Goal: Task Accomplishment & Management: Manage account settings

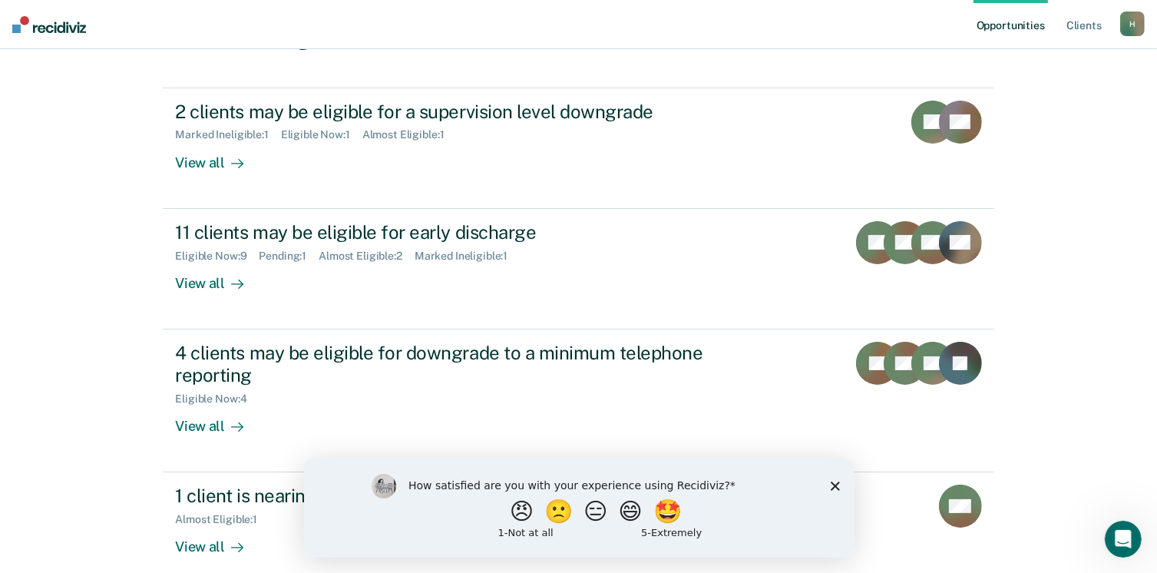
scroll to position [161, 0]
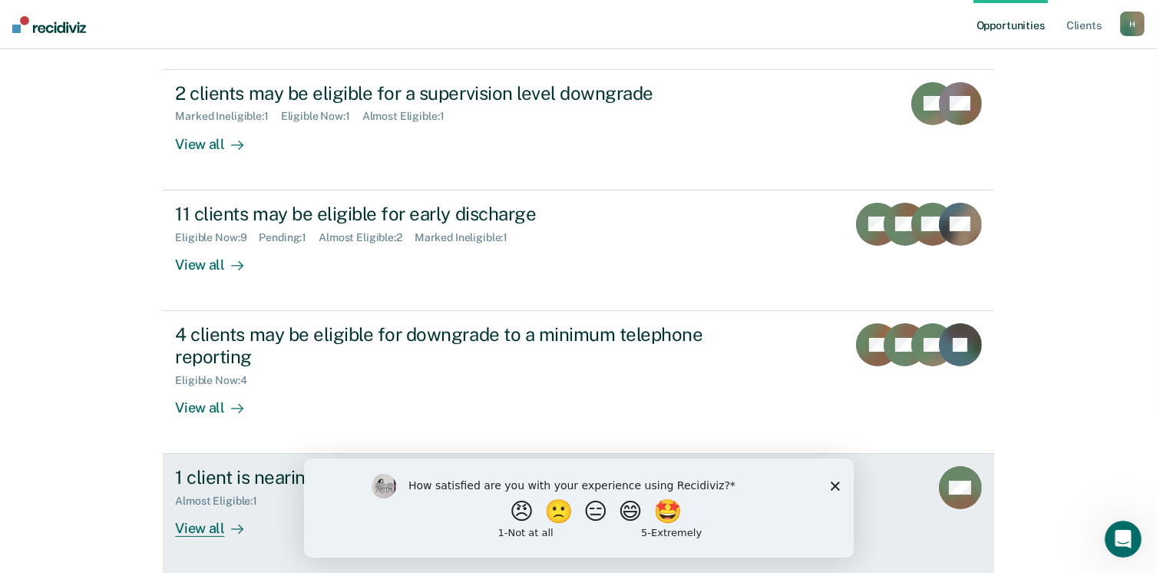
click at [202, 529] on div "View all" at bounding box center [218, 523] width 86 height 30
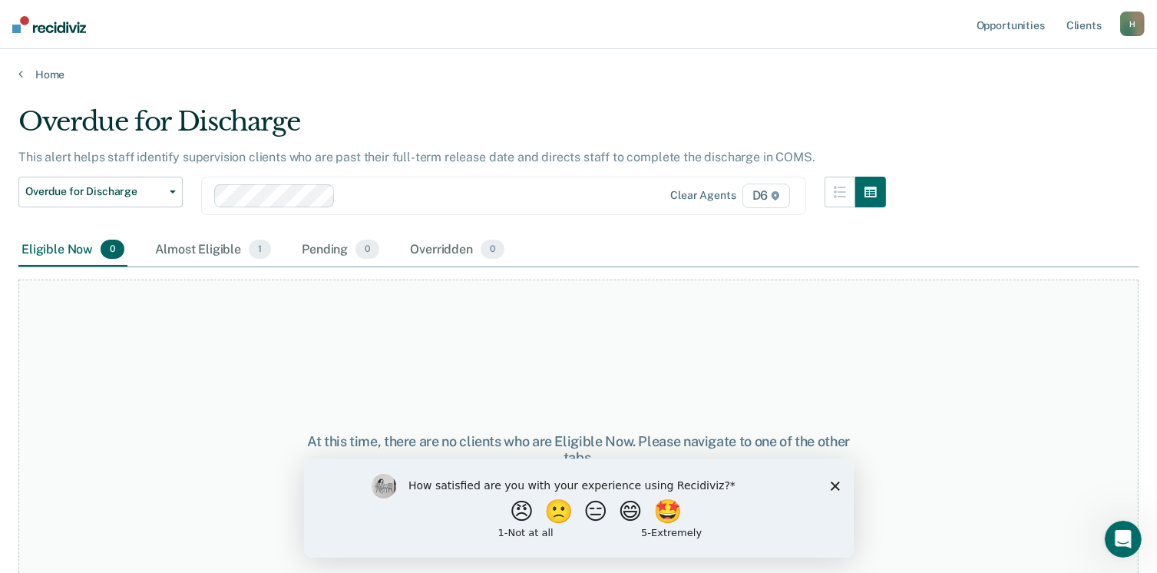
scroll to position [45, 0]
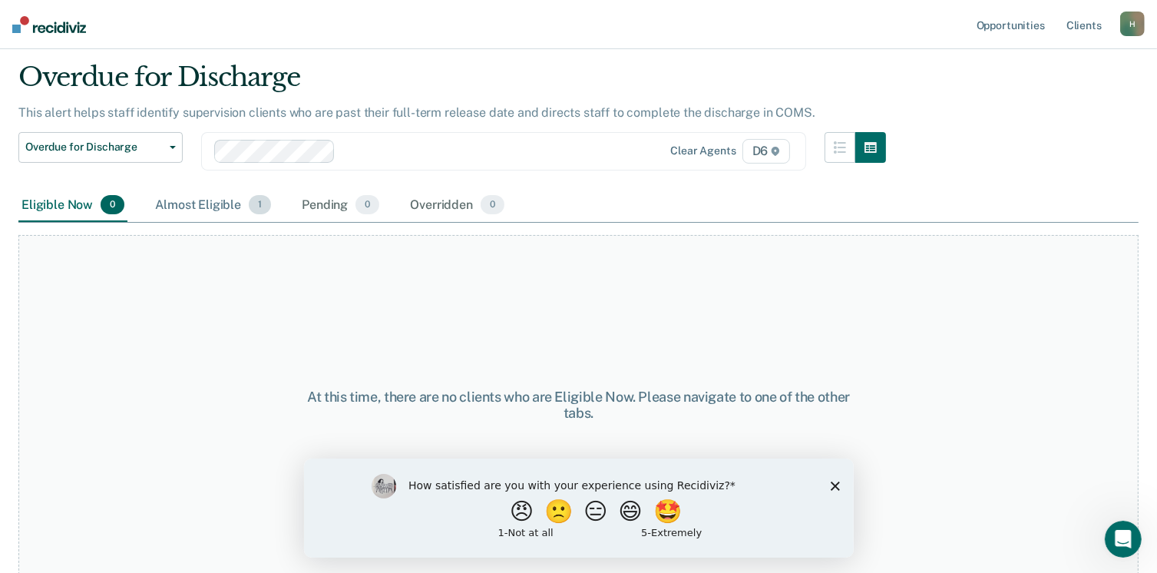
click at [207, 207] on div "Almost Eligible 1" at bounding box center [213, 206] width 122 height 34
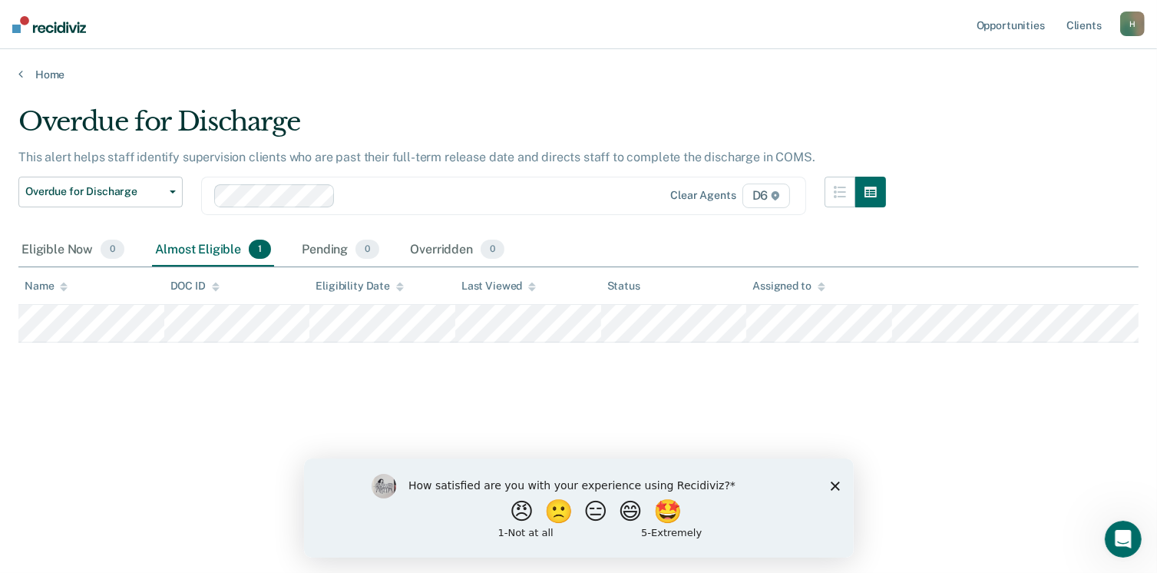
scroll to position [0, 0]
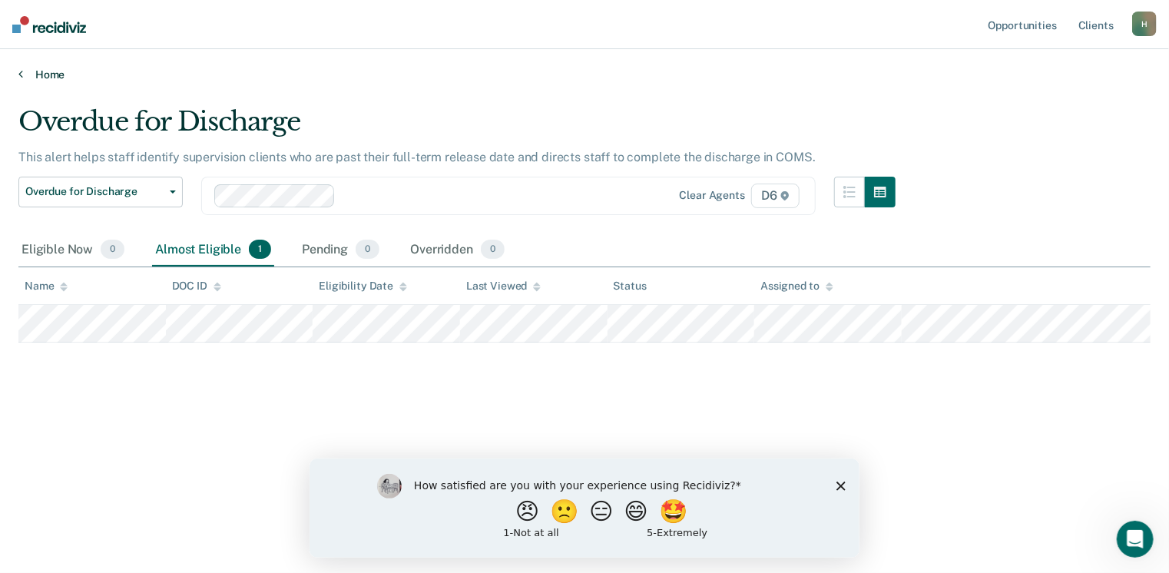
click at [55, 71] on link "Home" at bounding box center [584, 75] width 1132 height 14
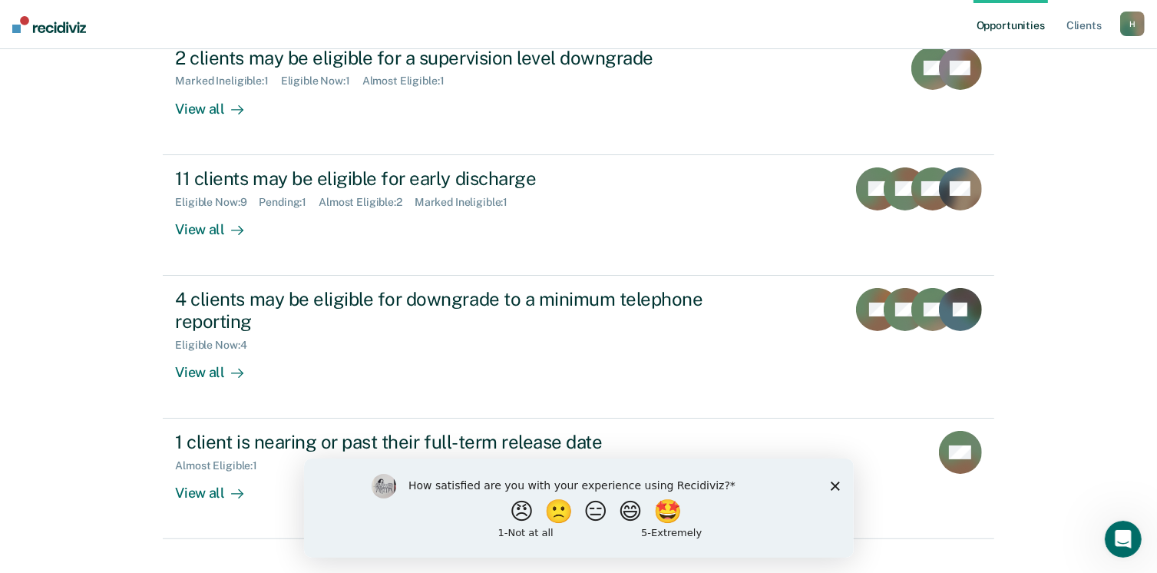
scroll to position [223, 0]
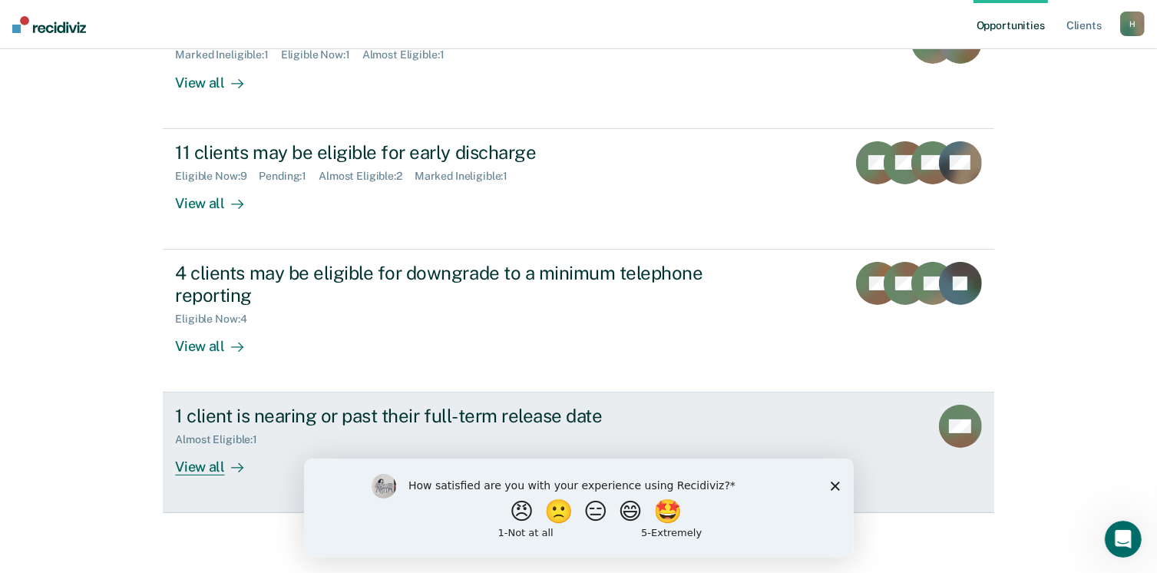
click at [193, 468] on div "View all" at bounding box center [218, 461] width 86 height 30
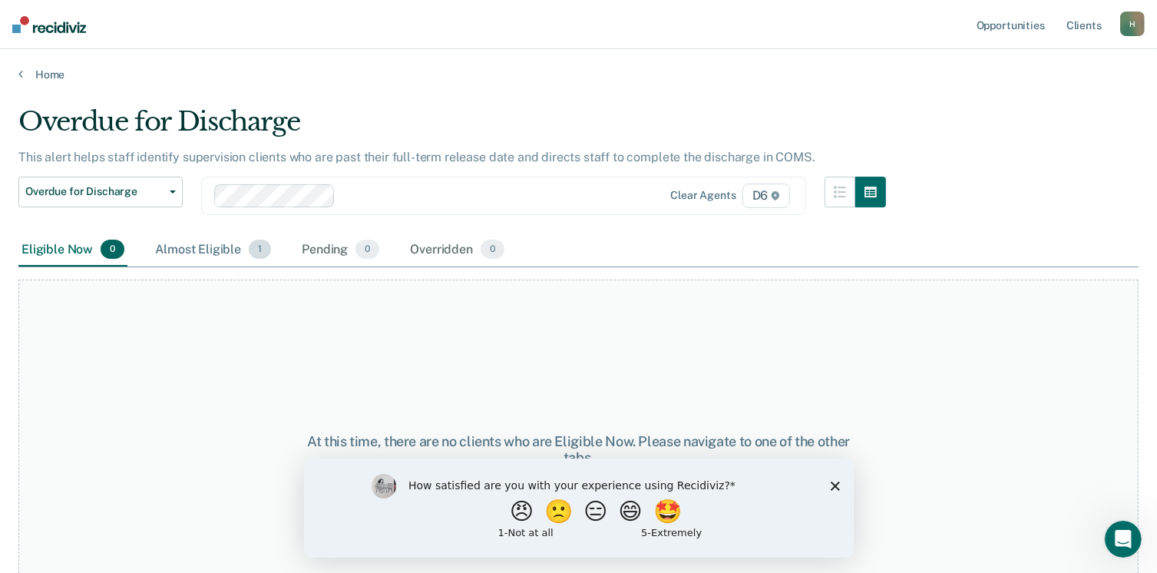
click at [187, 256] on div "Almost Eligible 1" at bounding box center [213, 250] width 122 height 34
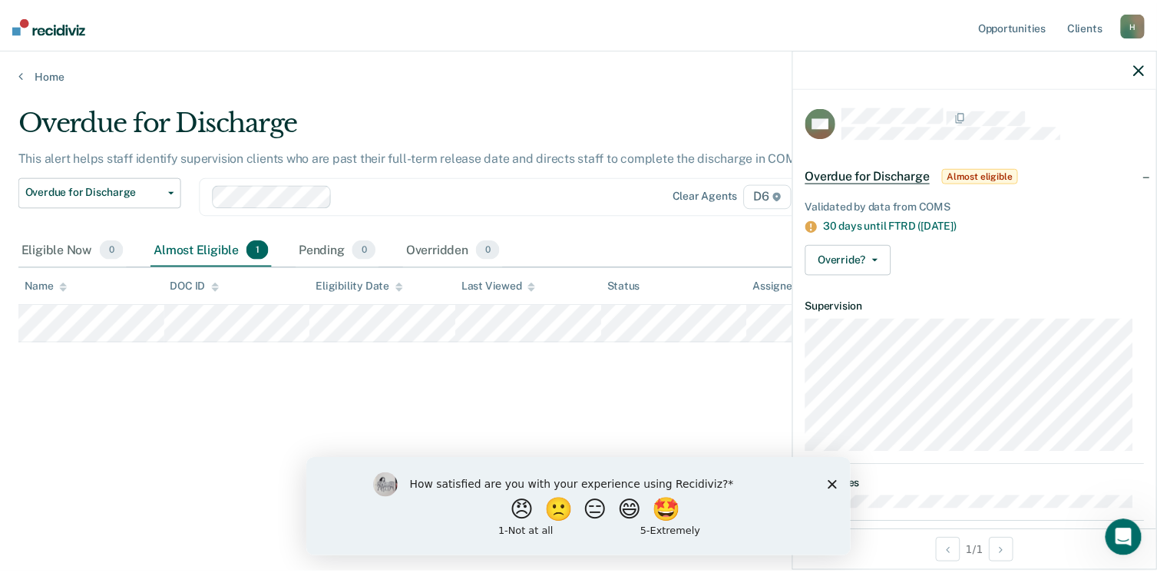
scroll to position [19, 0]
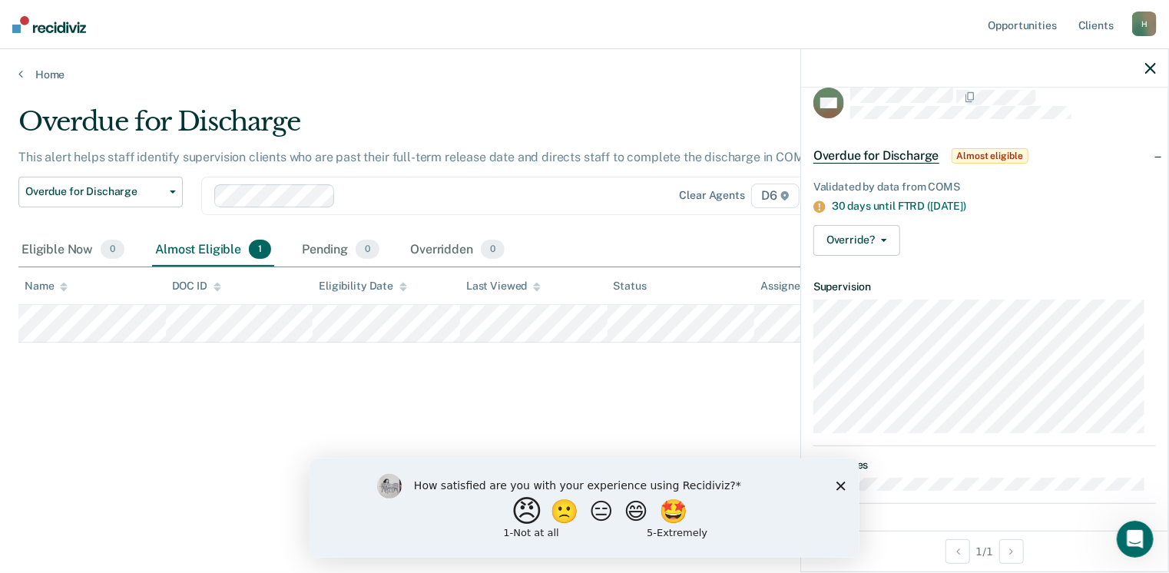
click at [521, 512] on button "😠" at bounding box center [528, 510] width 36 height 31
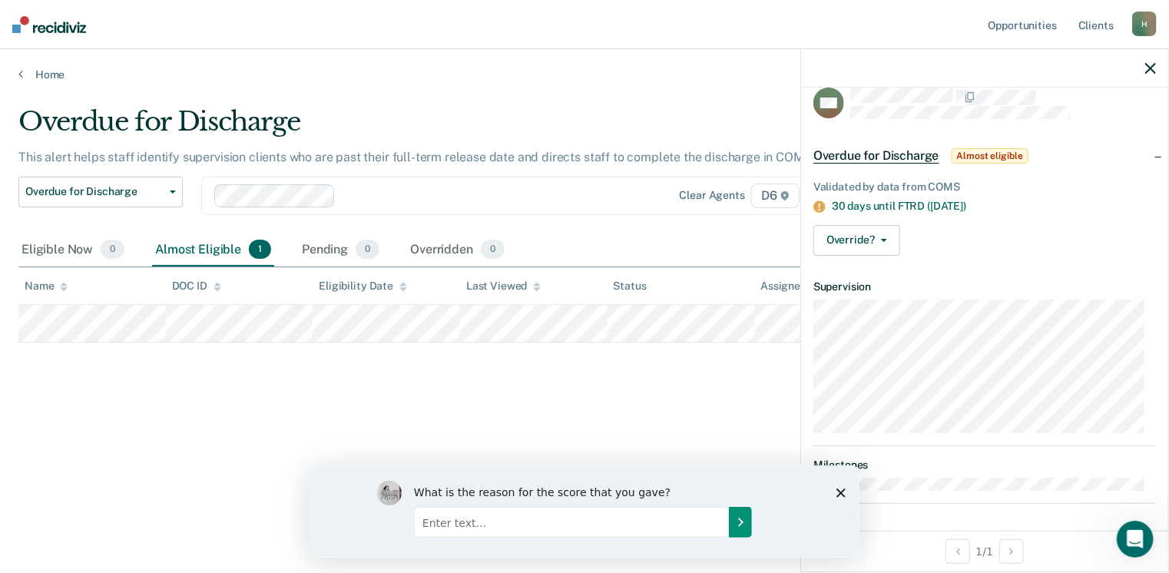
click at [739, 521] on icon "Submit your response" at bounding box center [739, 521] width 12 height 12
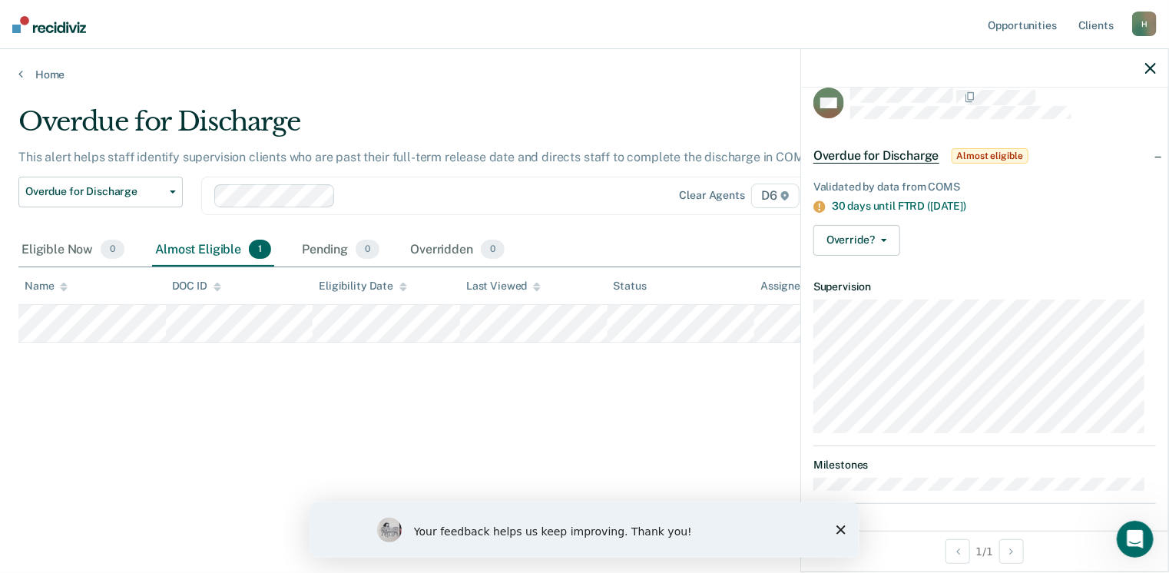
click at [700, 440] on div "Overdue for Discharge This alert helps staff identify supervision clients who a…" at bounding box center [584, 282] width 1132 height 352
click at [840, 529] on polygon "Close survey" at bounding box center [839, 528] width 9 height 9
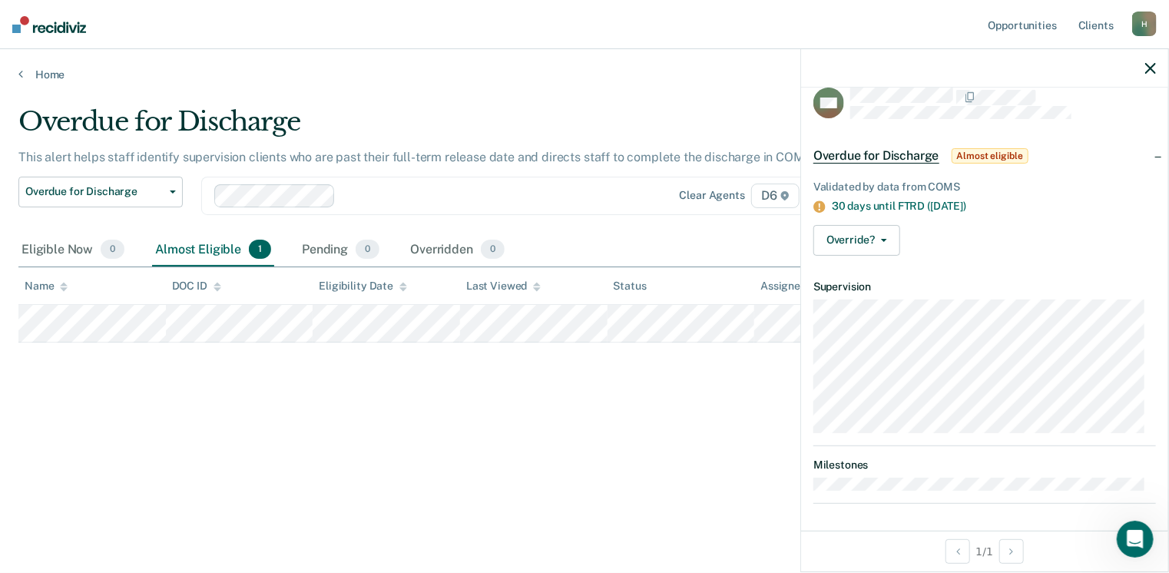
click at [1155, 71] on icon "button" at bounding box center [1150, 68] width 11 height 11
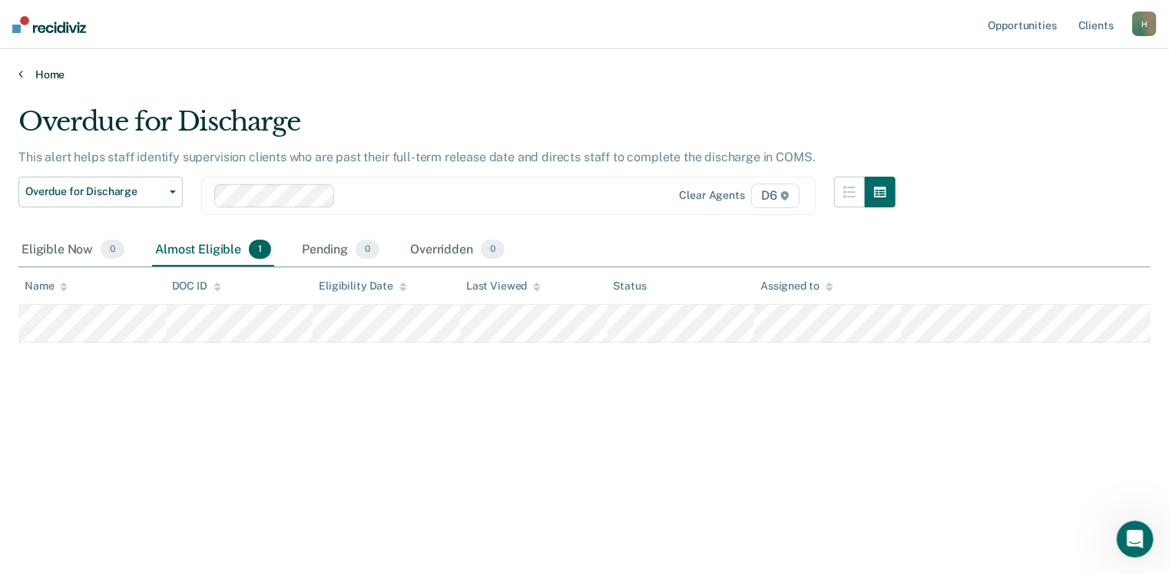
click at [50, 71] on link "Home" at bounding box center [584, 75] width 1132 height 14
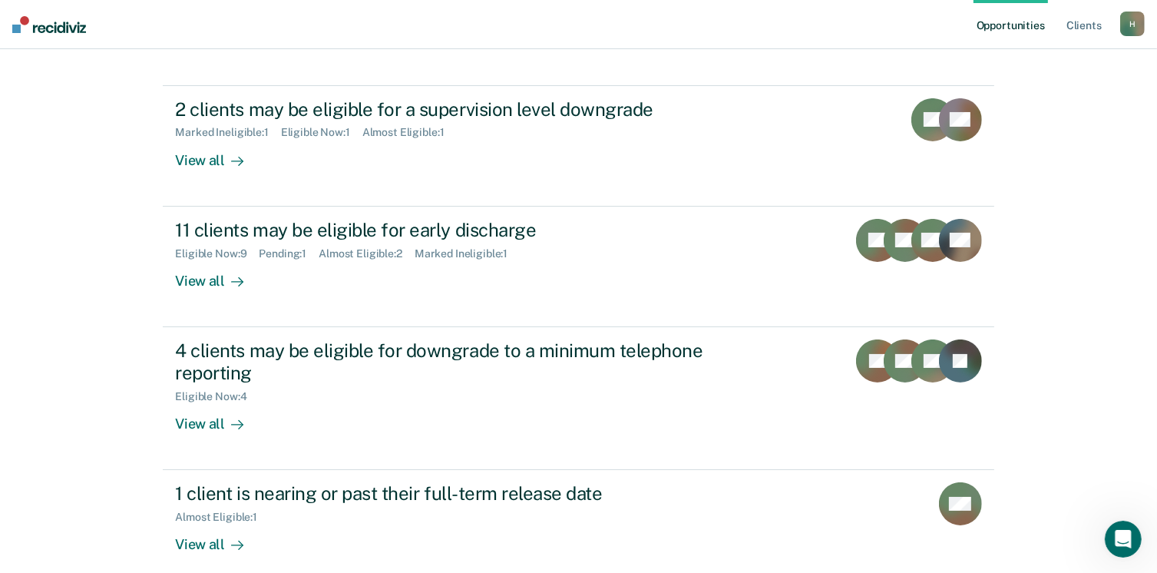
scroll to position [138, 0]
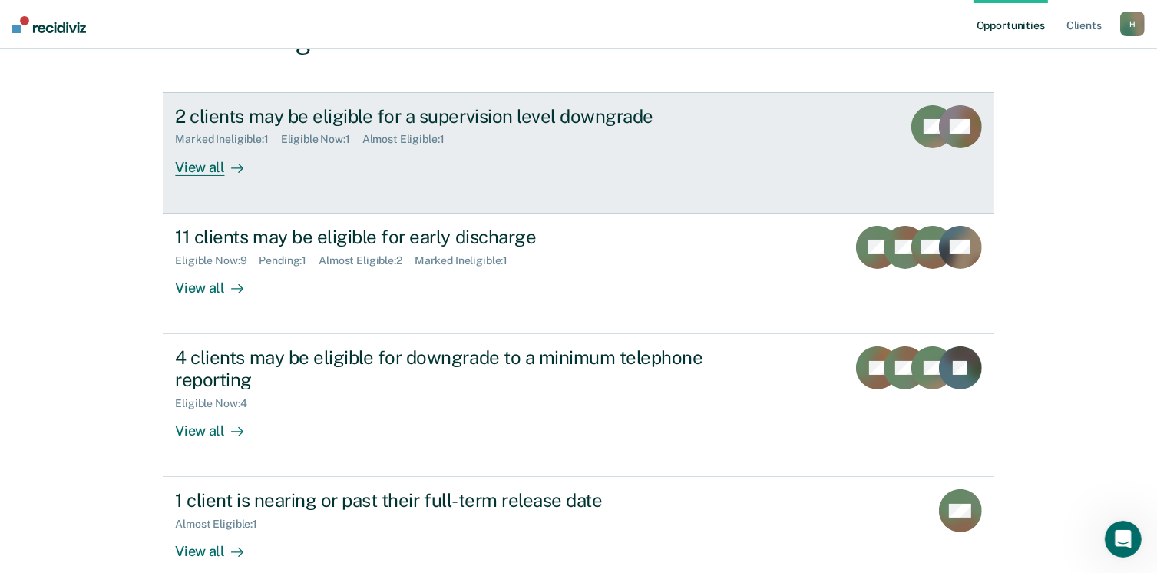
click at [201, 164] on div "View all" at bounding box center [218, 161] width 86 height 30
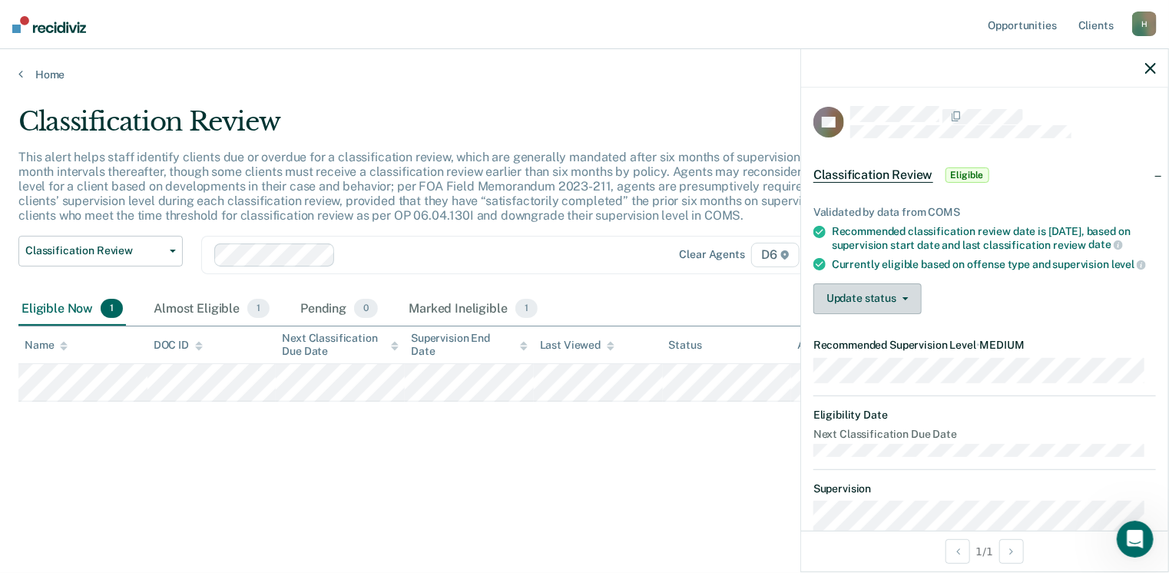
click at [906, 300] on icon "button" at bounding box center [905, 298] width 6 height 3
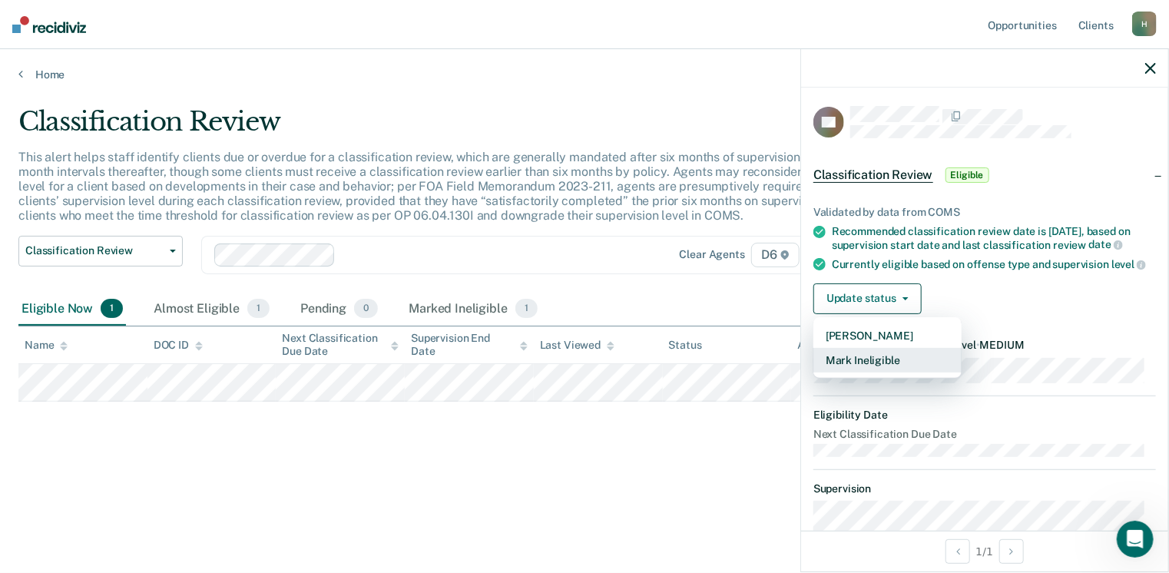
click at [885, 366] on button "Mark Ineligible" at bounding box center [887, 360] width 148 height 25
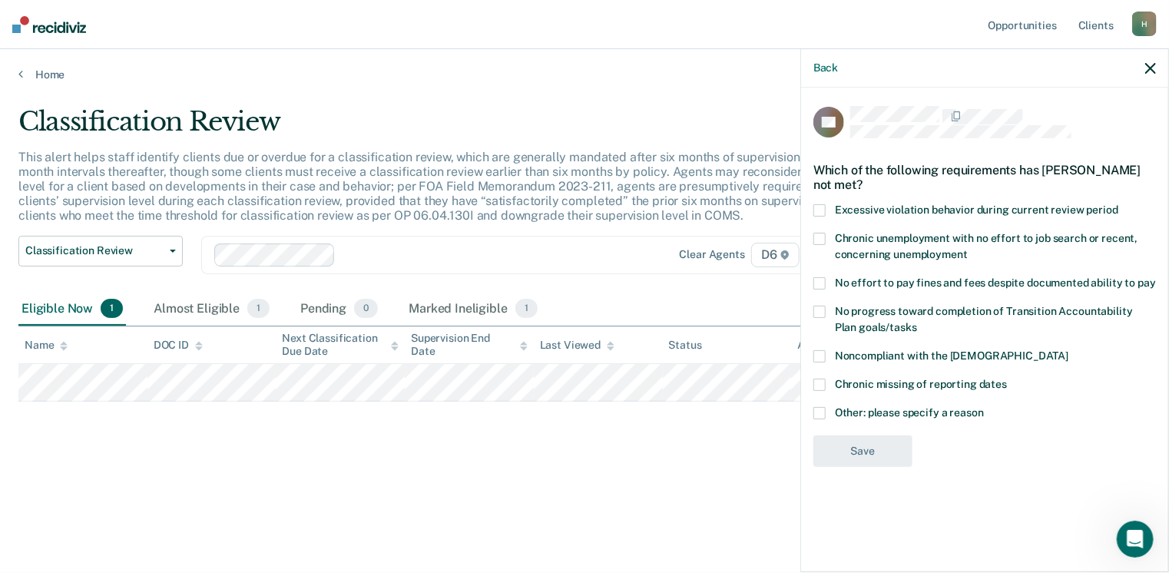
click at [825, 412] on span at bounding box center [819, 413] width 12 height 12
click at [984, 407] on input "Other: please specify a reason" at bounding box center [984, 407] width 0 height 0
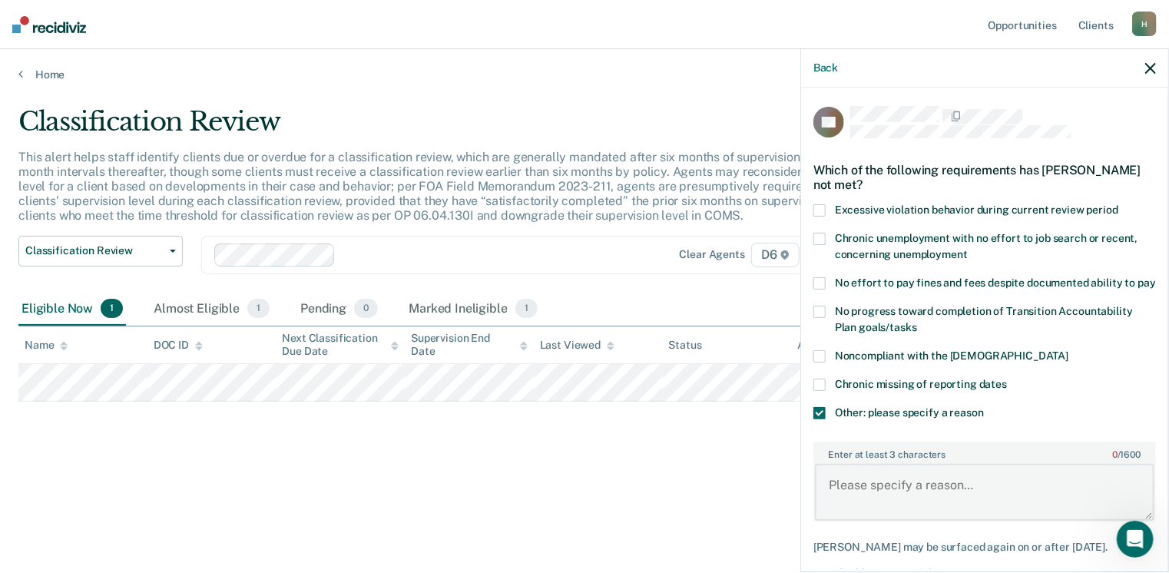
click at [857, 485] on textarea "Enter at least 3 characters 0 / 1600" at bounding box center [984, 492] width 339 height 57
type textarea "He is in TRRC"
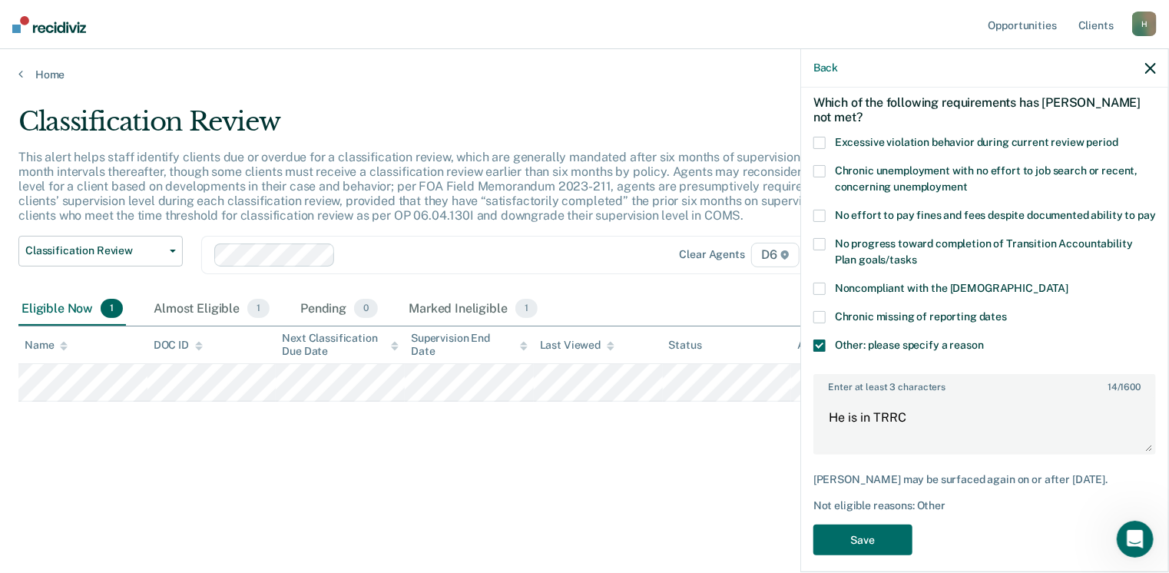
scroll to position [94, 0]
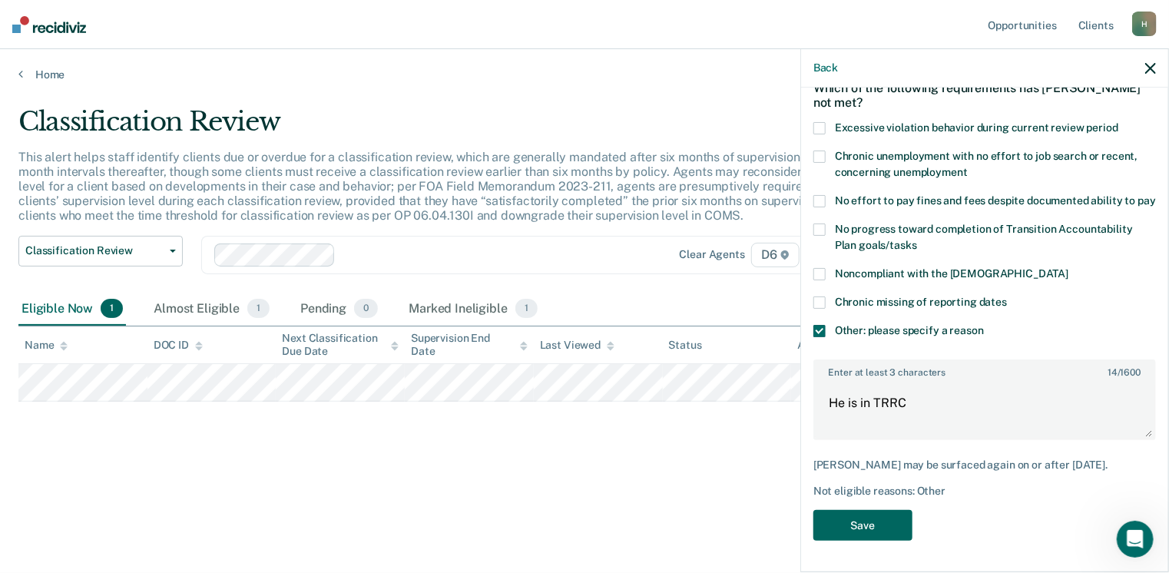
click at [856, 528] on button "Save" at bounding box center [862, 525] width 99 height 31
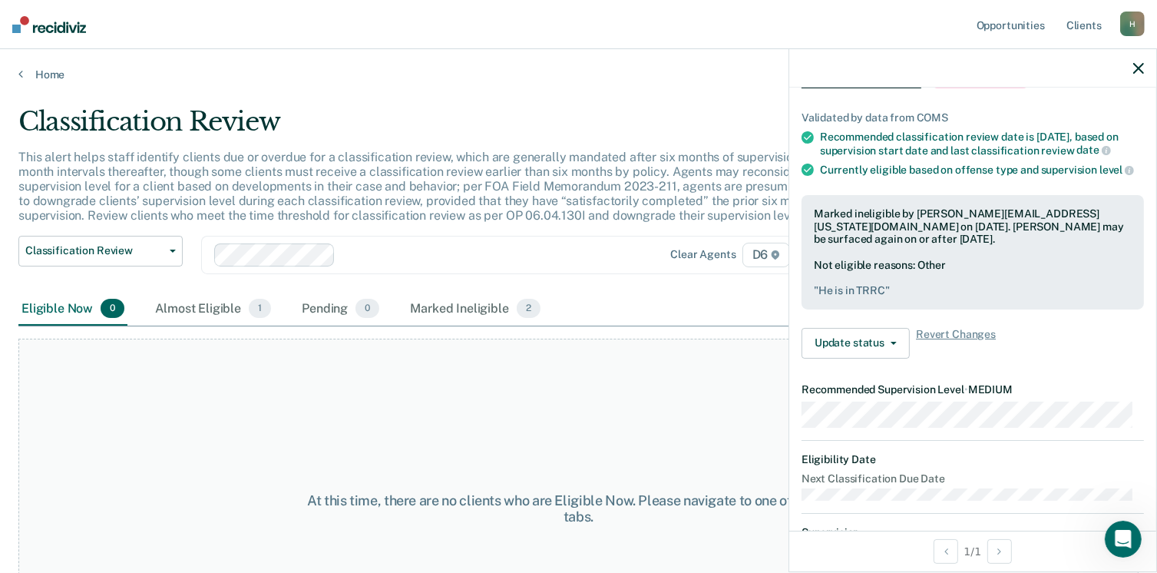
click at [1139, 68] on icon "button" at bounding box center [1138, 68] width 11 height 11
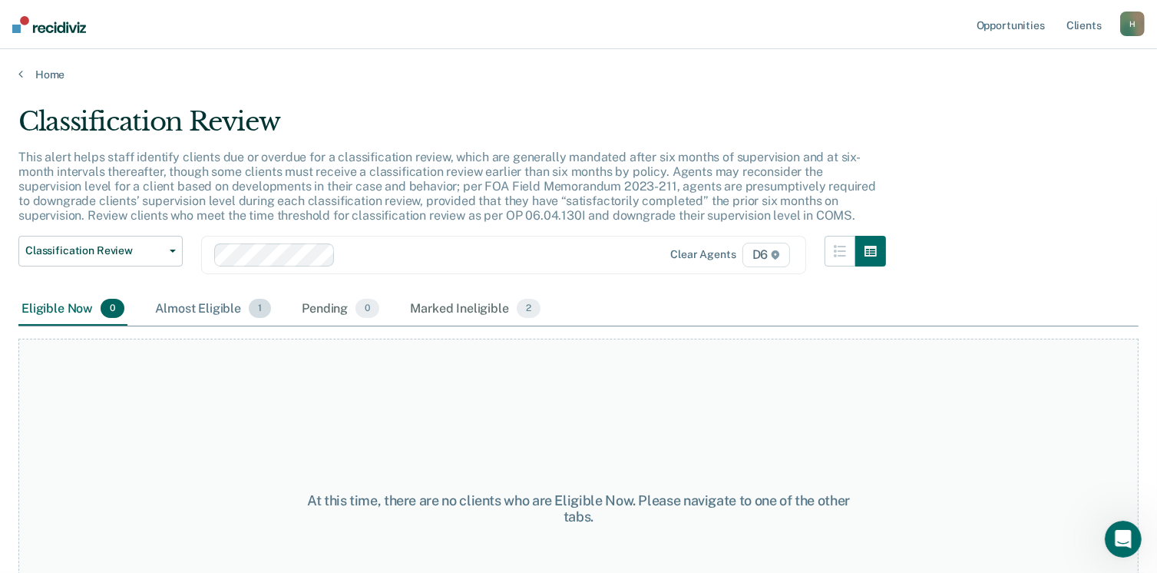
click at [216, 308] on div "Almost Eligible 1" at bounding box center [213, 310] width 122 height 34
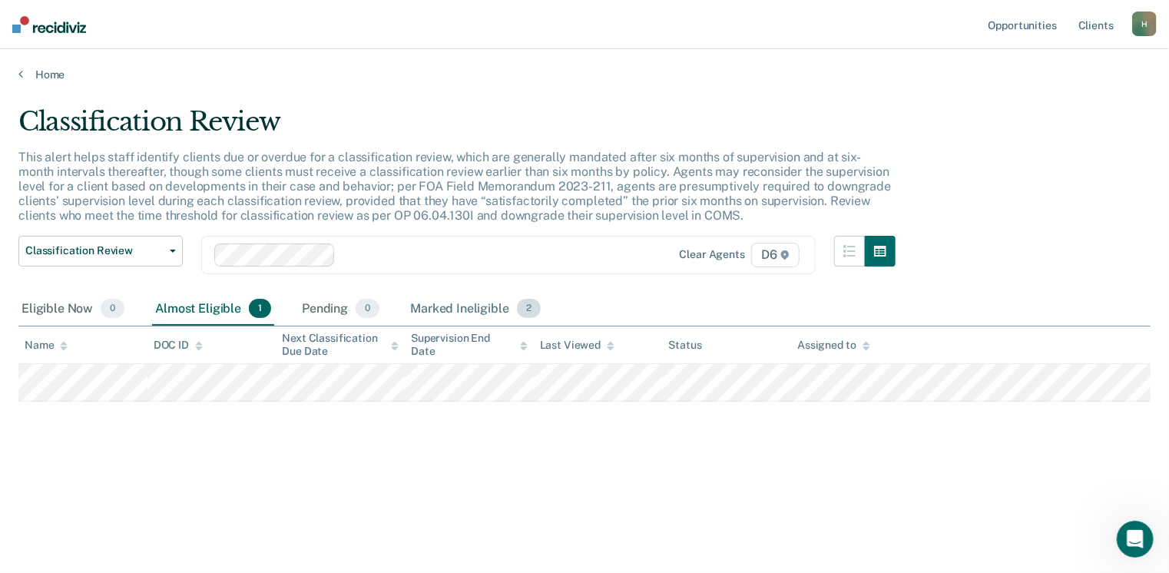
click at [486, 308] on div "Marked Ineligible 2" at bounding box center [475, 310] width 137 height 34
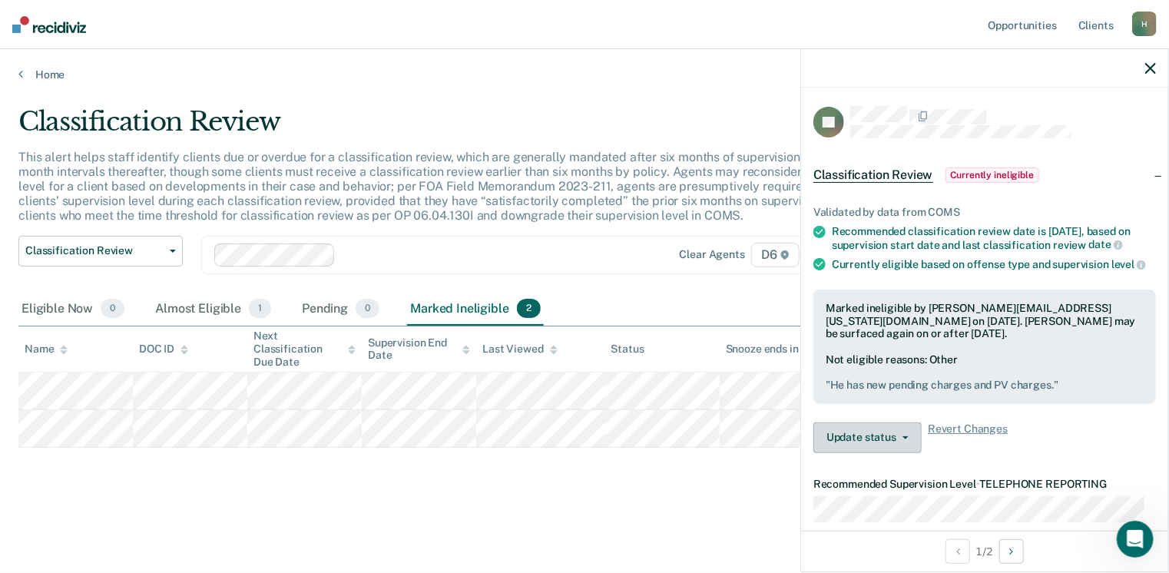
click at [908, 448] on button "Update status" at bounding box center [867, 437] width 108 height 31
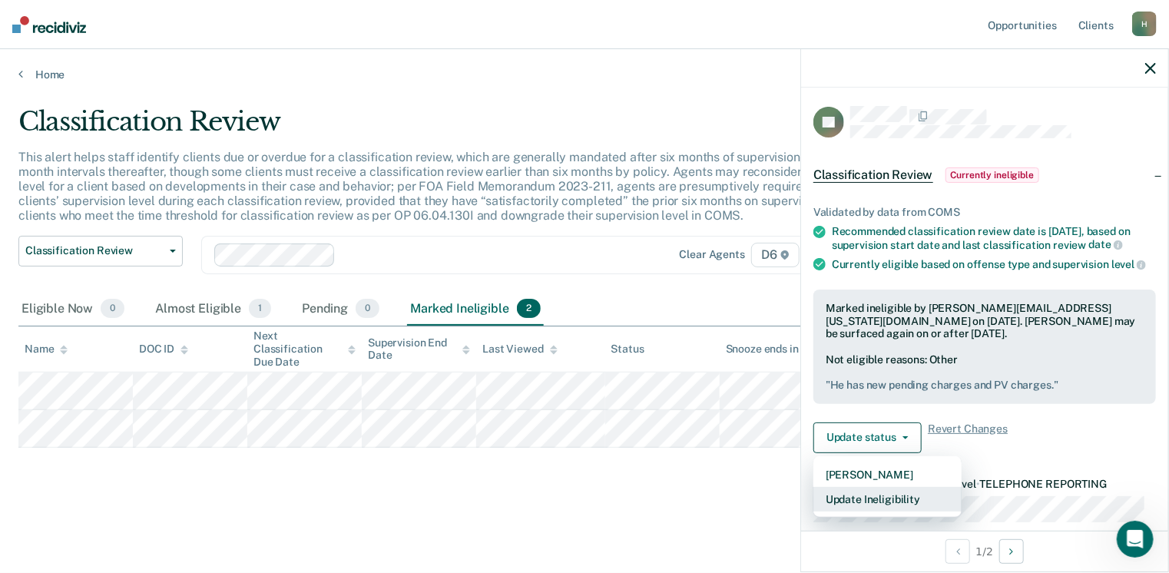
click at [901, 509] on button "Update Ineligibility" at bounding box center [887, 499] width 148 height 25
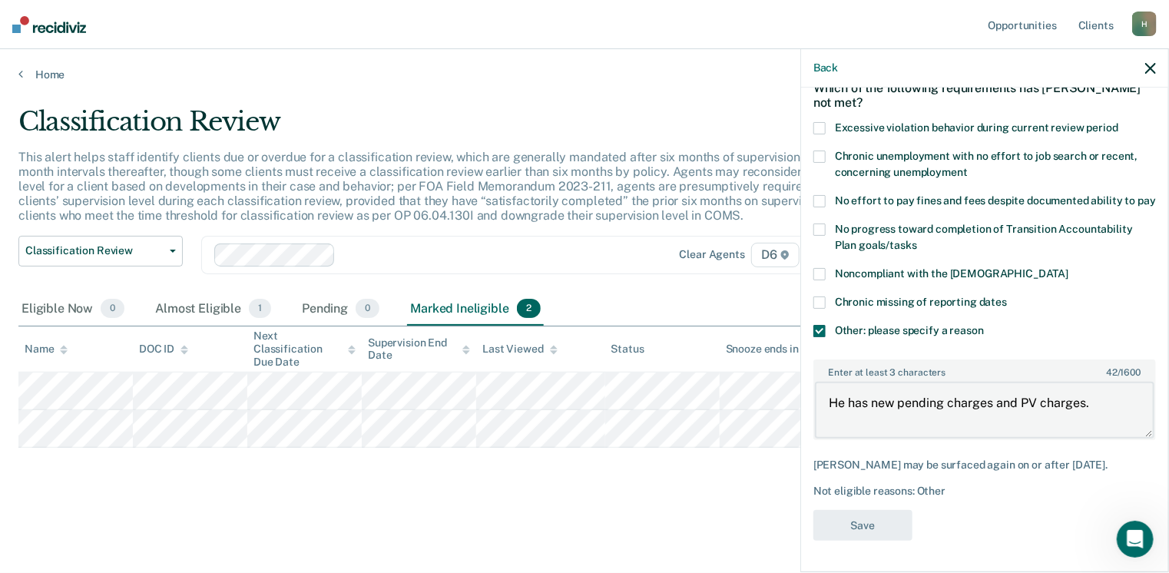
click at [1094, 402] on textarea "He has new pending charges and PV charges." at bounding box center [984, 410] width 339 height 57
click at [1152, 65] on icon "button" at bounding box center [1150, 68] width 11 height 11
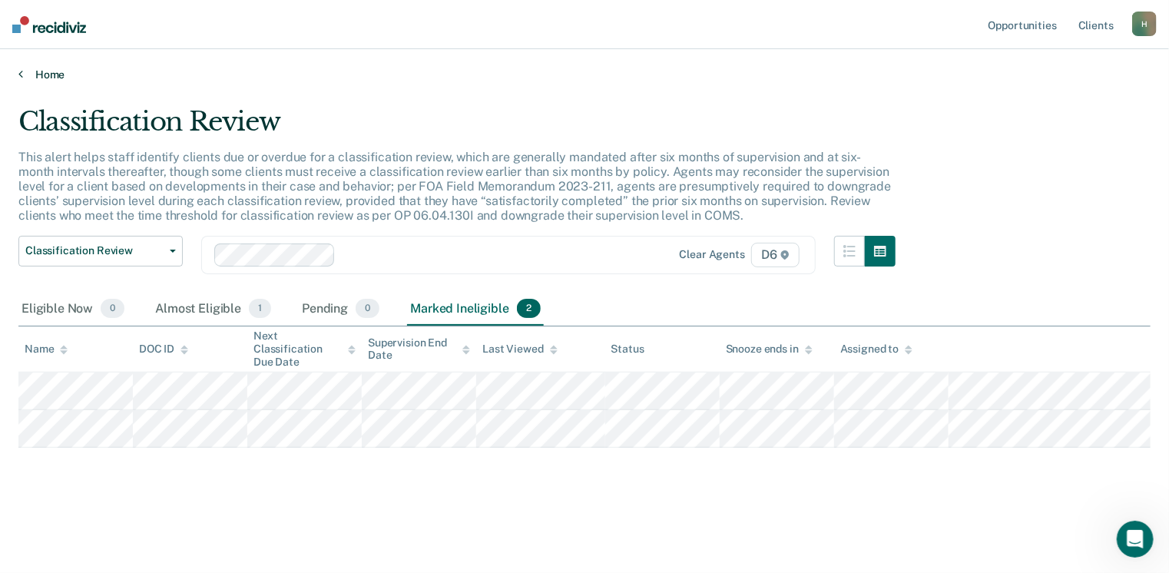
click at [38, 68] on link "Home" at bounding box center [584, 75] width 1132 height 14
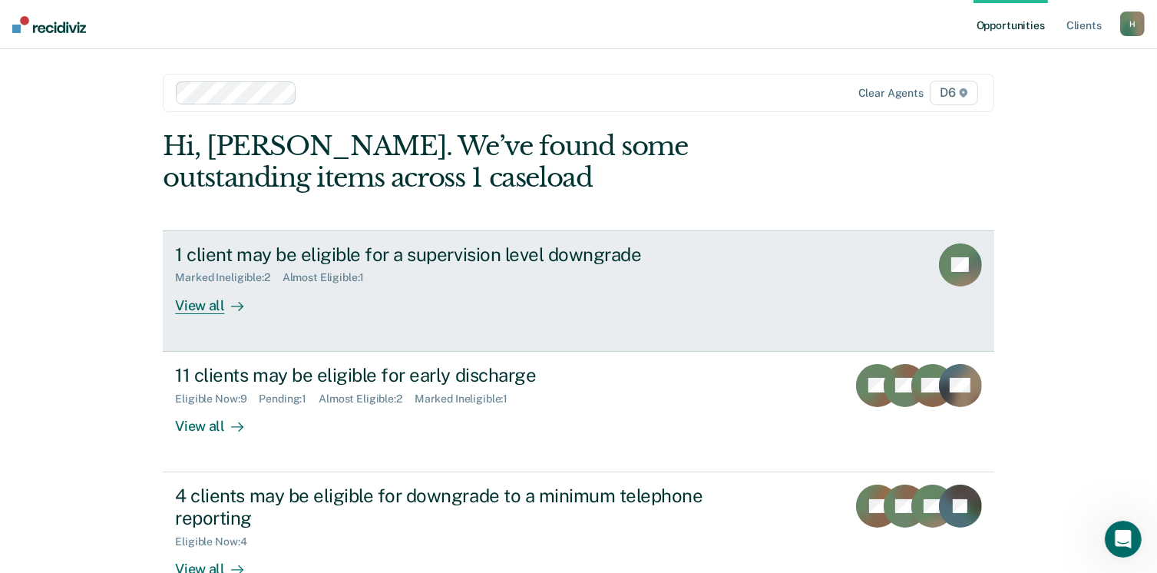
click at [200, 309] on div "View all" at bounding box center [218, 299] width 86 height 30
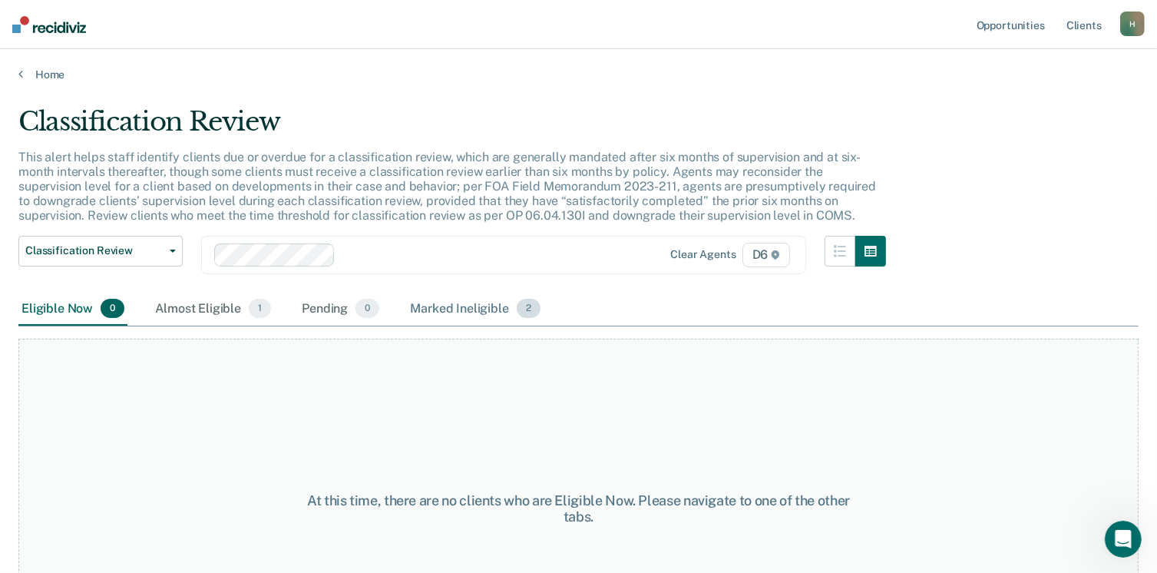
click at [481, 303] on div "Marked Ineligible 2" at bounding box center [475, 310] width 137 height 34
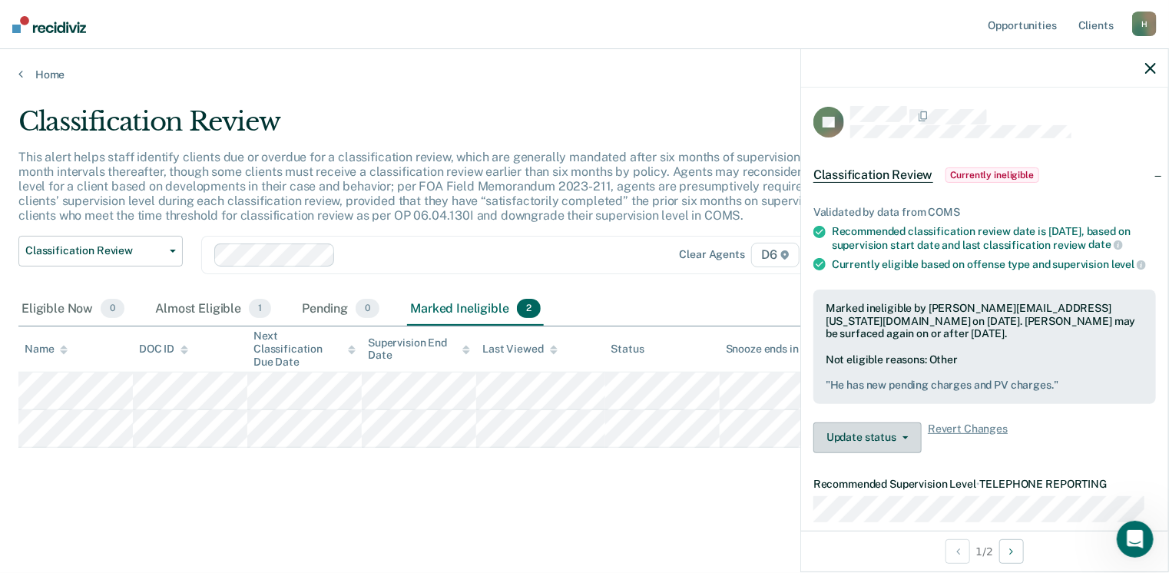
click at [908, 443] on button "Update status" at bounding box center [867, 437] width 108 height 31
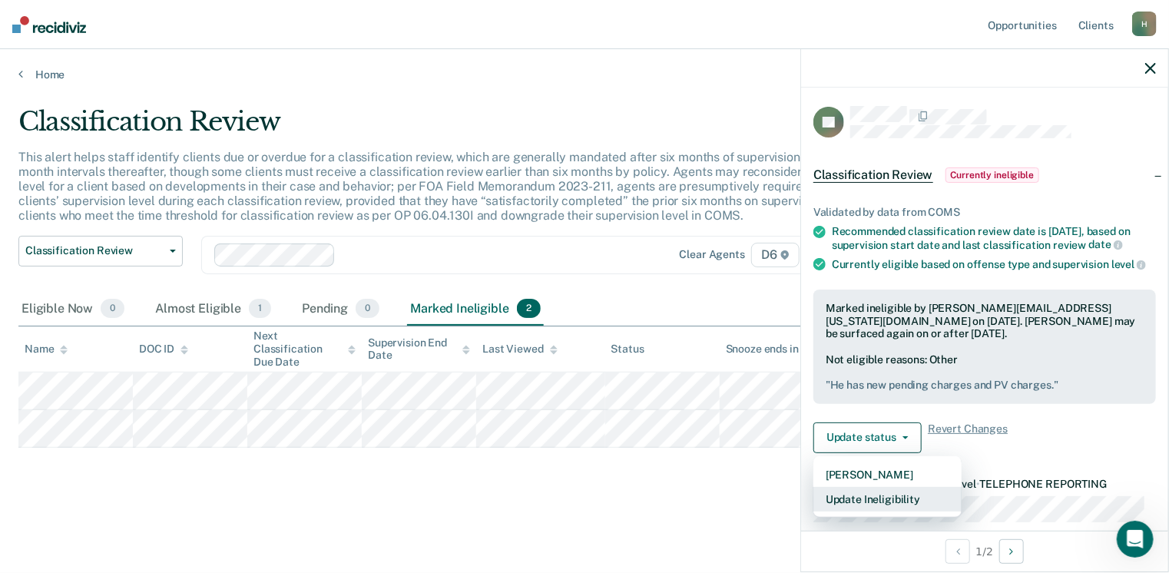
click at [882, 508] on button "Update Ineligibility" at bounding box center [887, 499] width 148 height 25
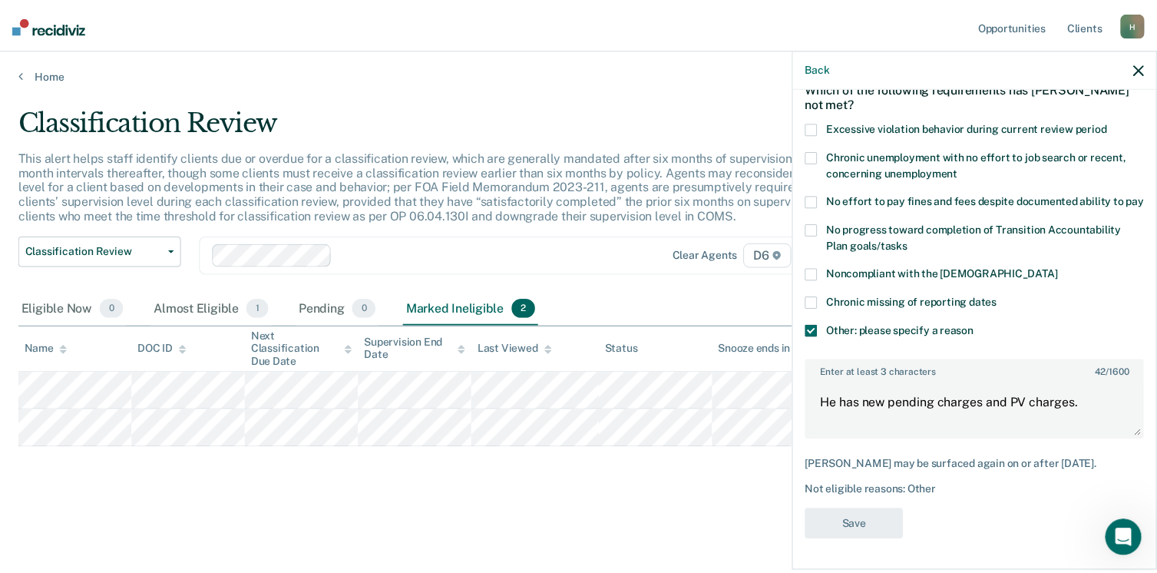
scroll to position [94, 0]
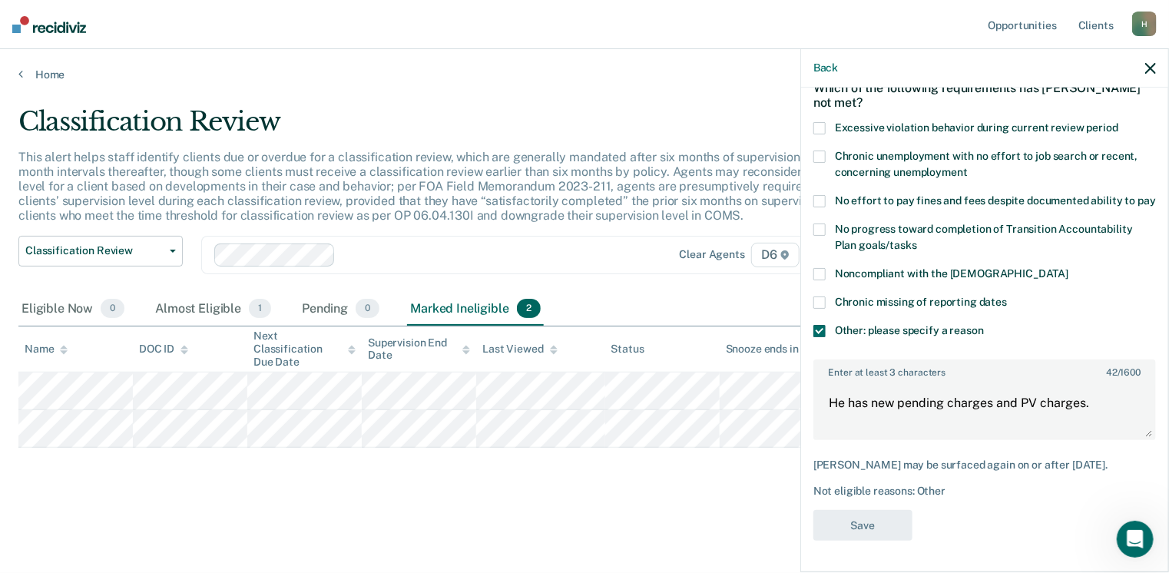
click at [822, 276] on span at bounding box center [819, 274] width 12 height 12
click at [1068, 268] on input "Noncompliant with the [DEMOGRAPHIC_DATA]" at bounding box center [1068, 268] width 0 height 0
click at [854, 528] on button "Save" at bounding box center [862, 525] width 99 height 31
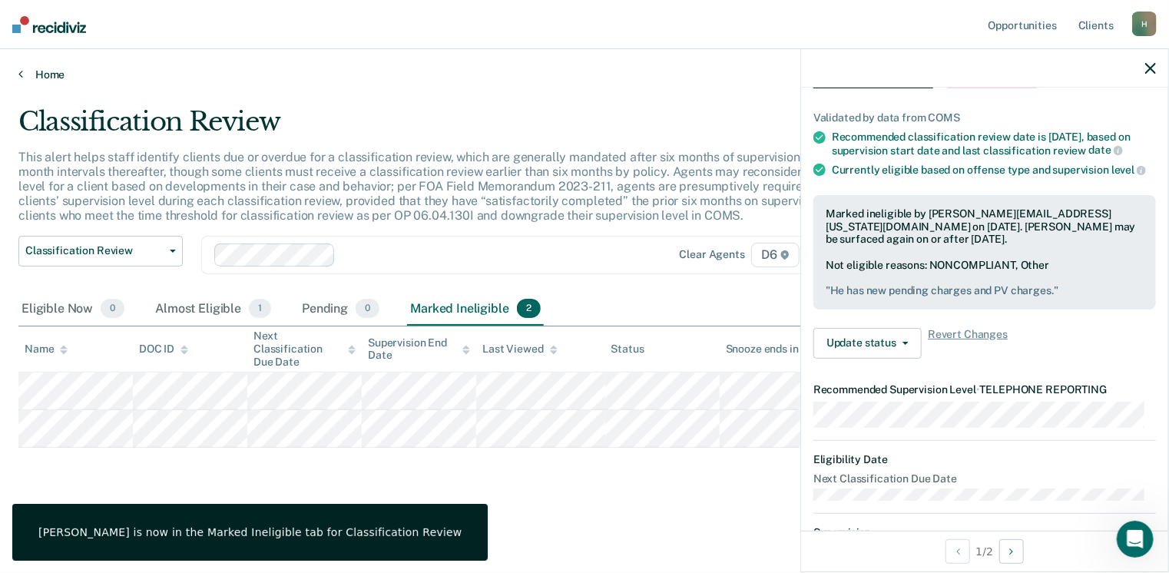
click at [46, 68] on link "Home" at bounding box center [584, 75] width 1132 height 14
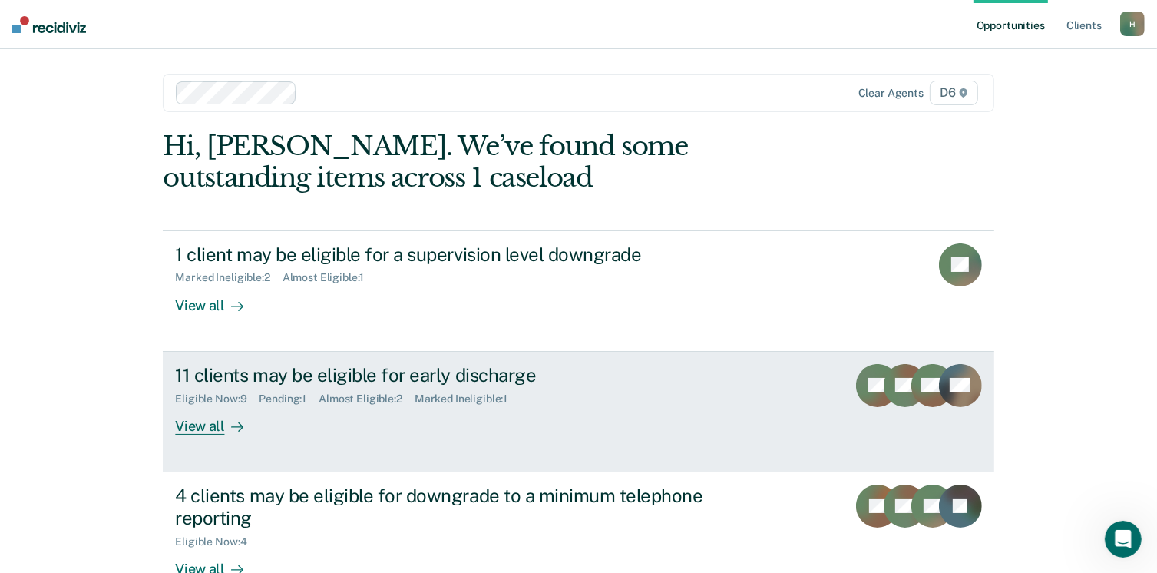
click at [195, 425] on div "View all" at bounding box center [218, 420] width 86 height 30
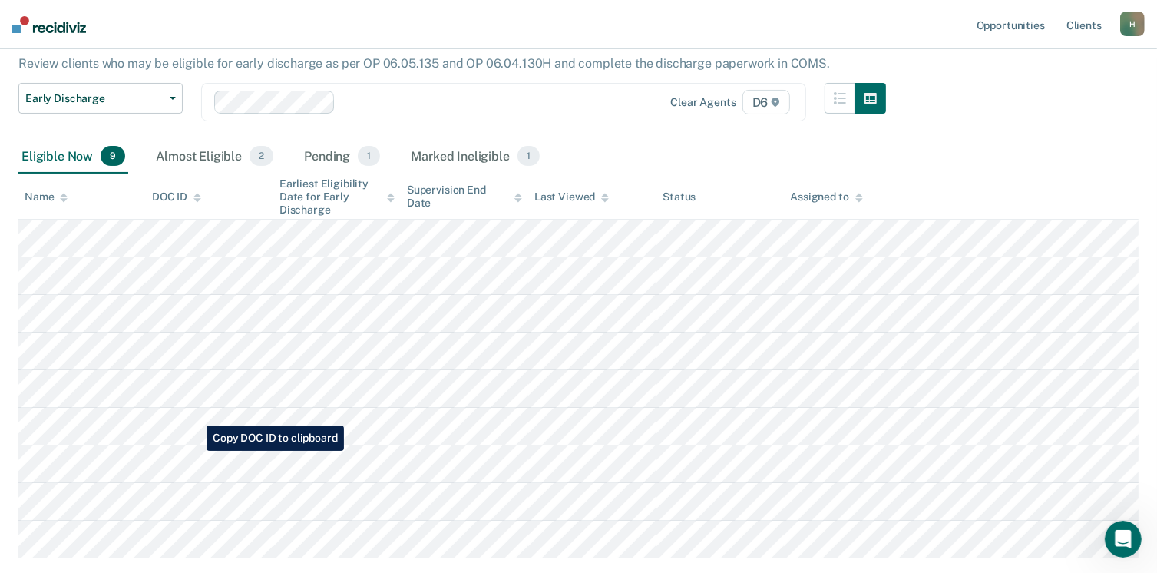
scroll to position [138, 0]
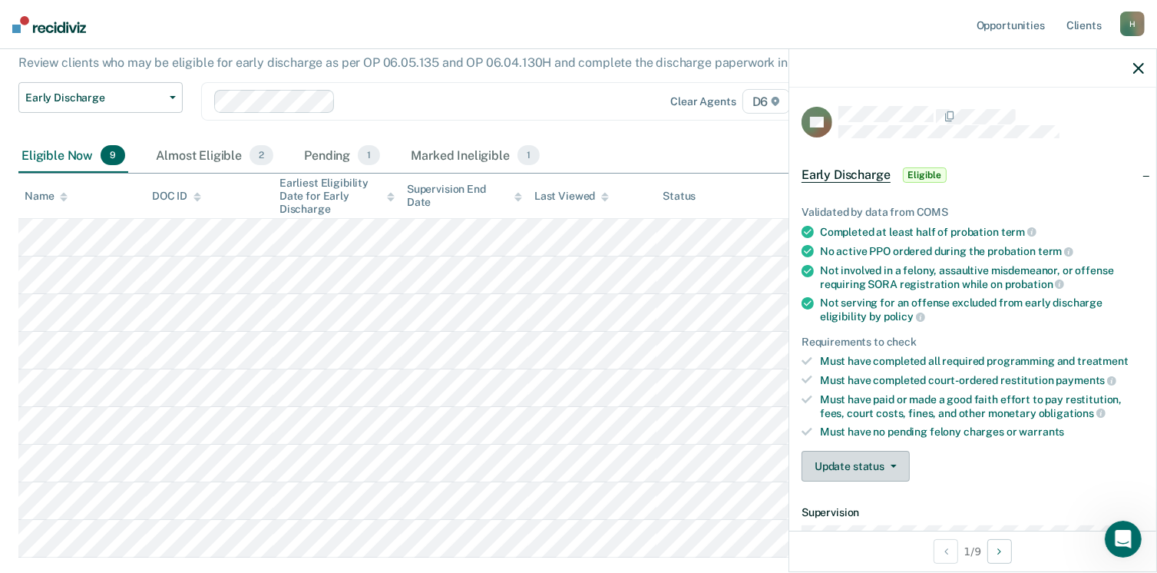
click at [893, 462] on button "Update status" at bounding box center [856, 466] width 108 height 31
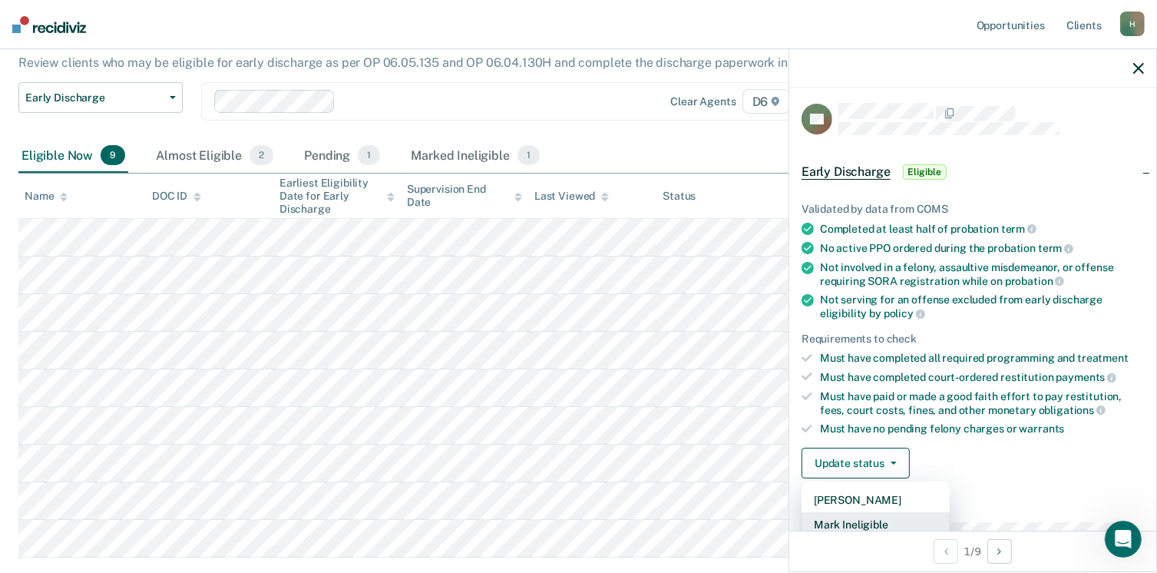
click at [875, 521] on button "Mark Ineligible" at bounding box center [876, 524] width 148 height 25
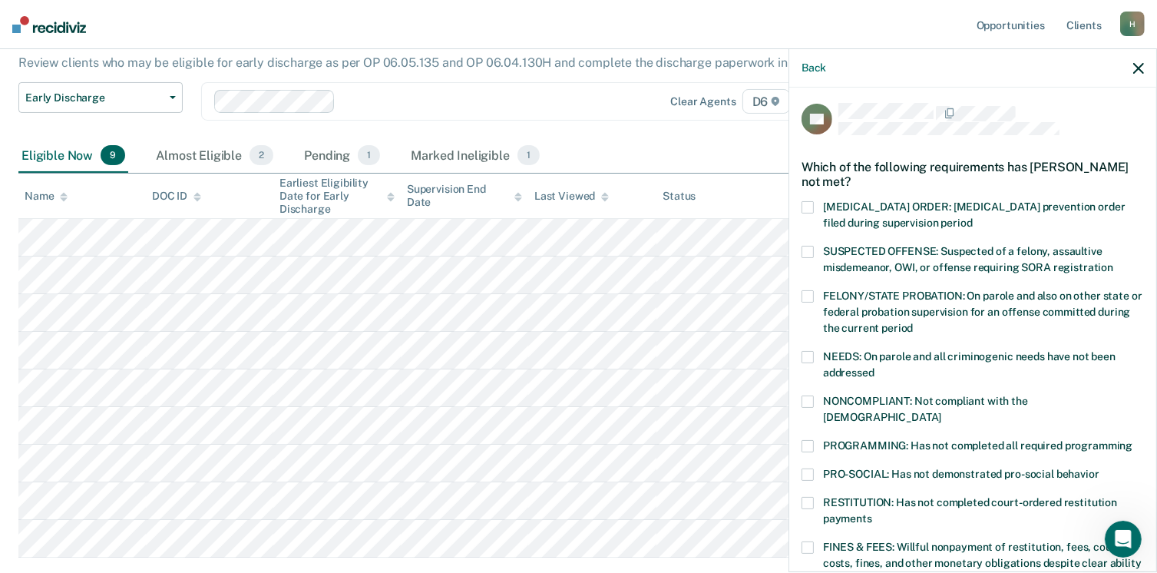
click at [805, 402] on span at bounding box center [808, 401] width 12 height 12
click at [941, 412] on input "NONCOMPLIANT: Not compliant with the [DEMOGRAPHIC_DATA]" at bounding box center [941, 412] width 0 height 0
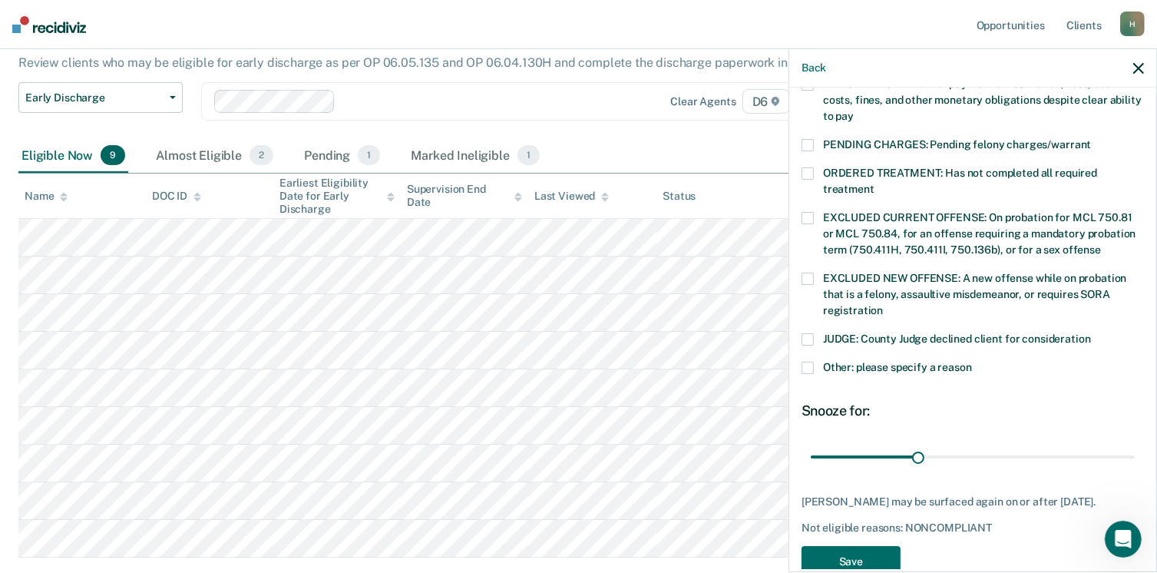
scroll to position [478, 0]
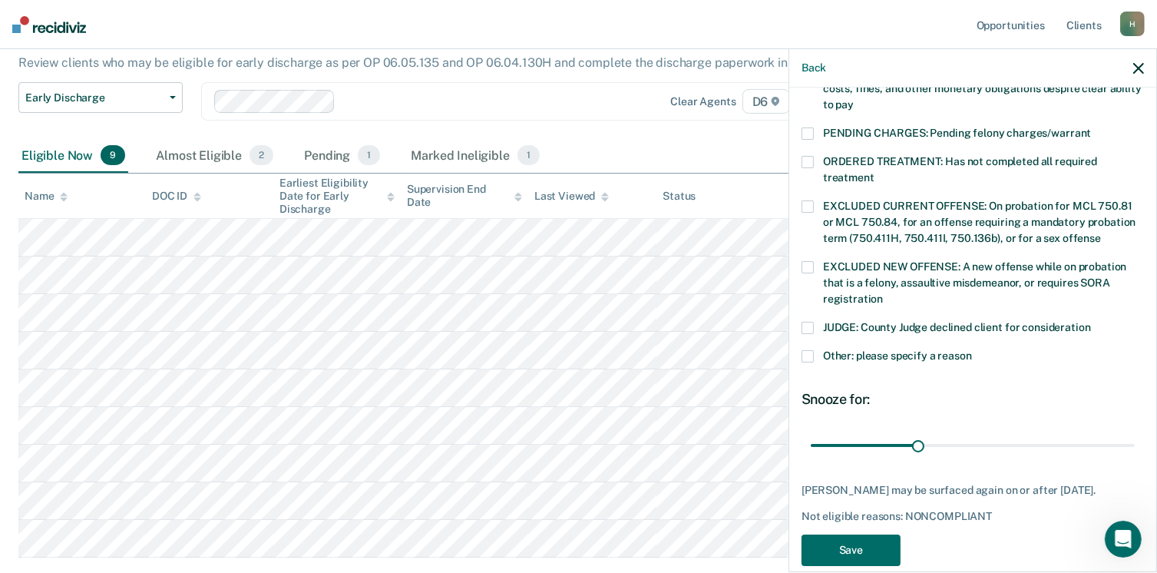
click at [811, 350] on span at bounding box center [808, 356] width 12 height 12
click at [972, 350] on input "Other: please specify a reason" at bounding box center [972, 350] width 0 height 0
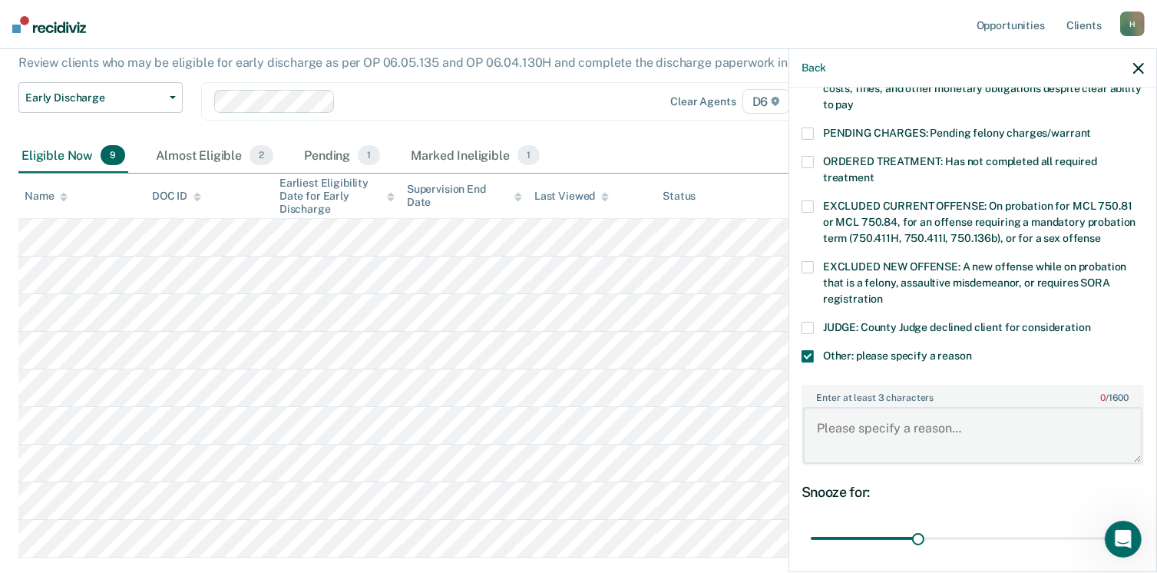
click at [846, 412] on textarea "Enter at least 3 characters 0 / 1600" at bounding box center [972, 435] width 339 height 57
type textarea "Has not completed community service hours"
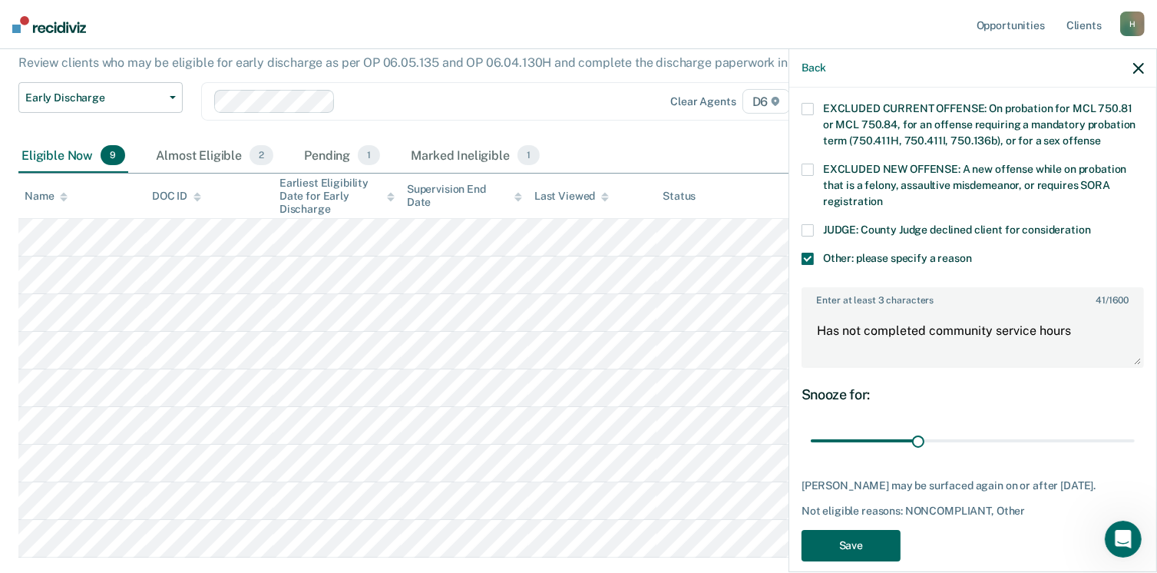
click at [860, 530] on button "Save" at bounding box center [851, 545] width 99 height 31
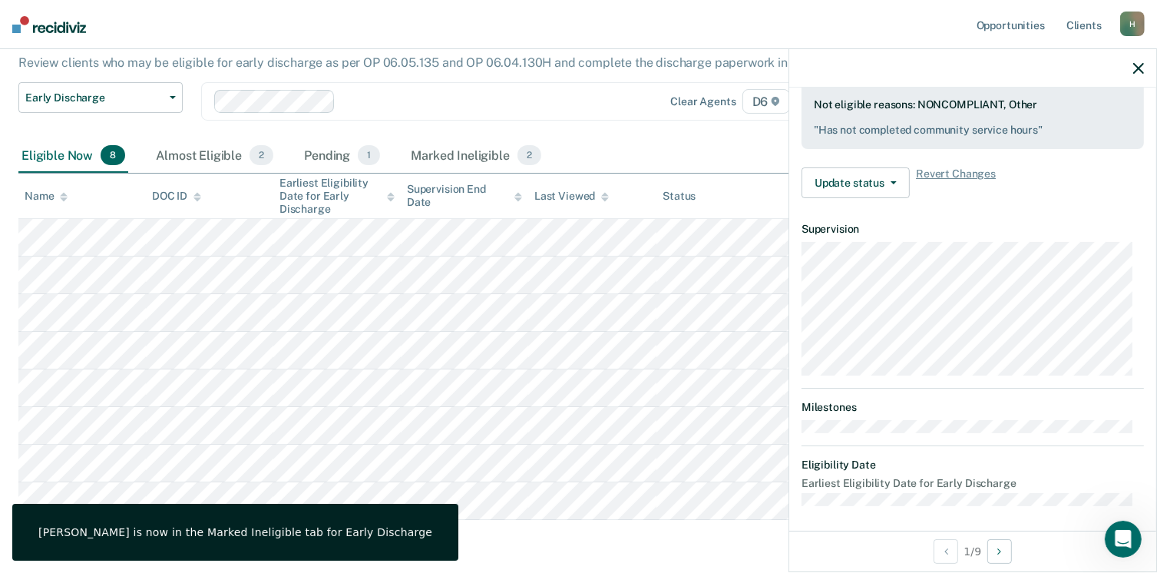
scroll to position [283, 0]
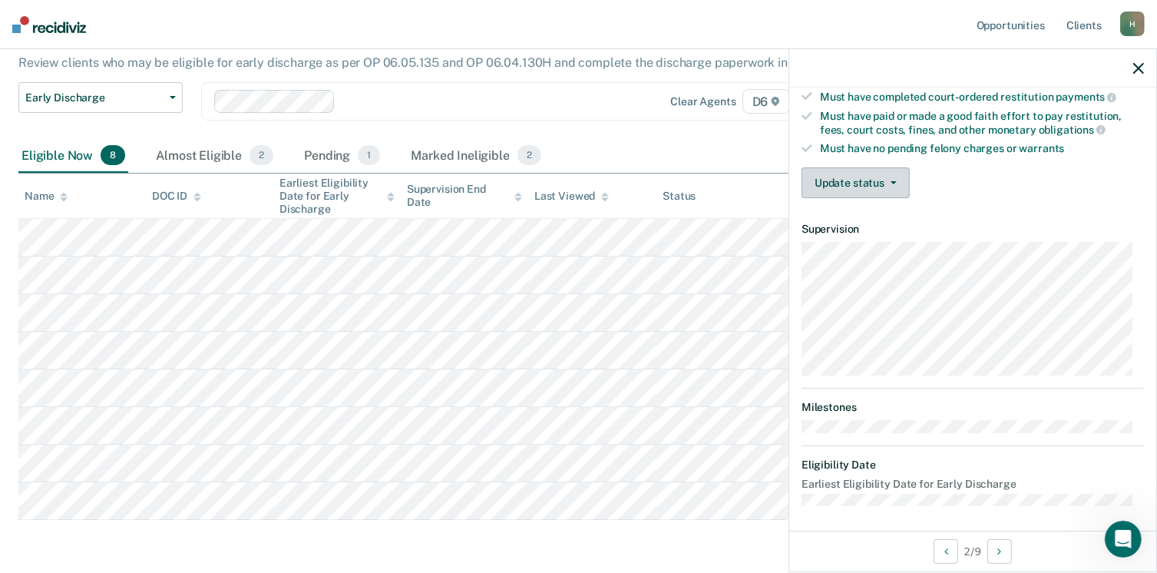
click at [886, 180] on button "Update status" at bounding box center [856, 182] width 108 height 31
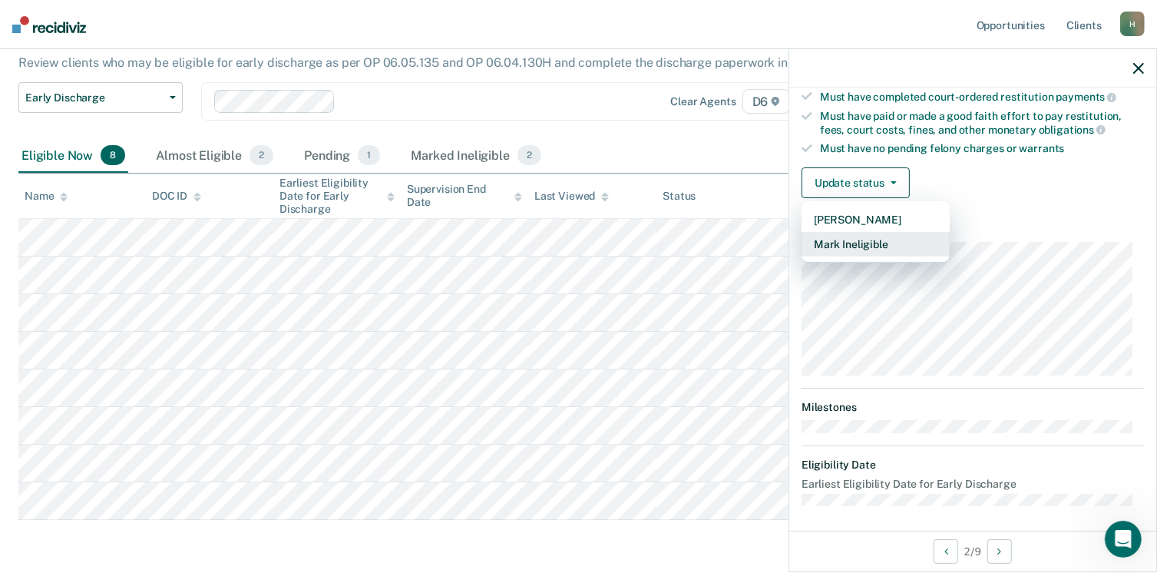
click at [863, 237] on button "Mark Ineligible" at bounding box center [876, 244] width 148 height 25
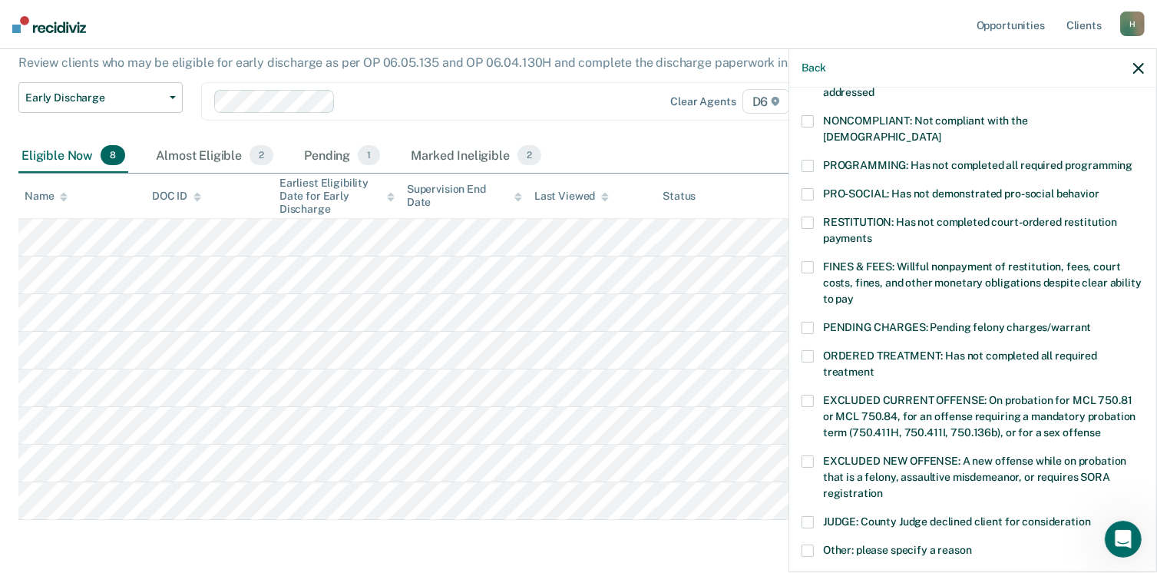
click at [815, 121] on label "NONCOMPLIANT: Not compliant with the [DEMOGRAPHIC_DATA]" at bounding box center [973, 131] width 342 height 32
click at [941, 131] on input "NONCOMPLIANT: Not compliant with the [DEMOGRAPHIC_DATA]" at bounding box center [941, 131] width 0 height 0
click at [802, 544] on span at bounding box center [808, 550] width 12 height 12
click at [972, 544] on input "Other: please specify a reason" at bounding box center [972, 544] width 0 height 0
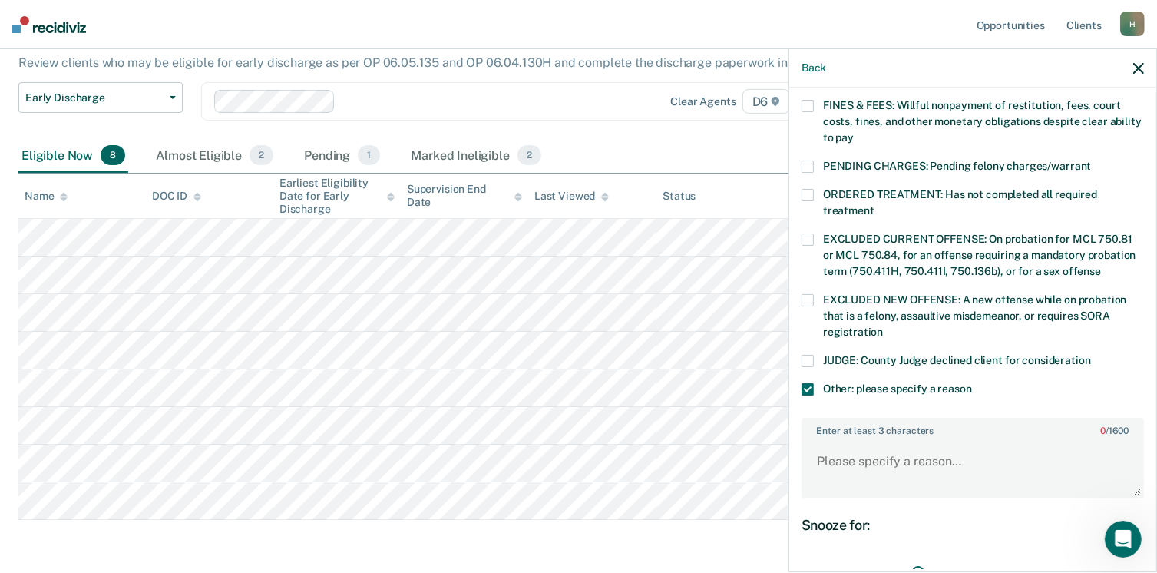
scroll to position [575, 0]
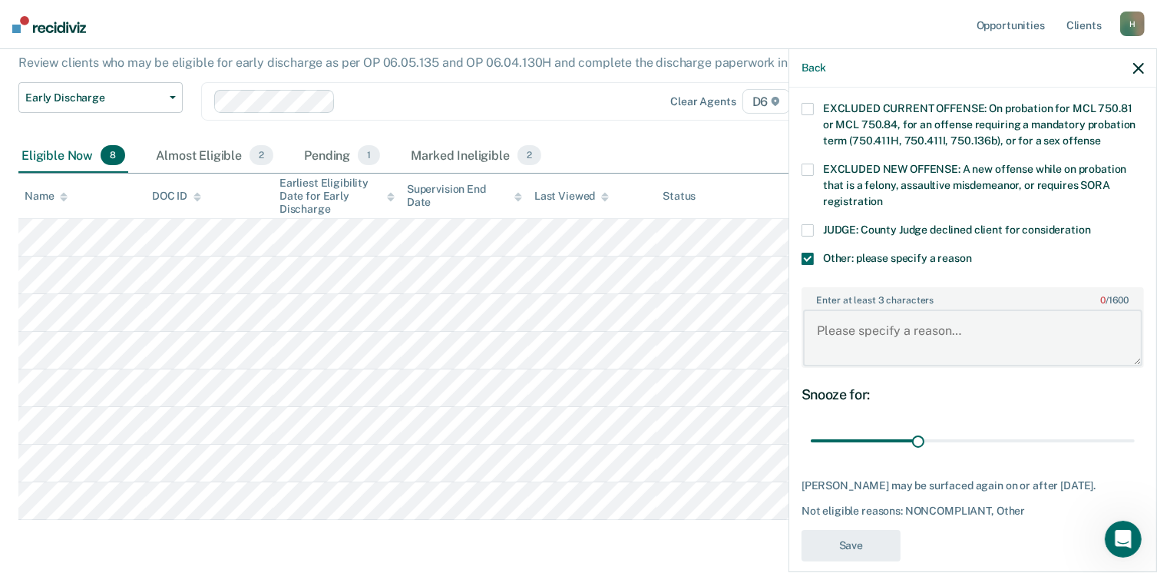
click at [866, 316] on textarea "Enter at least 3 characters 0 / 1600" at bounding box center [972, 337] width 339 height 57
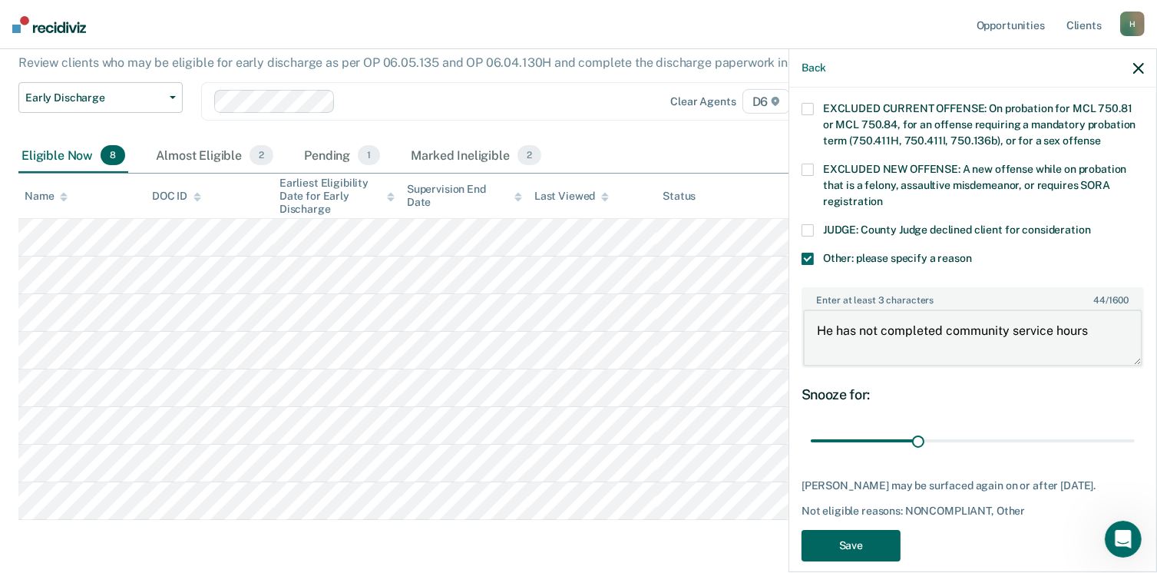
type textarea "He has not completed community service hours"
click at [844, 530] on button "Save" at bounding box center [851, 545] width 99 height 31
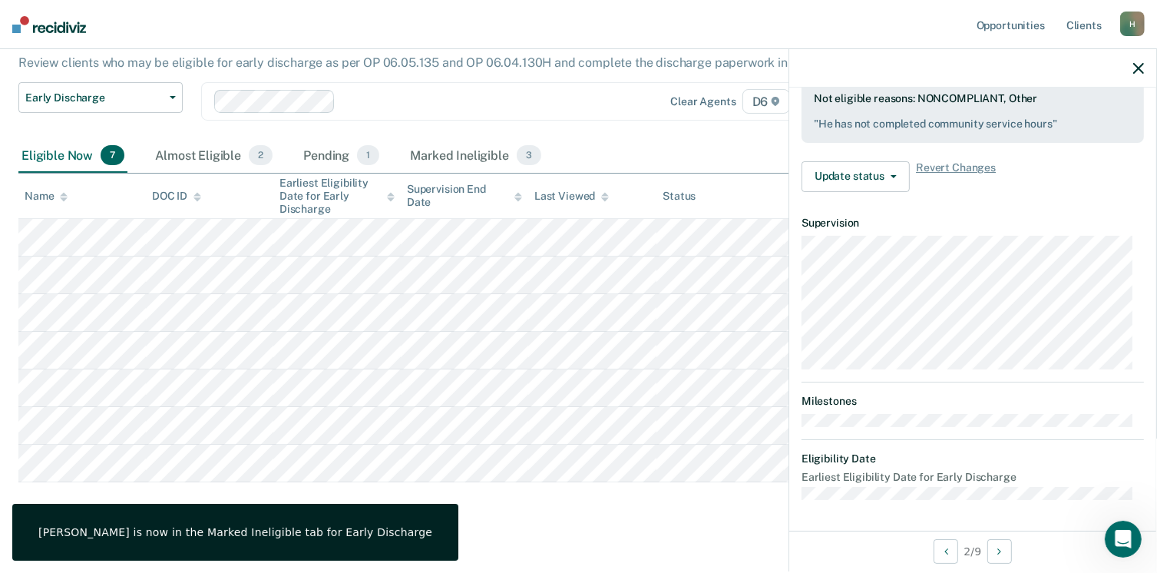
scroll to position [422, 0]
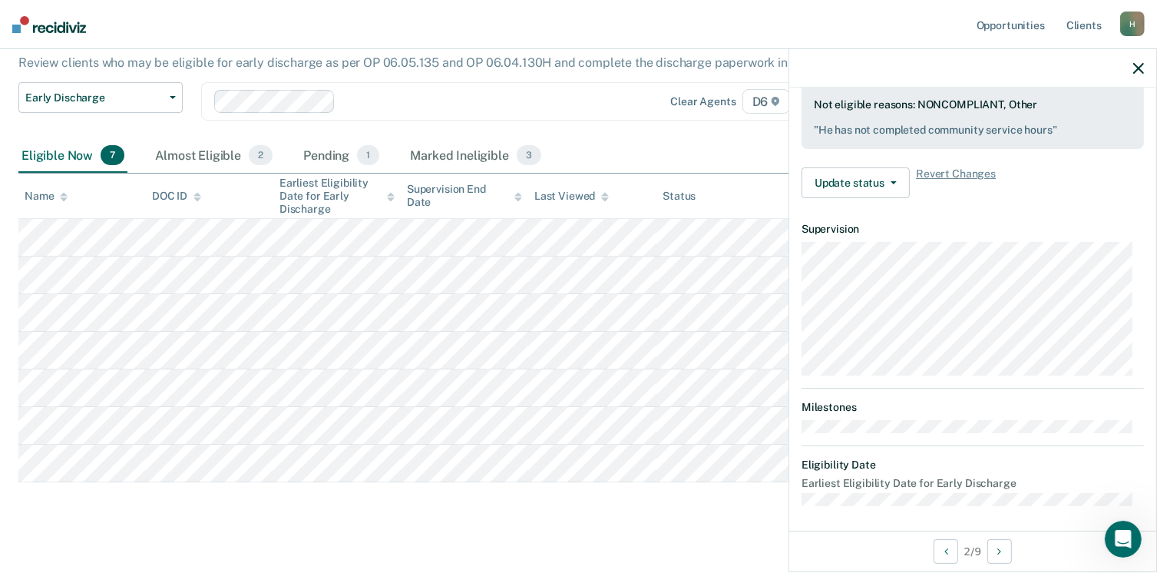
click at [1137, 71] on icon "button" at bounding box center [1138, 68] width 11 height 11
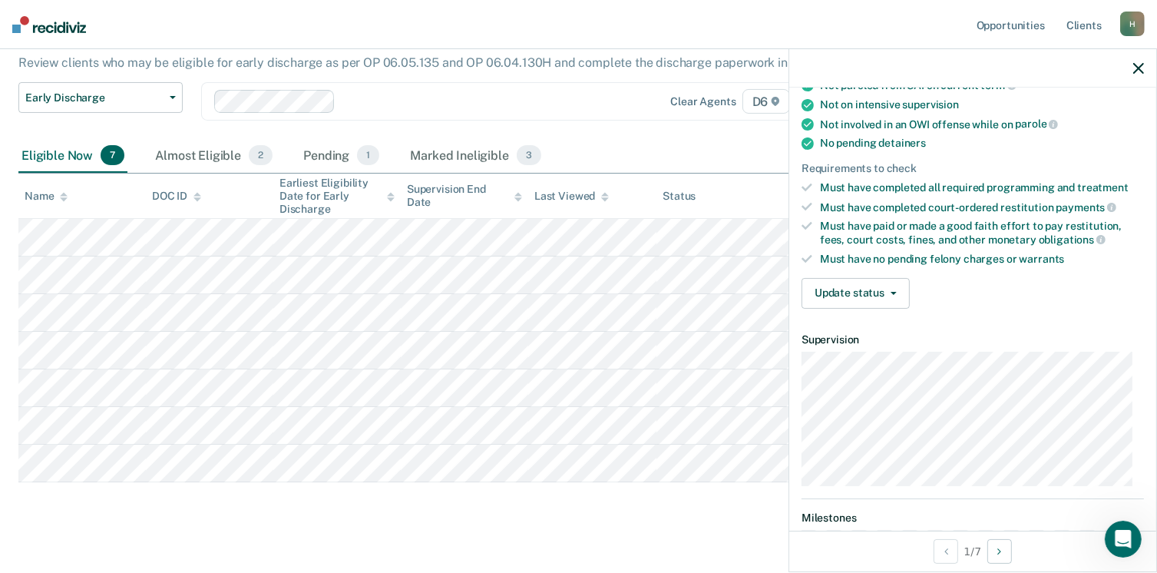
scroll to position [399, 0]
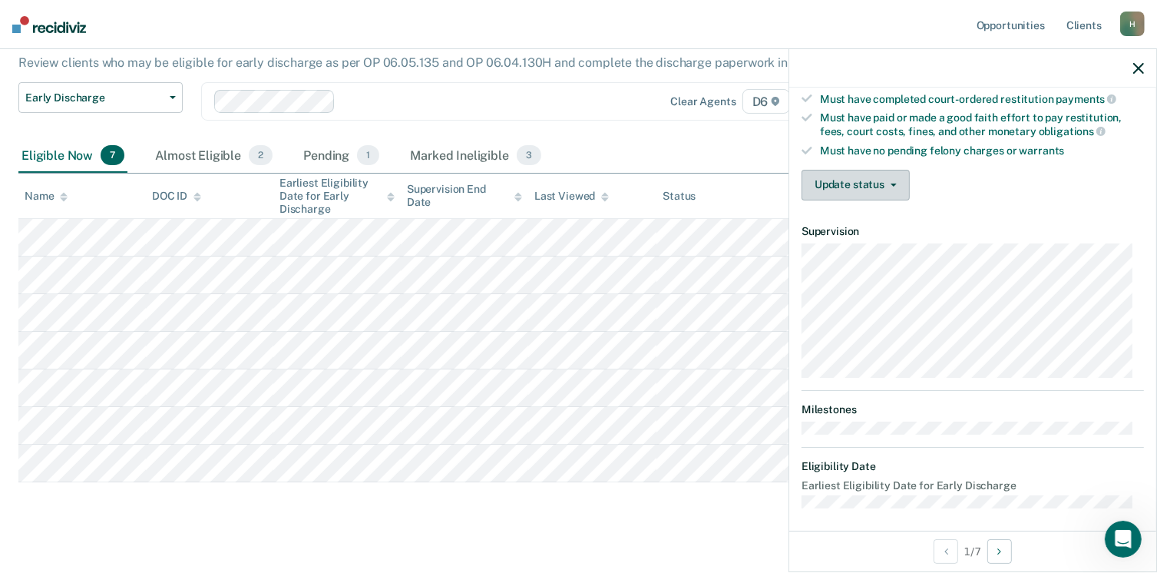
click at [891, 184] on icon "button" at bounding box center [894, 185] width 6 height 3
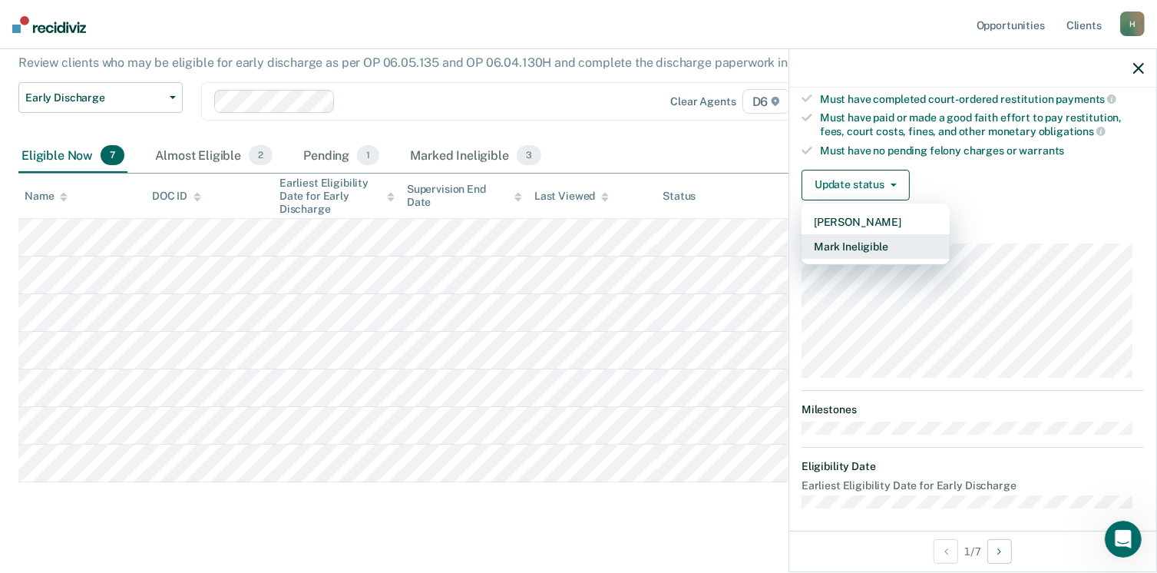
click at [866, 237] on button "Mark Ineligible" at bounding box center [876, 246] width 148 height 25
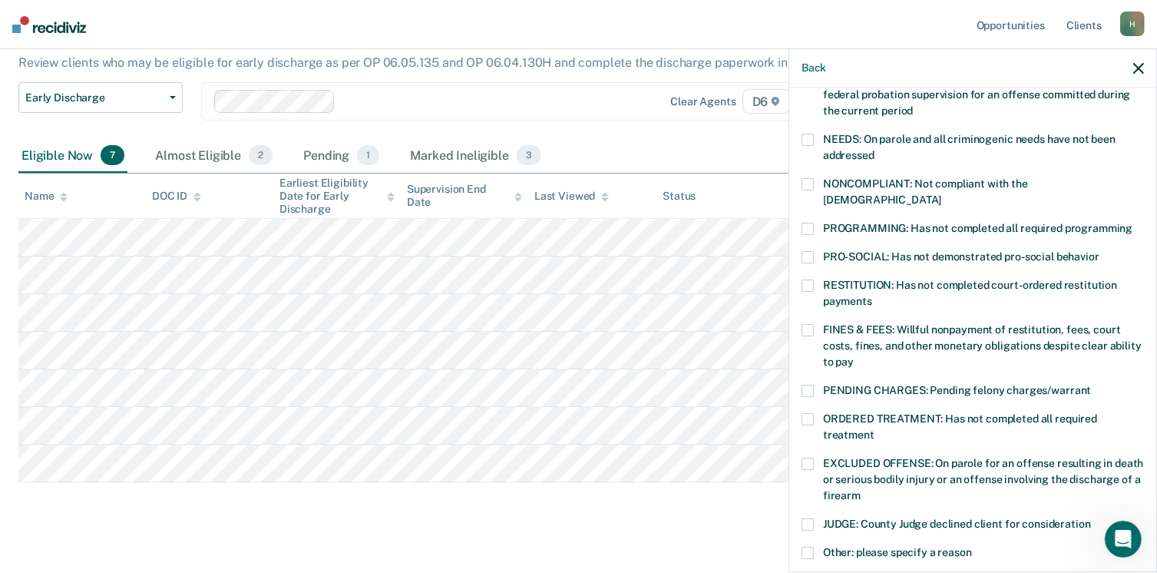
scroll to position [219, 0]
click at [811, 182] on span at bounding box center [808, 186] width 12 height 12
click at [941, 196] on input "NONCOMPLIANT: Not compliant with the [DEMOGRAPHIC_DATA]" at bounding box center [941, 196] width 0 height 0
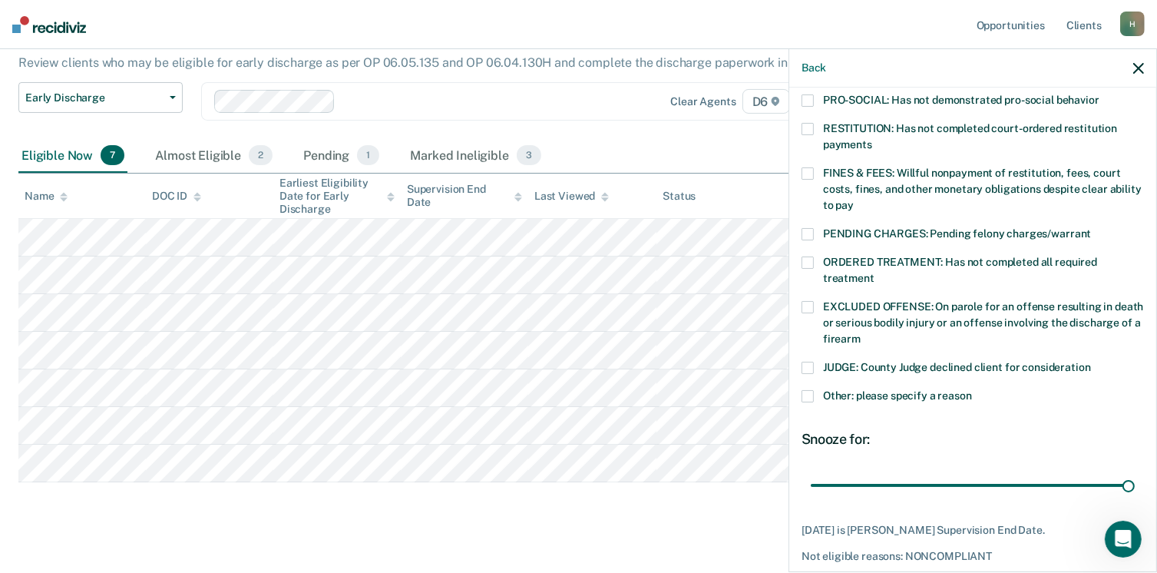
scroll to position [423, 0]
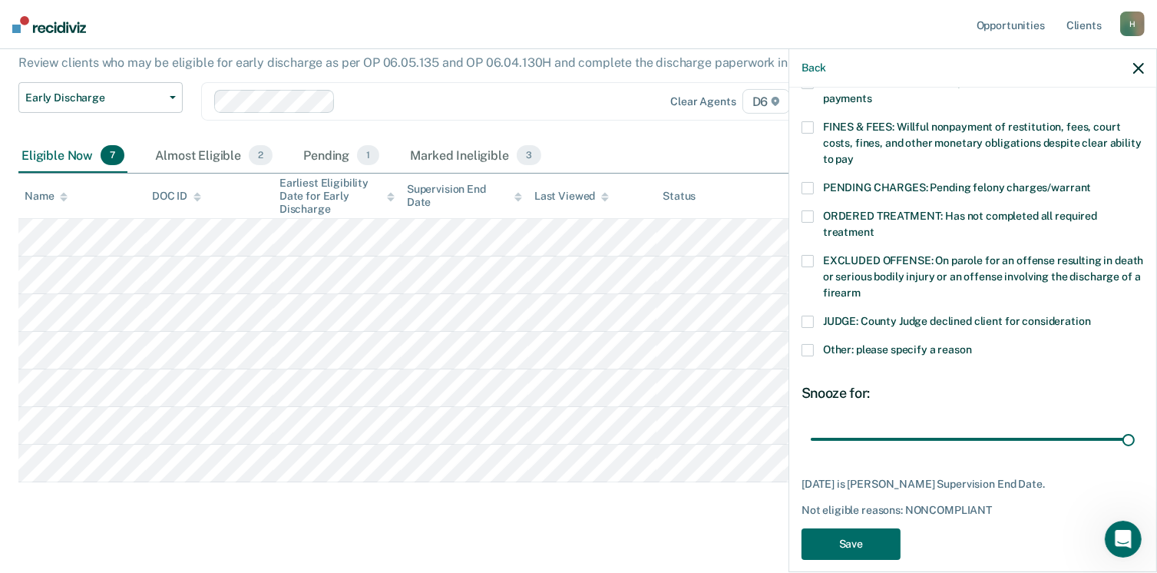
click at [806, 344] on span at bounding box center [808, 350] width 12 height 12
click at [972, 344] on input "Other: please specify a reason" at bounding box center [972, 344] width 0 height 0
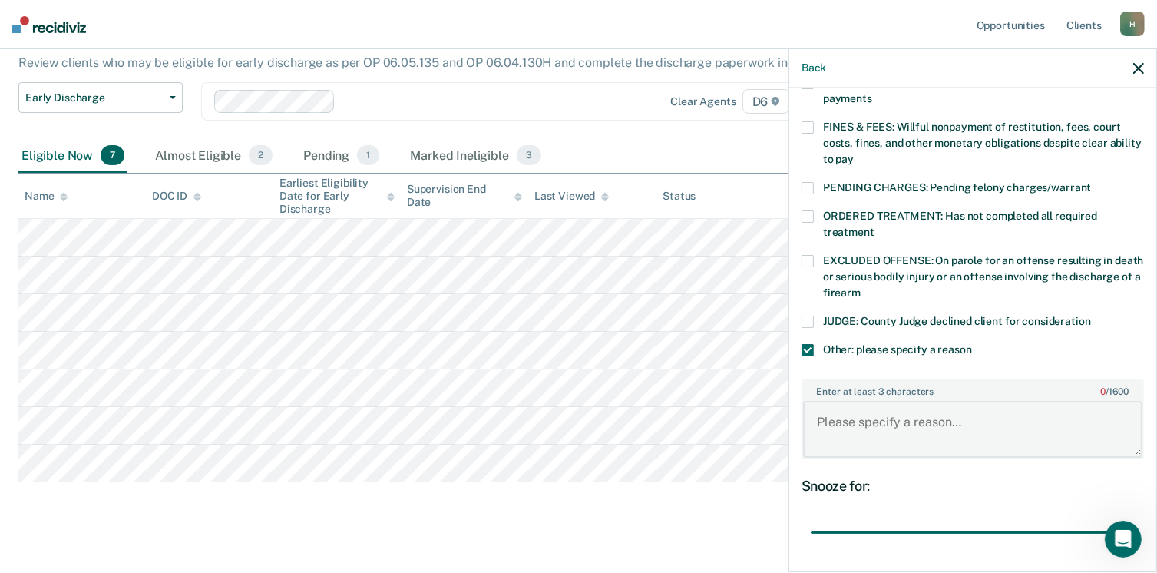
click at [812, 408] on textarea "Enter at least 3 characters 0 / 1600" at bounding box center [972, 429] width 339 height 57
type textarea "She has recently tested positive for meth on 2 different occasions"
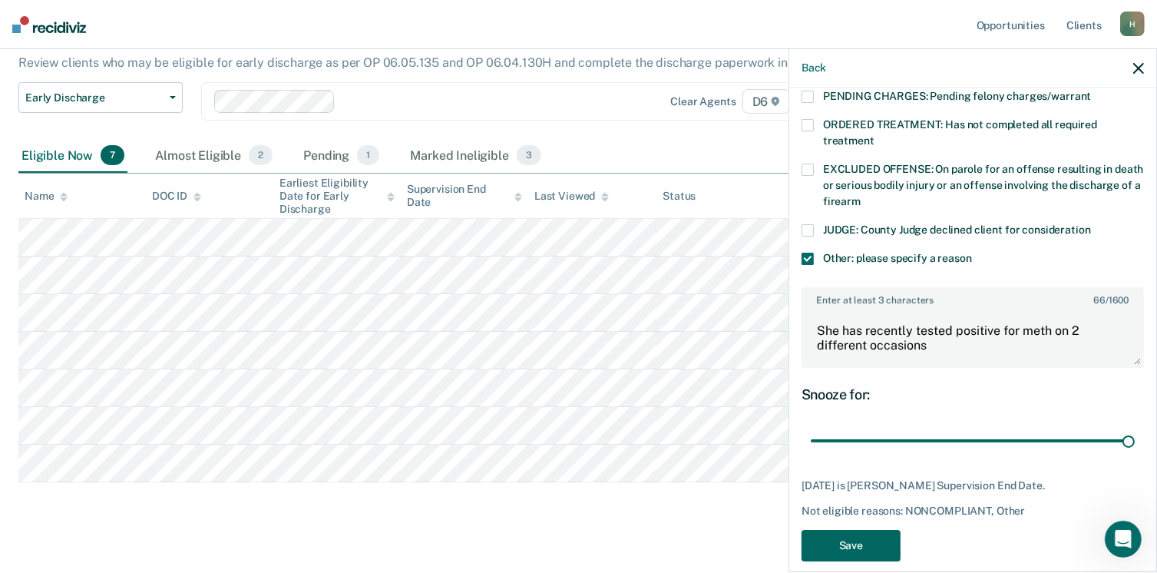
click at [832, 530] on button "Save" at bounding box center [851, 545] width 99 height 31
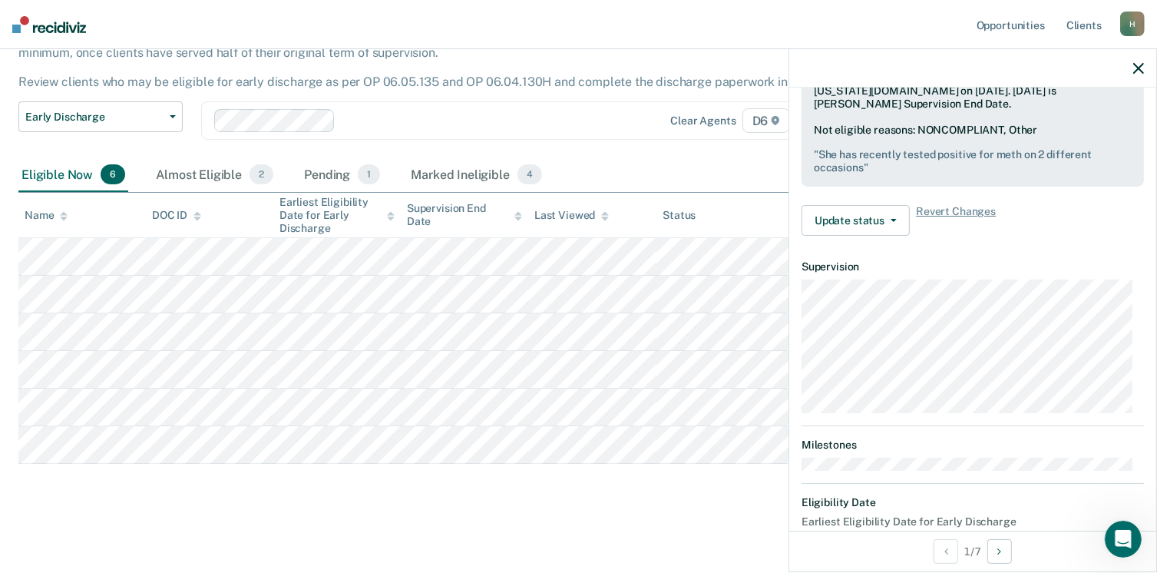
click at [1135, 63] on icon "button" at bounding box center [1138, 68] width 11 height 11
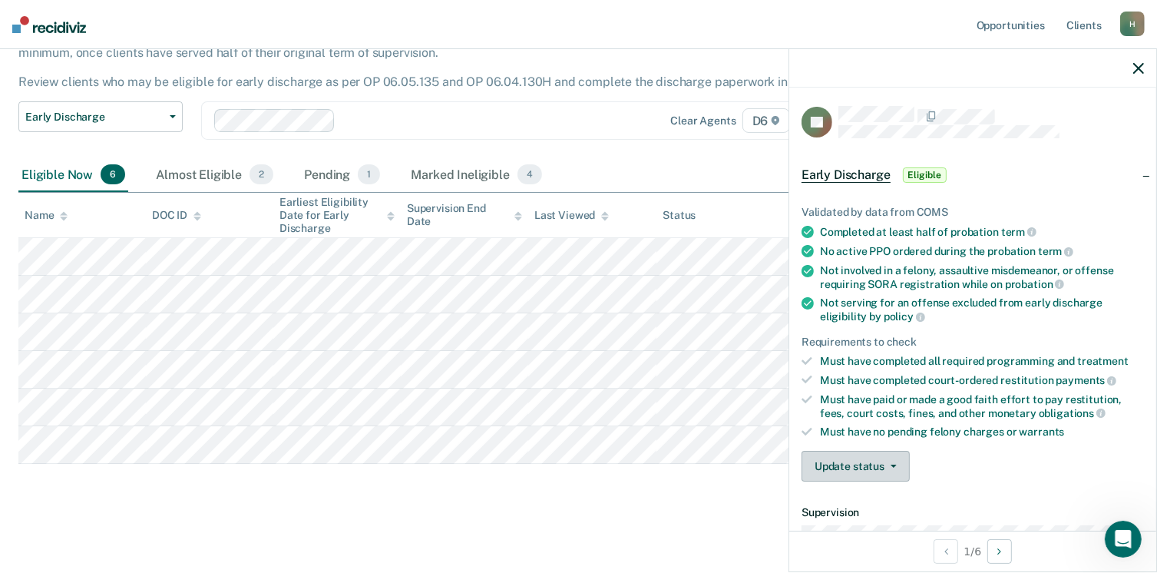
click at [875, 465] on button "Update status" at bounding box center [856, 466] width 108 height 31
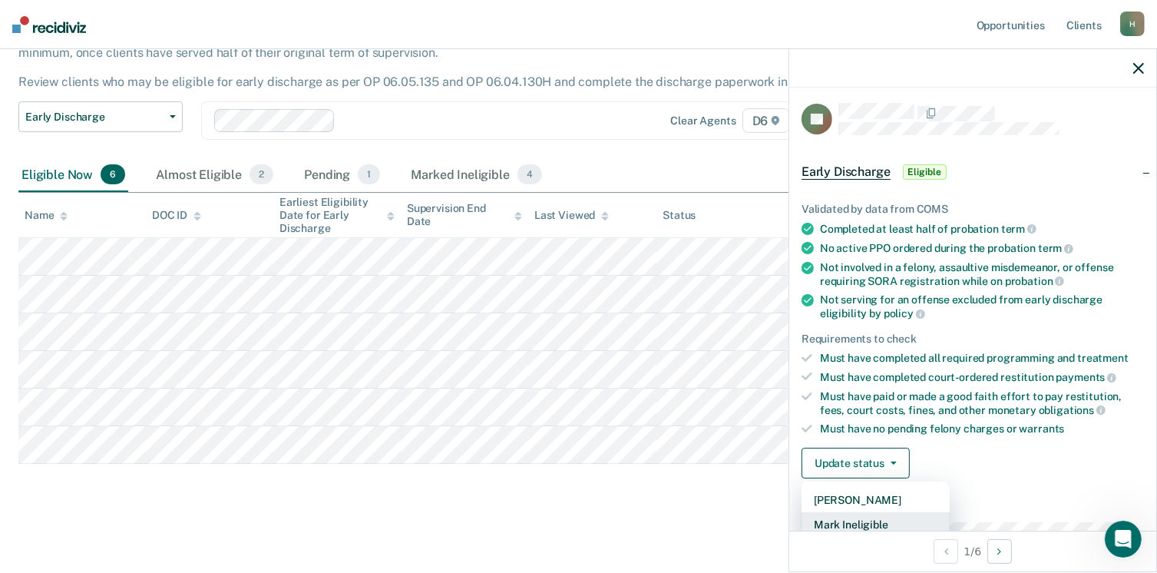
click at [860, 521] on button "Mark Ineligible" at bounding box center [876, 524] width 148 height 25
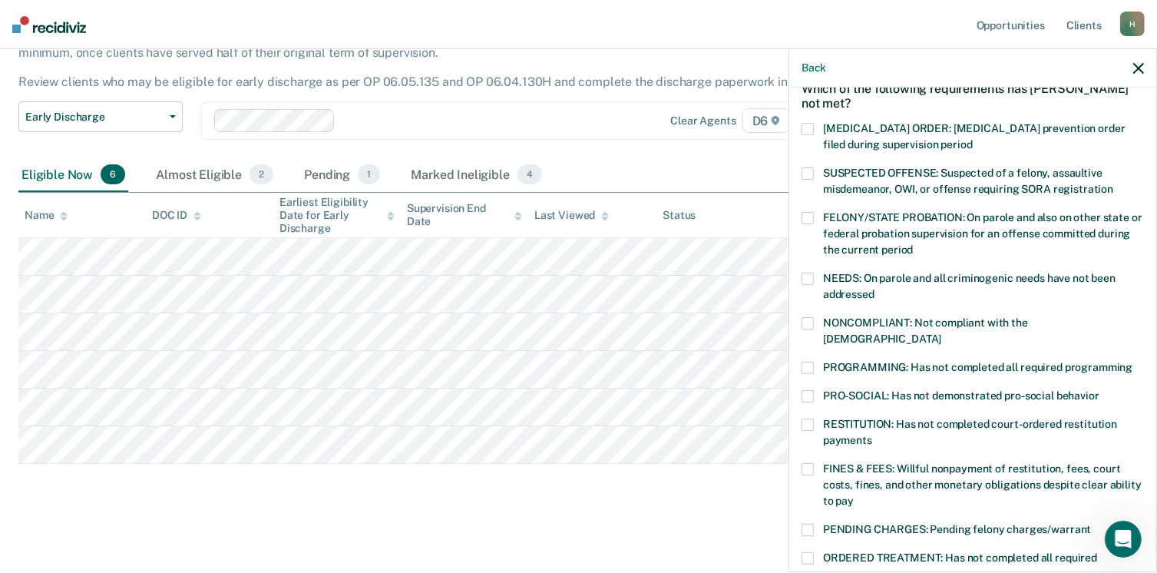
scroll to position [79, 0]
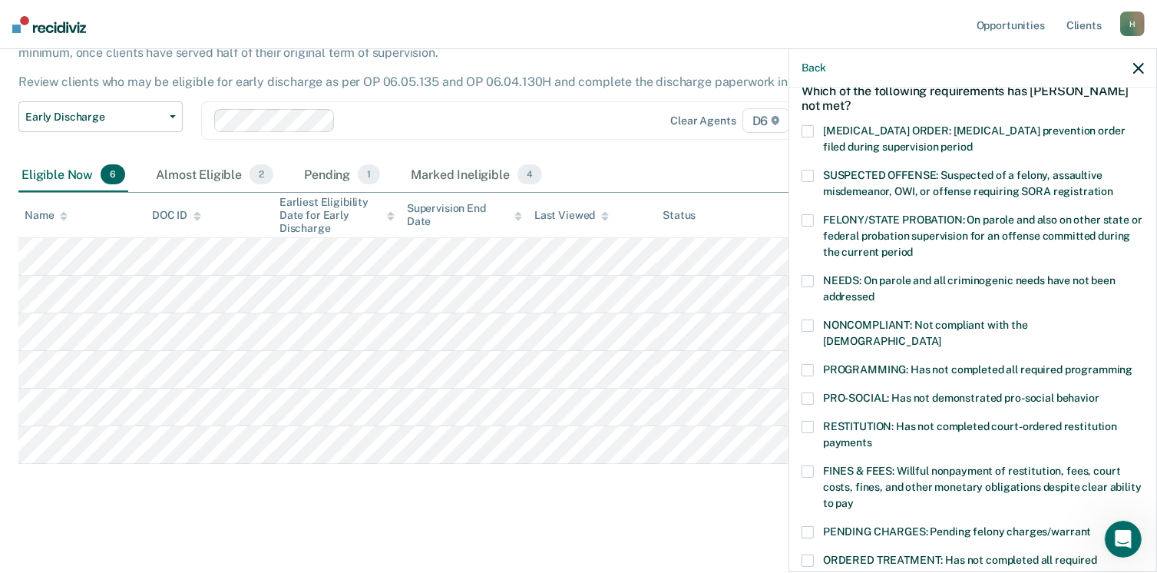
click at [805, 323] on span at bounding box center [808, 325] width 12 height 12
click at [941, 336] on input "NONCOMPLIANT: Not compliant with the [DEMOGRAPHIC_DATA]" at bounding box center [941, 336] width 0 height 0
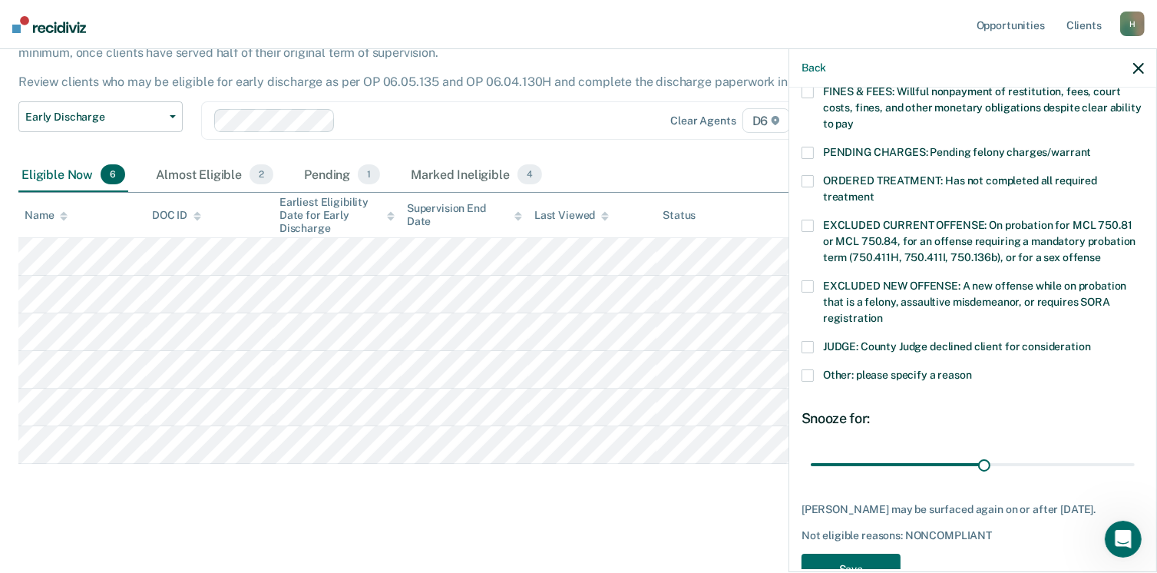
scroll to position [484, 0]
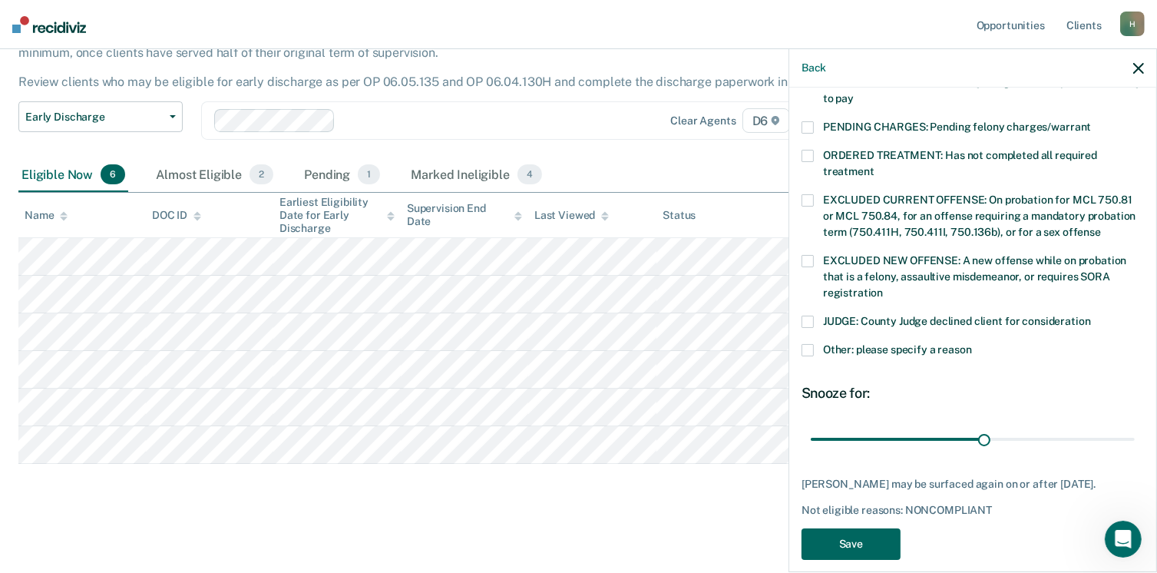
click at [849, 528] on button "Save" at bounding box center [851, 543] width 99 height 31
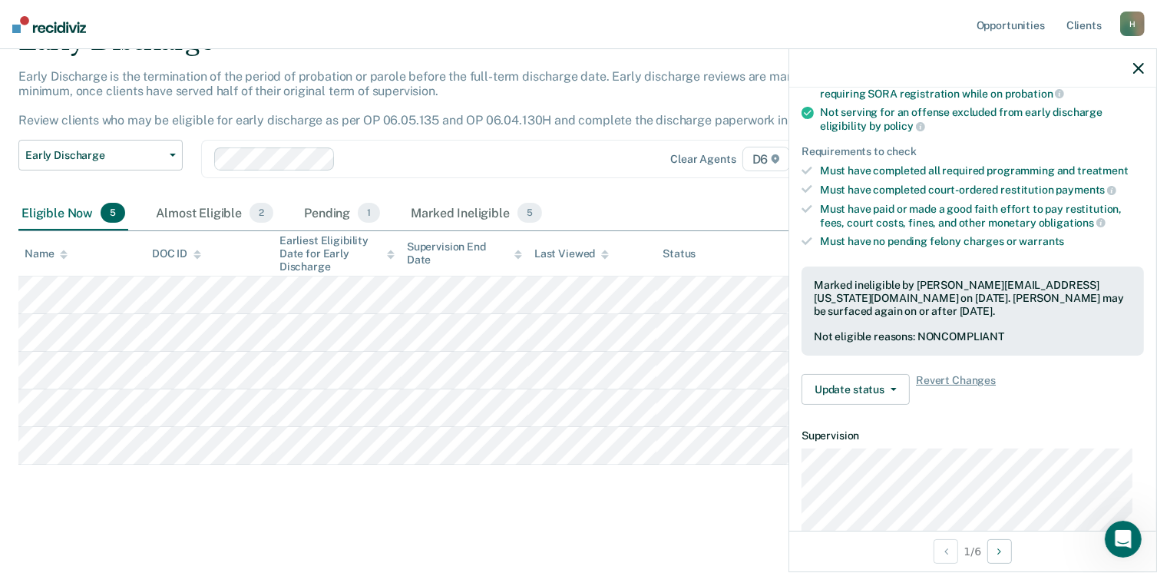
scroll to position [258, 0]
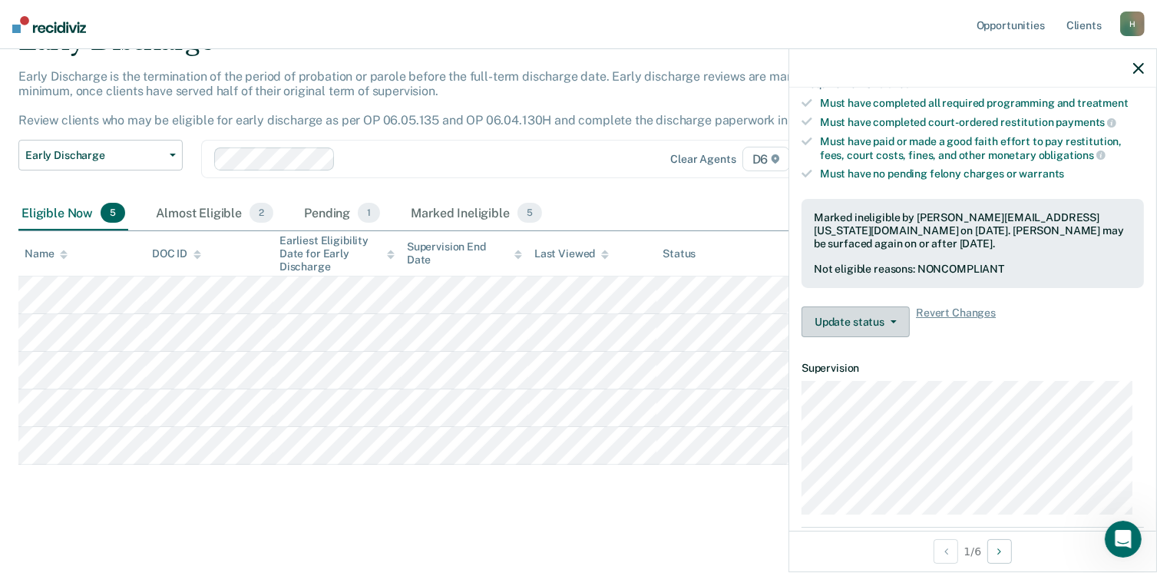
click at [852, 321] on button "Update status" at bounding box center [856, 321] width 108 height 31
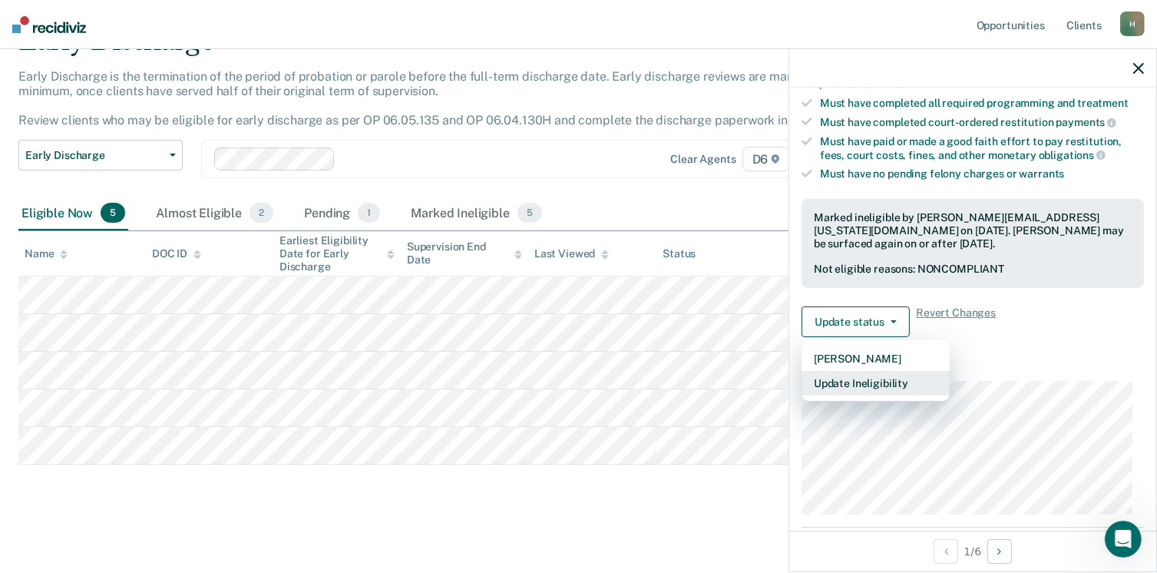
click at [850, 376] on button "Update Ineligibility" at bounding box center [876, 383] width 148 height 25
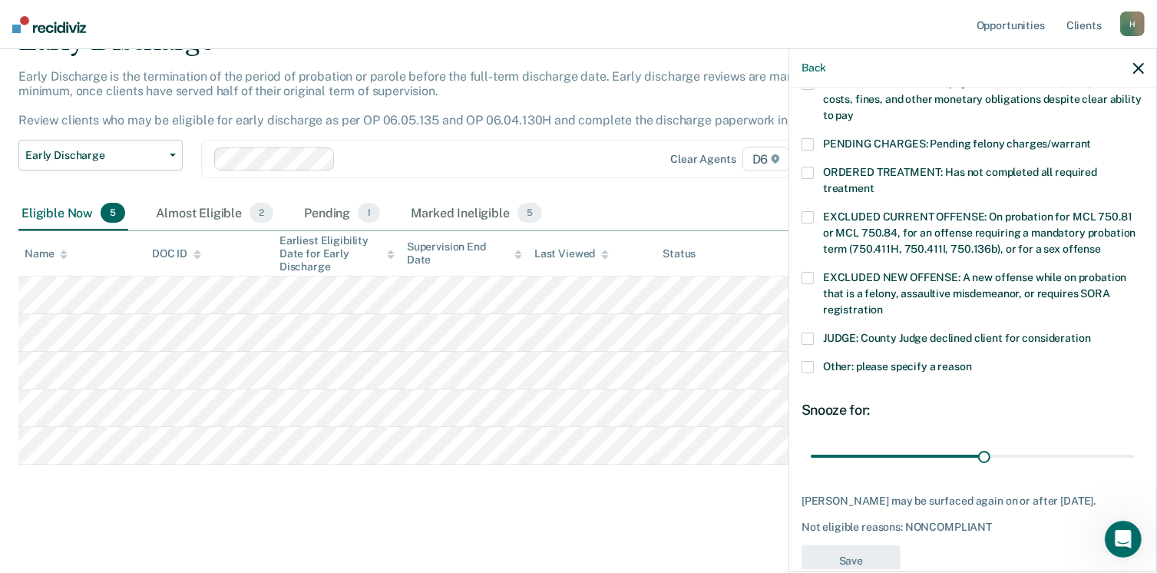
scroll to position [474, 0]
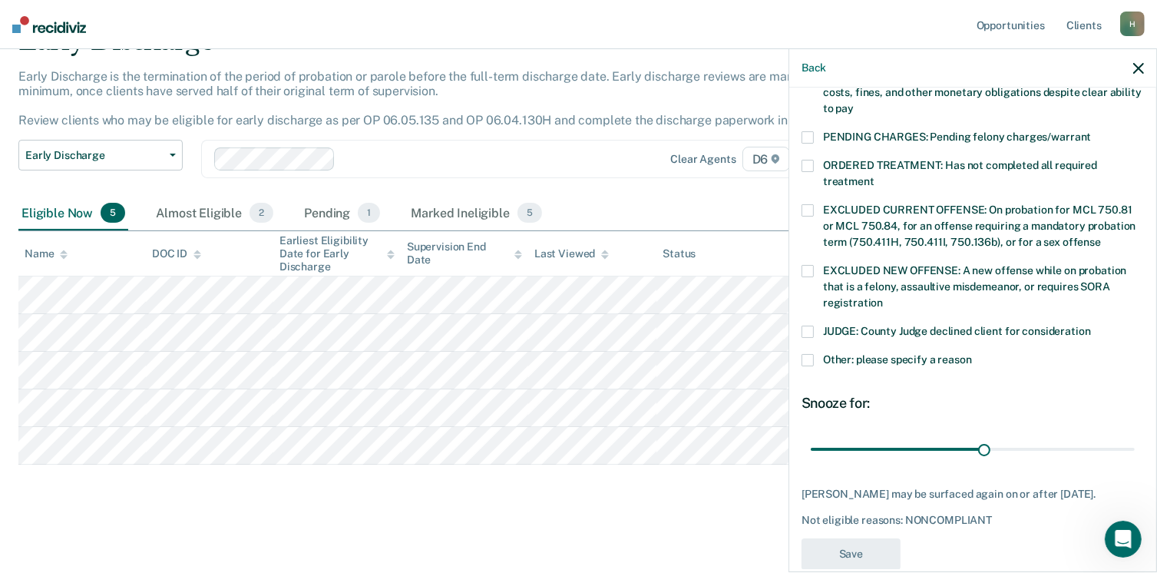
click at [808, 354] on span at bounding box center [808, 360] width 12 height 12
click at [972, 354] on input "Other: please specify a reason" at bounding box center [972, 354] width 0 height 0
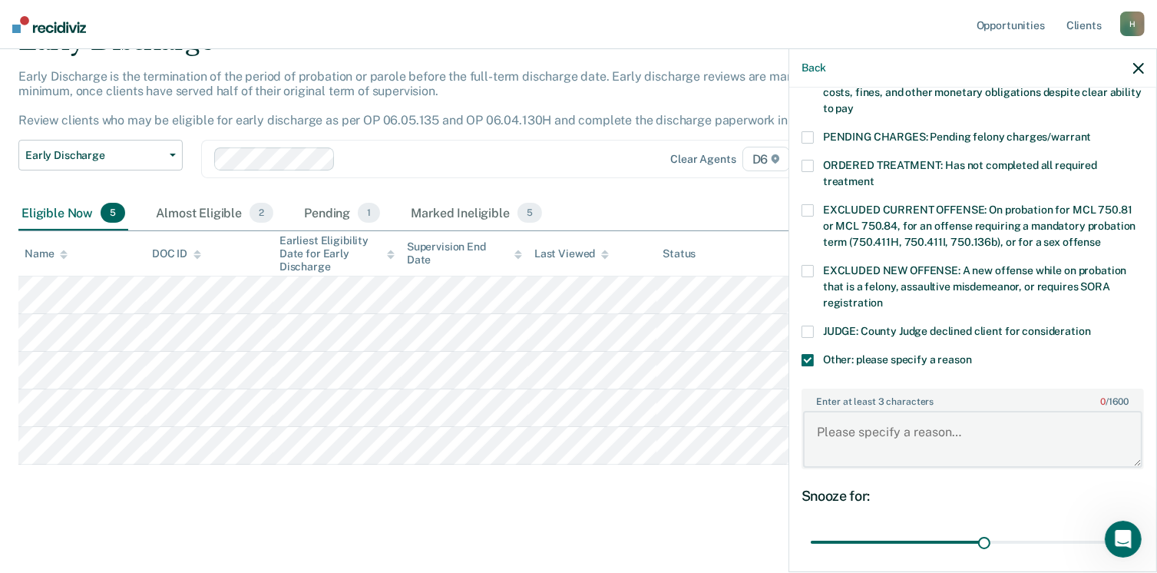
click at [837, 413] on textarea "Enter at least 3 characters 0 / 1600" at bounding box center [972, 439] width 339 height 57
type textarea "He has had several recent positive tests for cocaine"
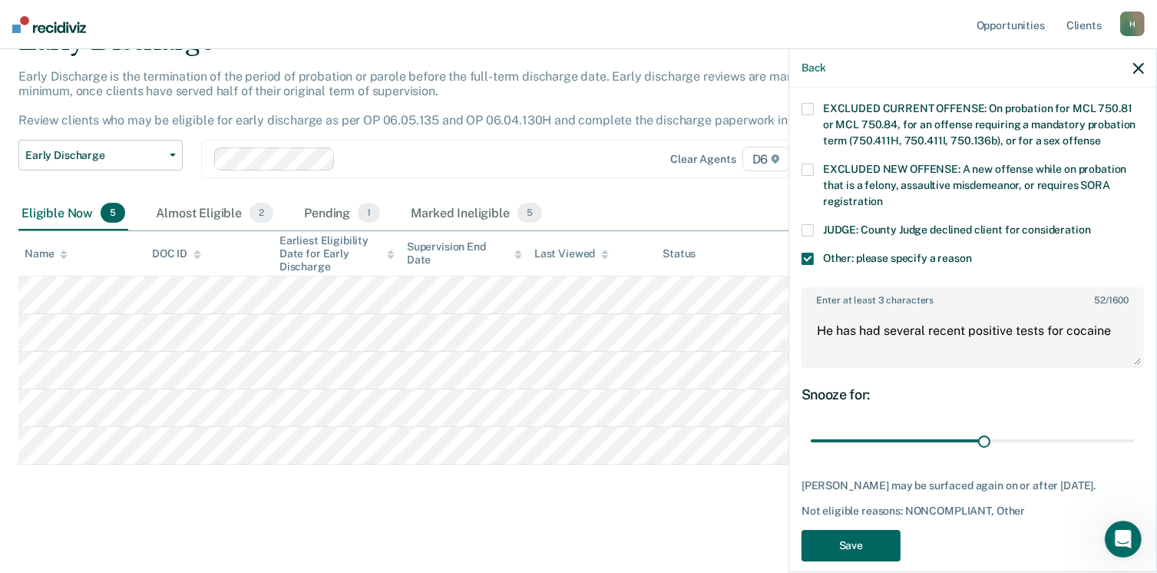
click at [842, 530] on button "Save" at bounding box center [851, 545] width 99 height 31
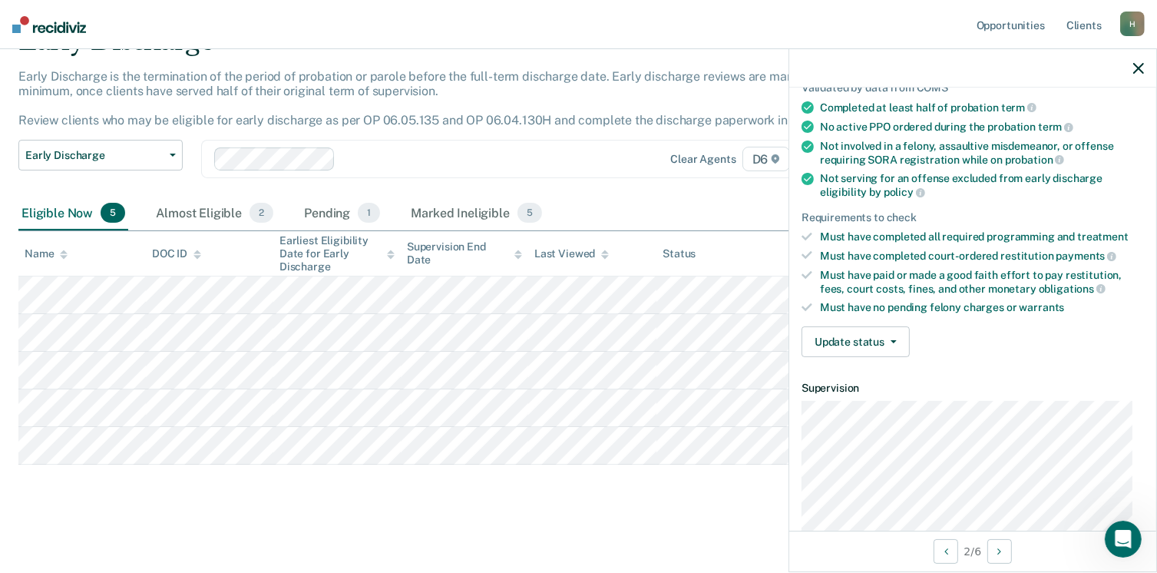
scroll to position [134, 0]
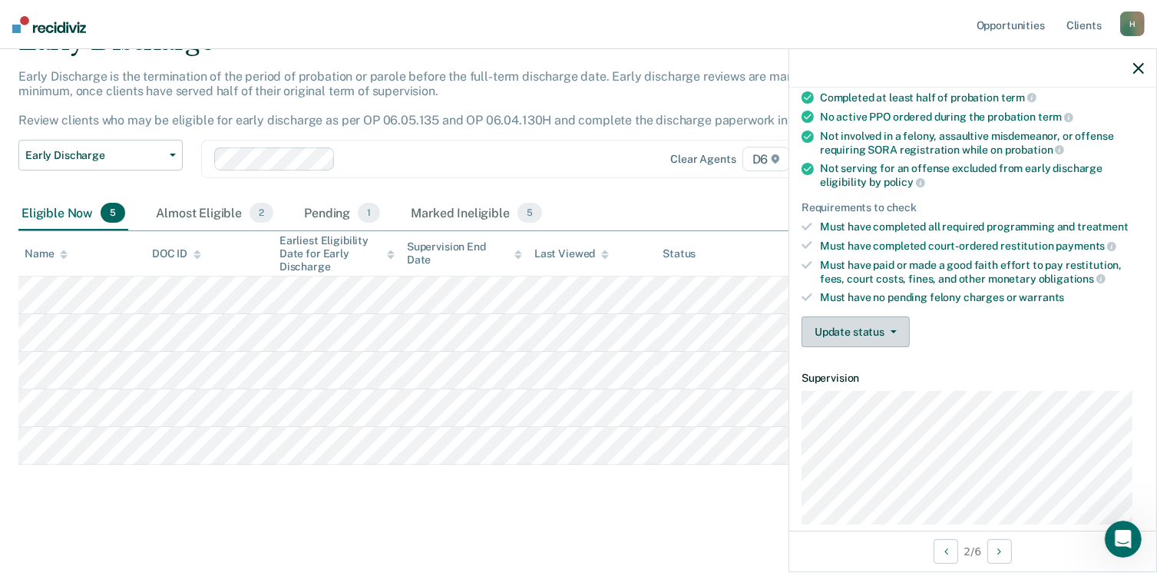
click at [895, 329] on button "Update status" at bounding box center [856, 331] width 108 height 31
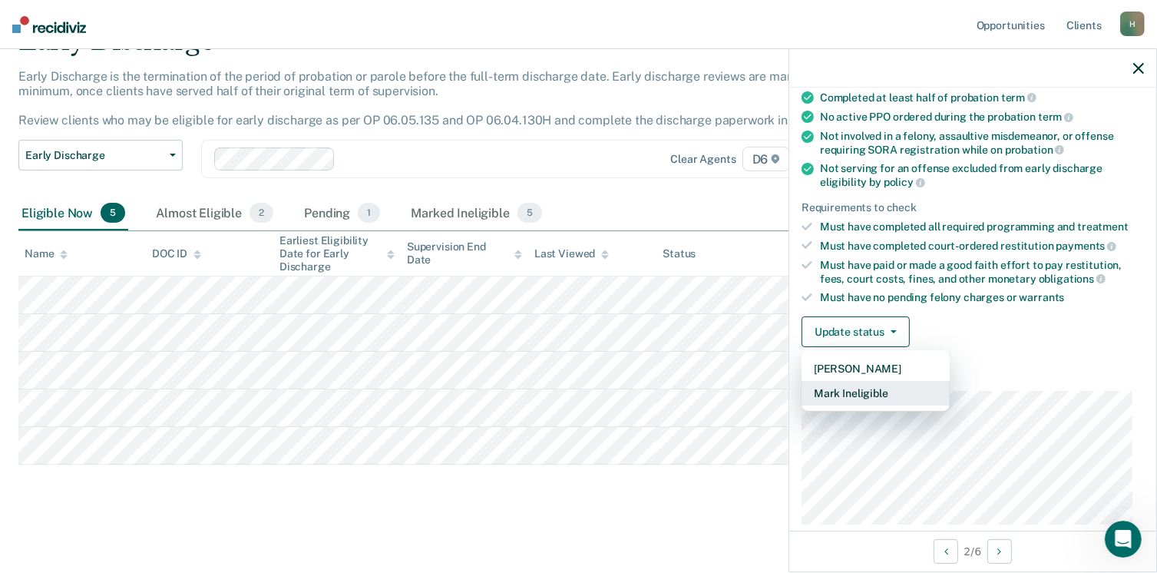
click at [865, 384] on button "Mark Ineligible" at bounding box center [876, 393] width 148 height 25
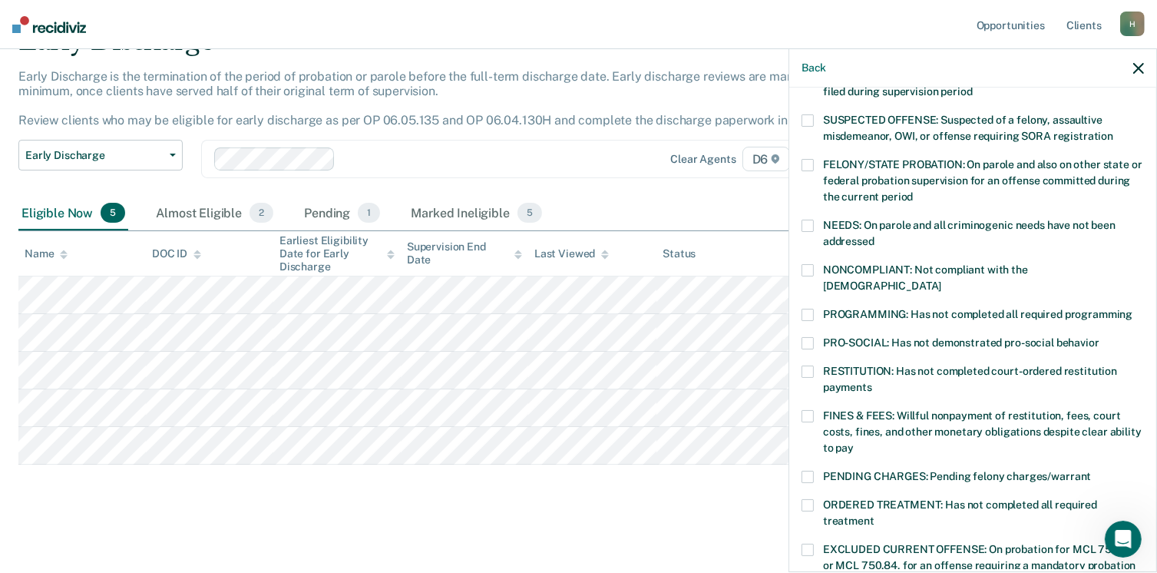
click at [806, 270] on span at bounding box center [808, 270] width 12 height 12
click at [941, 280] on input "NONCOMPLIANT: Not compliant with the [DEMOGRAPHIC_DATA]" at bounding box center [941, 280] width 0 height 0
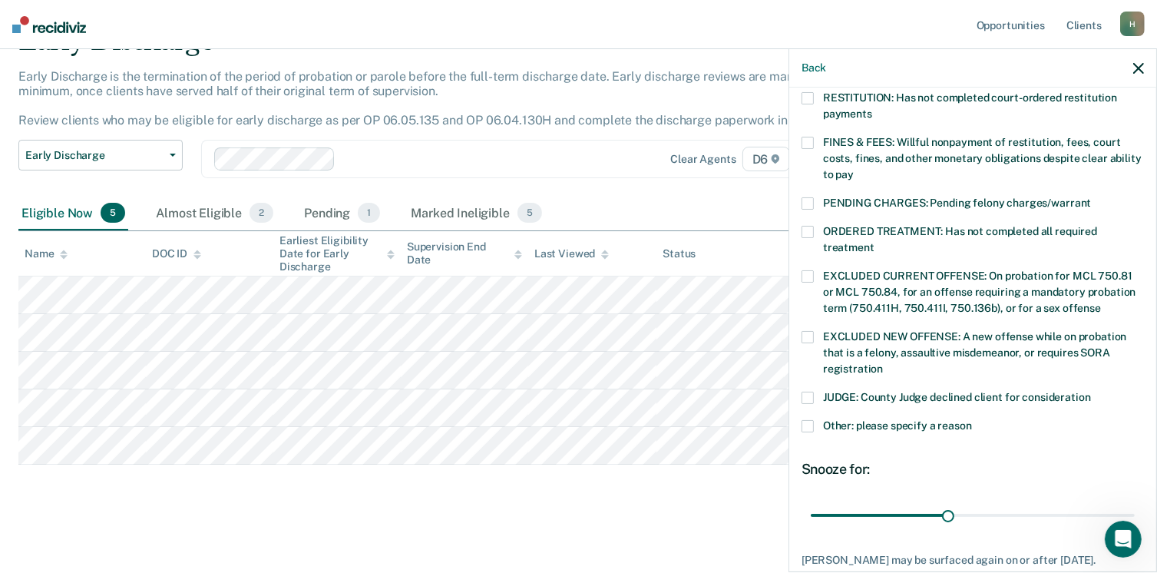
scroll to position [448, 0]
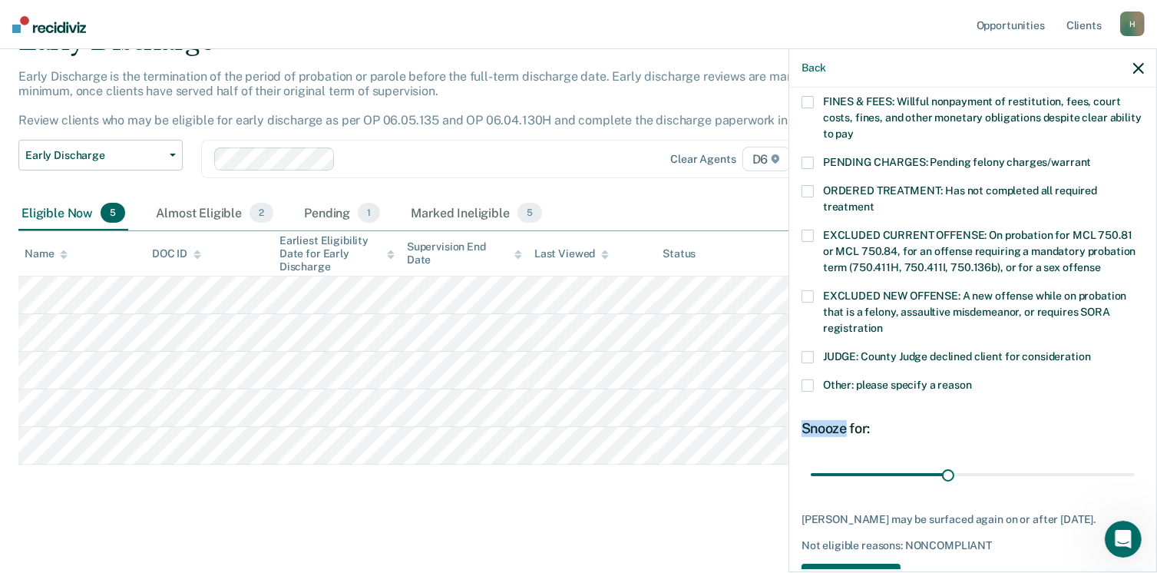
drag, startPoint x: 1133, startPoint y: 357, endPoint x: 843, endPoint y: 409, distance: 294.2
click at [843, 409] on div "DC Which of the following requirements has [PERSON_NAME] not met? [MEDICAL_DATA…" at bounding box center [972, 328] width 367 height 481
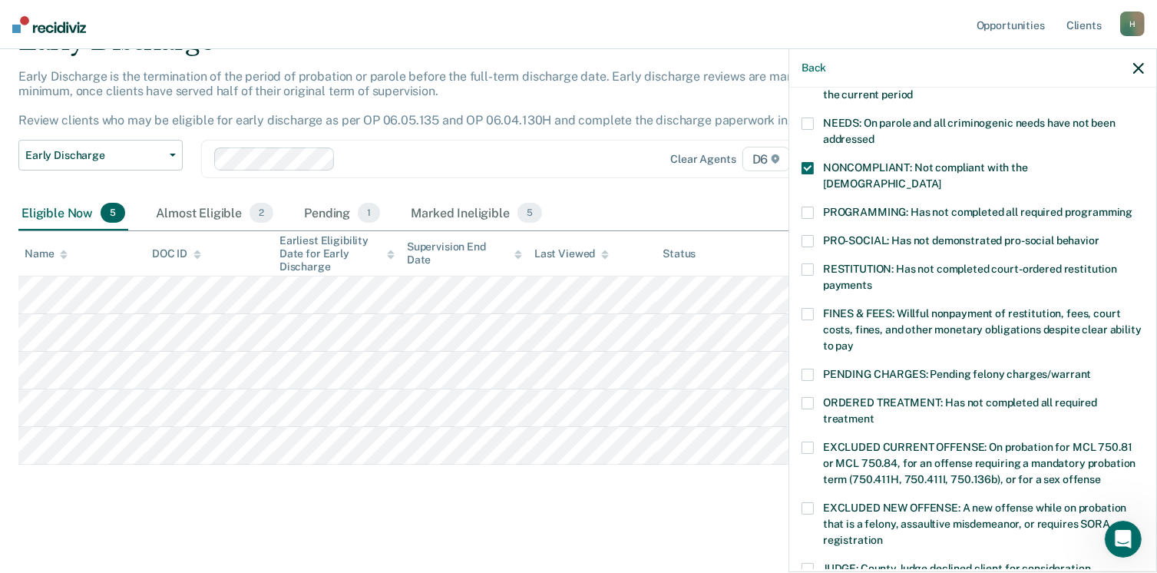
scroll to position [234, 0]
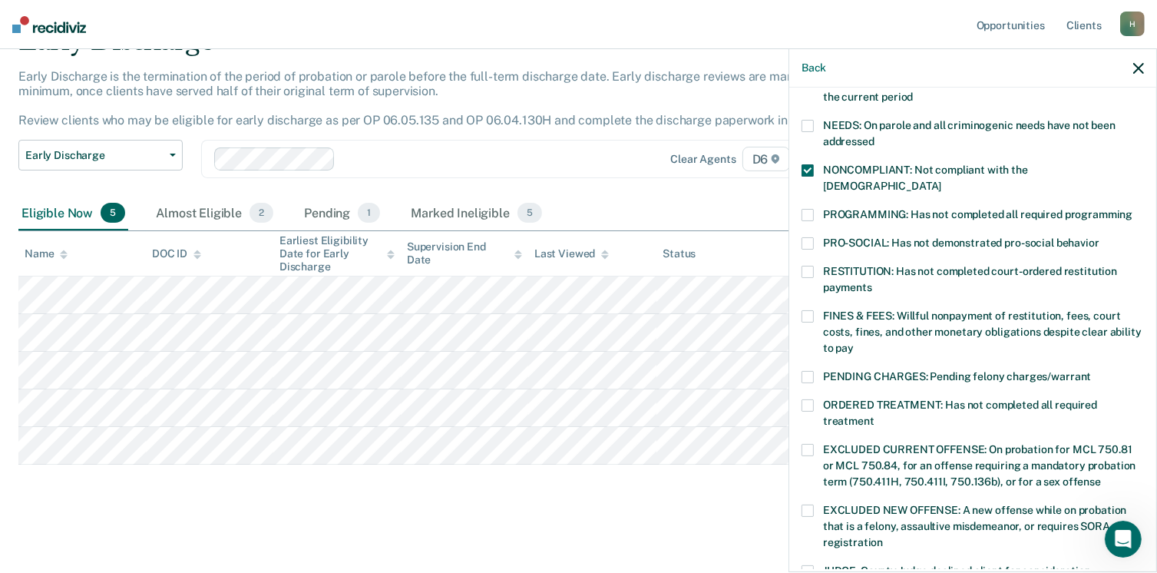
click at [809, 209] on span at bounding box center [808, 215] width 12 height 12
click at [1133, 209] on input "PROGRAMMING: Has not completed all required programming" at bounding box center [1133, 209] width 0 height 0
click at [805, 167] on span at bounding box center [808, 170] width 12 height 12
click at [941, 180] on input "NONCOMPLIANT: Not compliant with the [DEMOGRAPHIC_DATA]" at bounding box center [941, 180] width 0 height 0
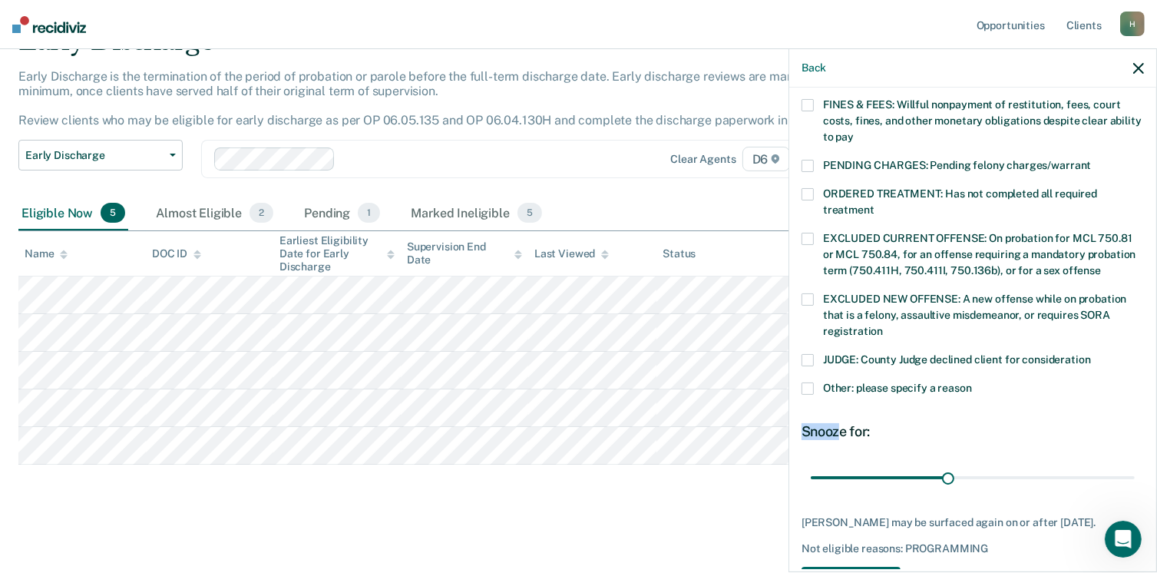
scroll to position [484, 0]
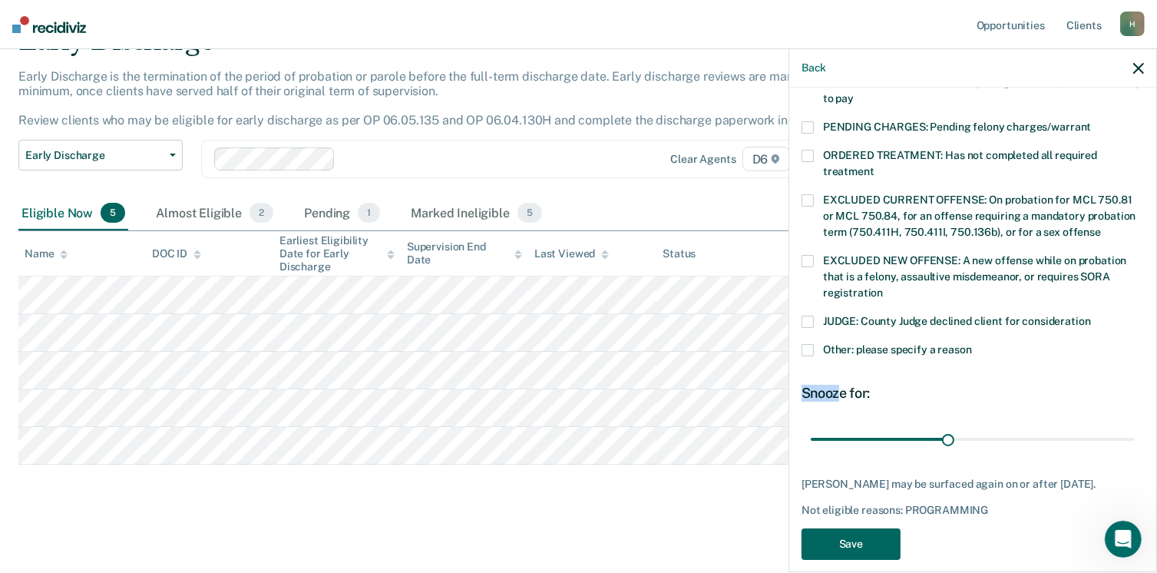
click at [876, 528] on button "Save" at bounding box center [851, 543] width 99 height 31
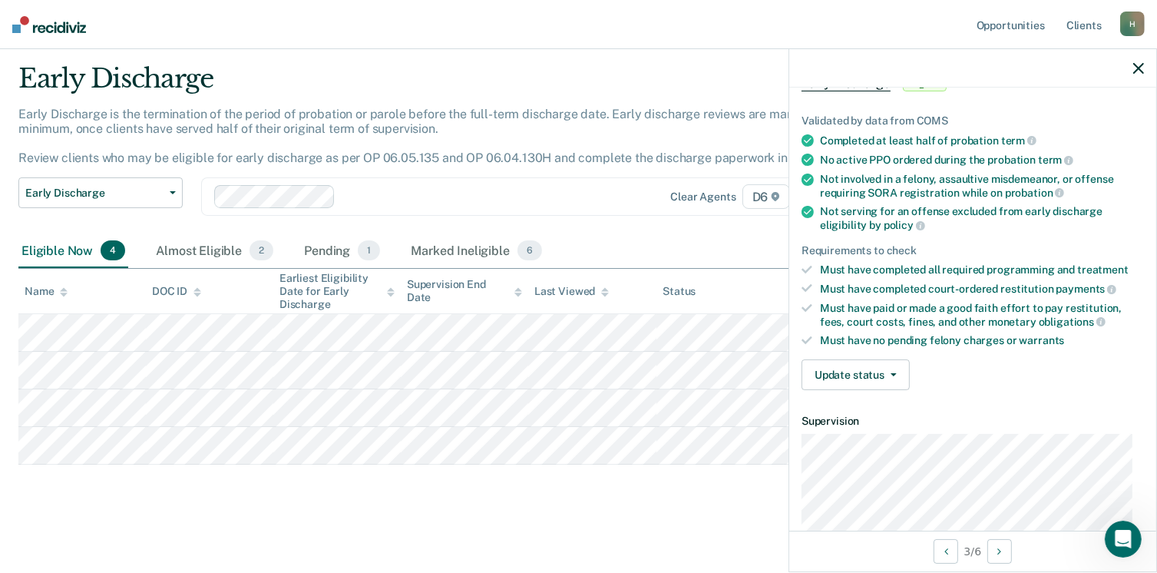
scroll to position [187, 0]
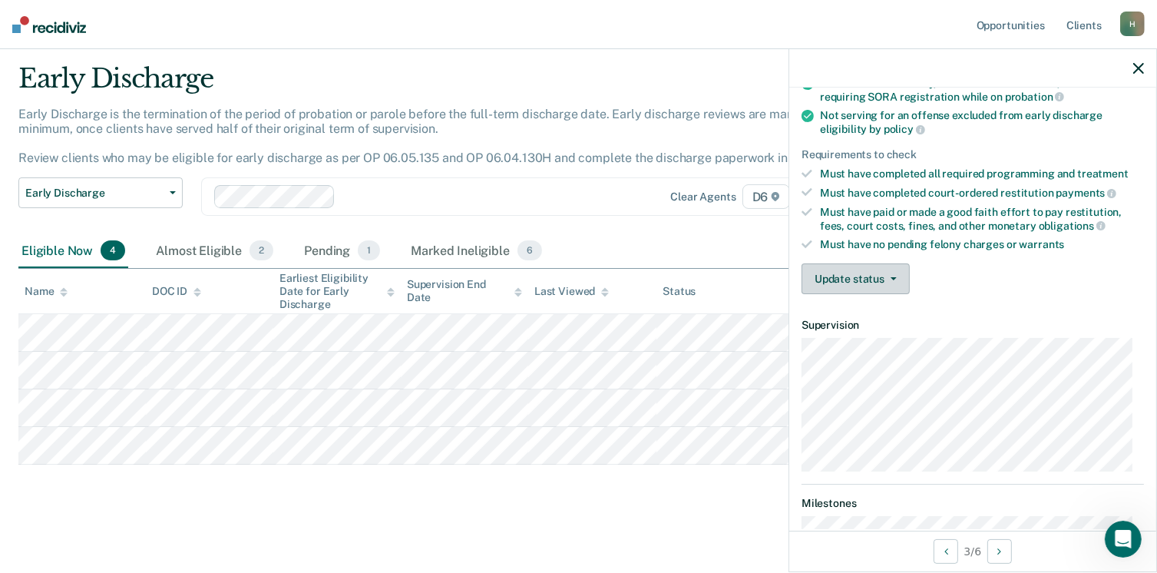
click at [889, 268] on button "Update status" at bounding box center [856, 278] width 108 height 31
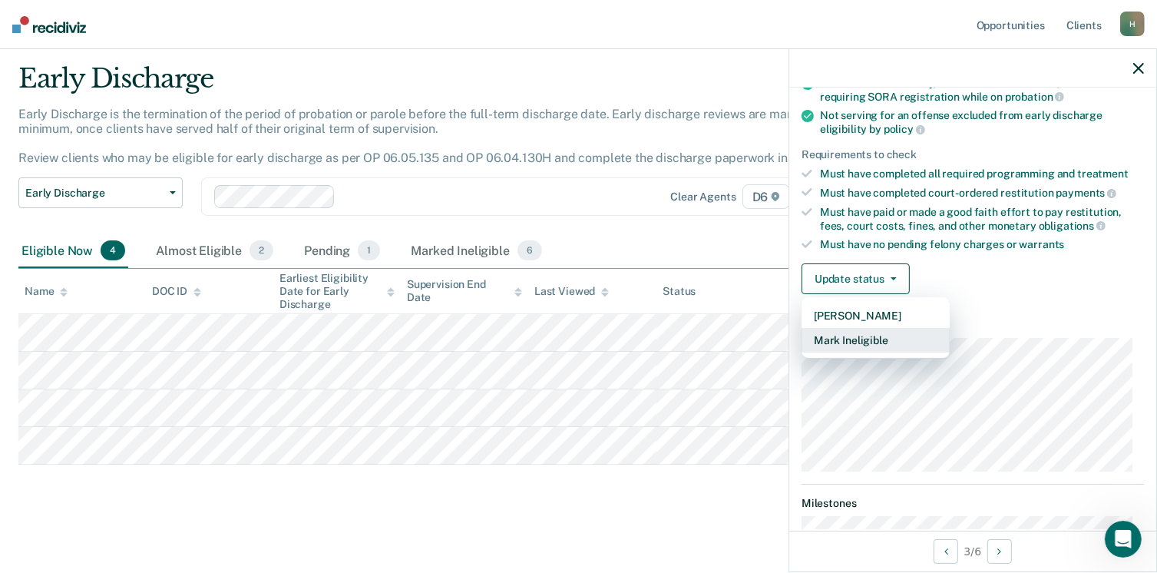
click at [848, 332] on button "Mark Ineligible" at bounding box center [876, 340] width 148 height 25
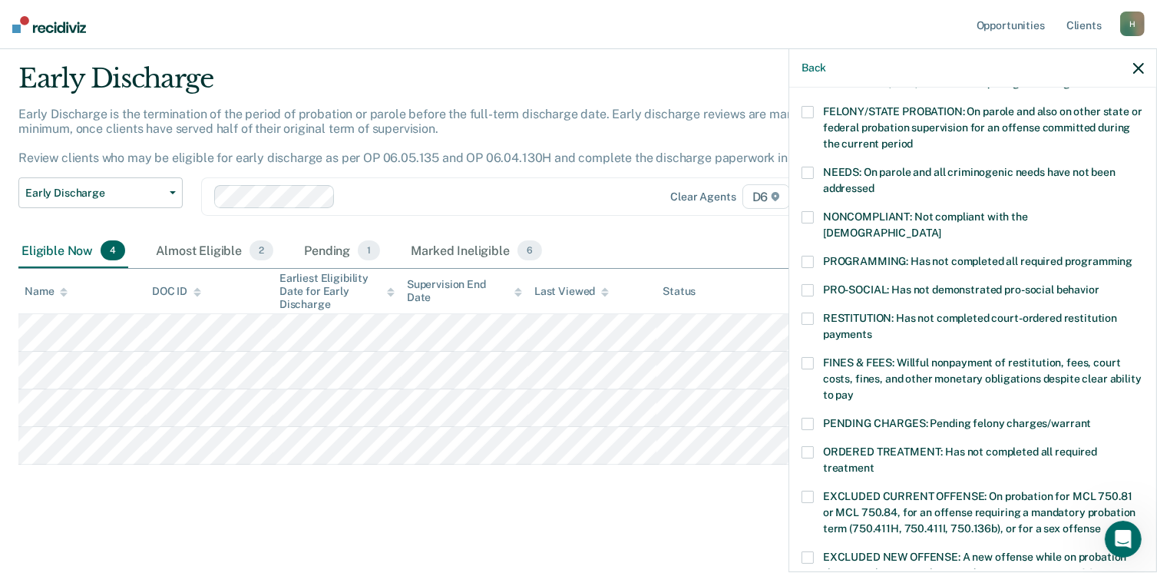
click at [812, 216] on span at bounding box center [808, 217] width 12 height 12
click at [941, 227] on input "NONCOMPLIANT: Not compliant with the [DEMOGRAPHIC_DATA]" at bounding box center [941, 227] width 0 height 0
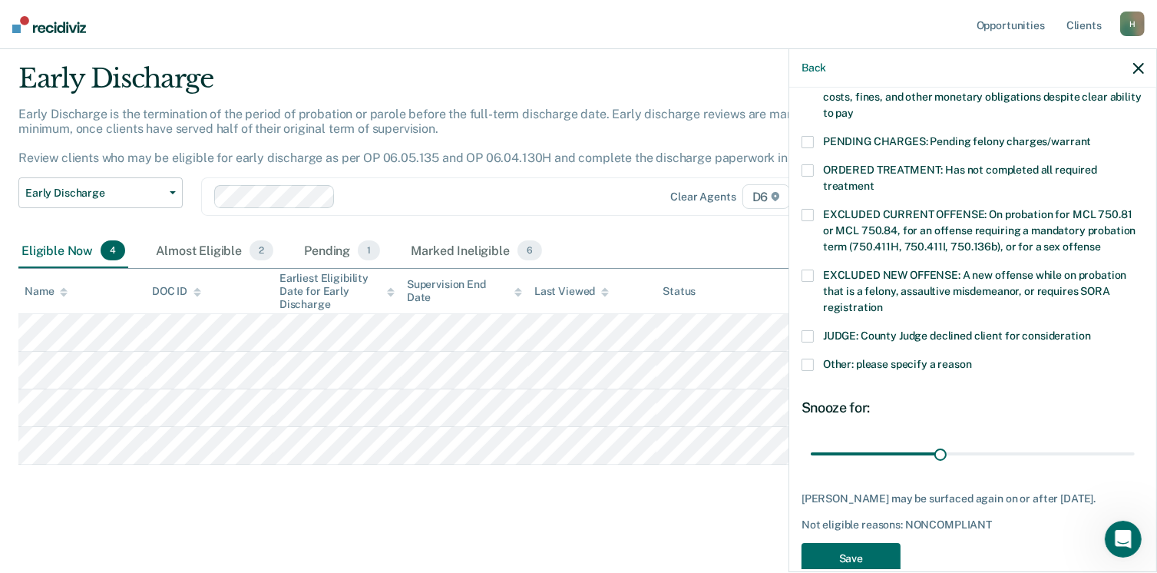
scroll to position [470, 0]
click at [805, 358] on span at bounding box center [808, 364] width 12 height 12
click at [972, 358] on input "Other: please specify a reason" at bounding box center [972, 358] width 0 height 0
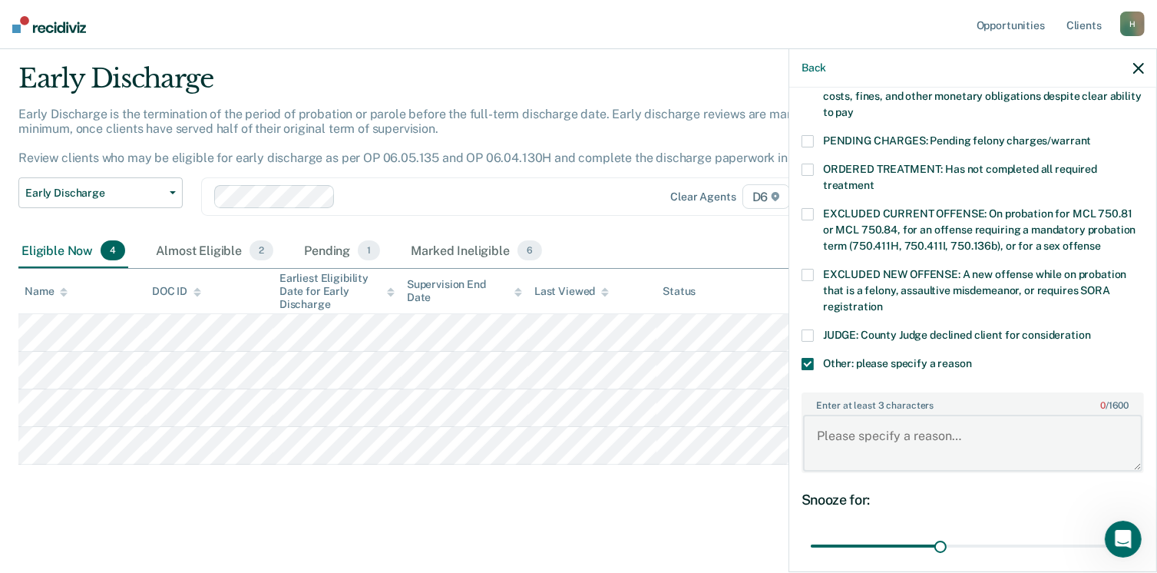
click at [829, 415] on textarea "Enter at least 3 characters 0 / 1600" at bounding box center [972, 443] width 339 height 57
type textarea "He has pending new charges and PV charges"
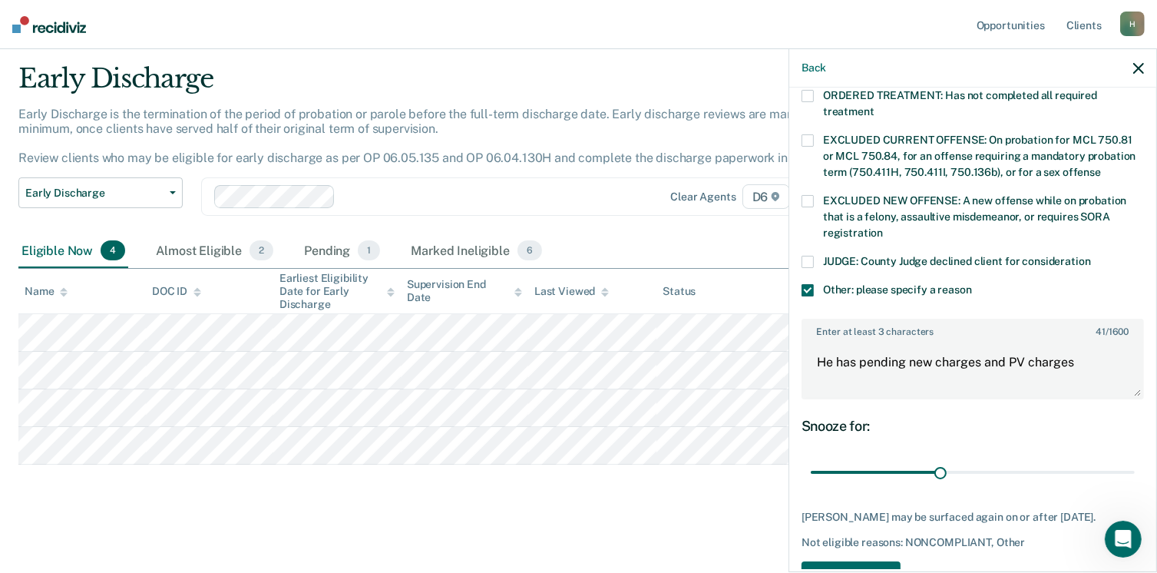
scroll to position [588, 0]
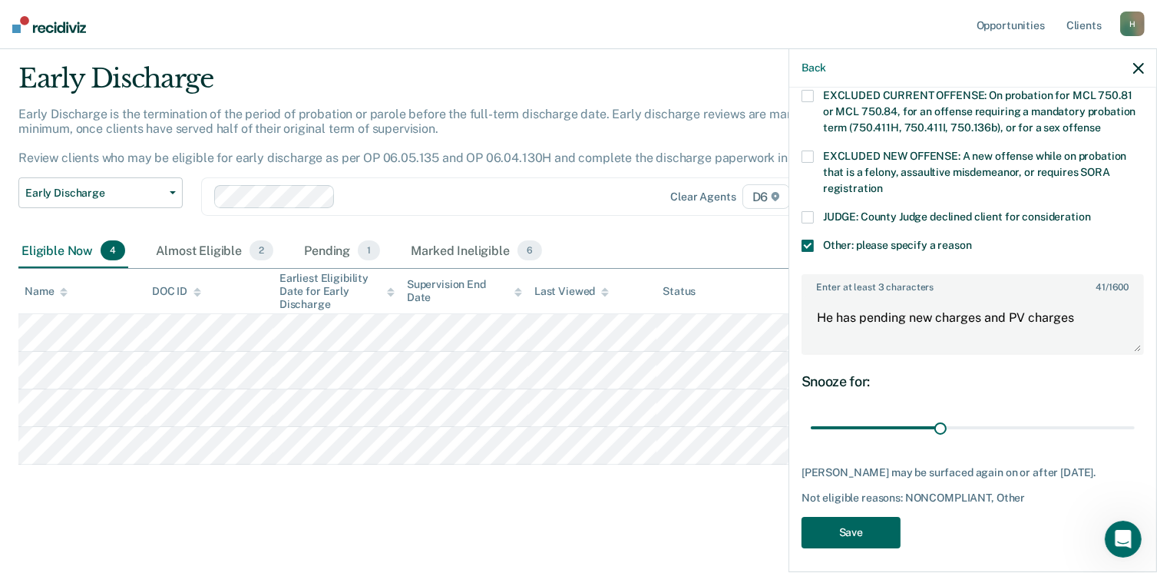
click at [855, 529] on button "Save" at bounding box center [851, 532] width 99 height 31
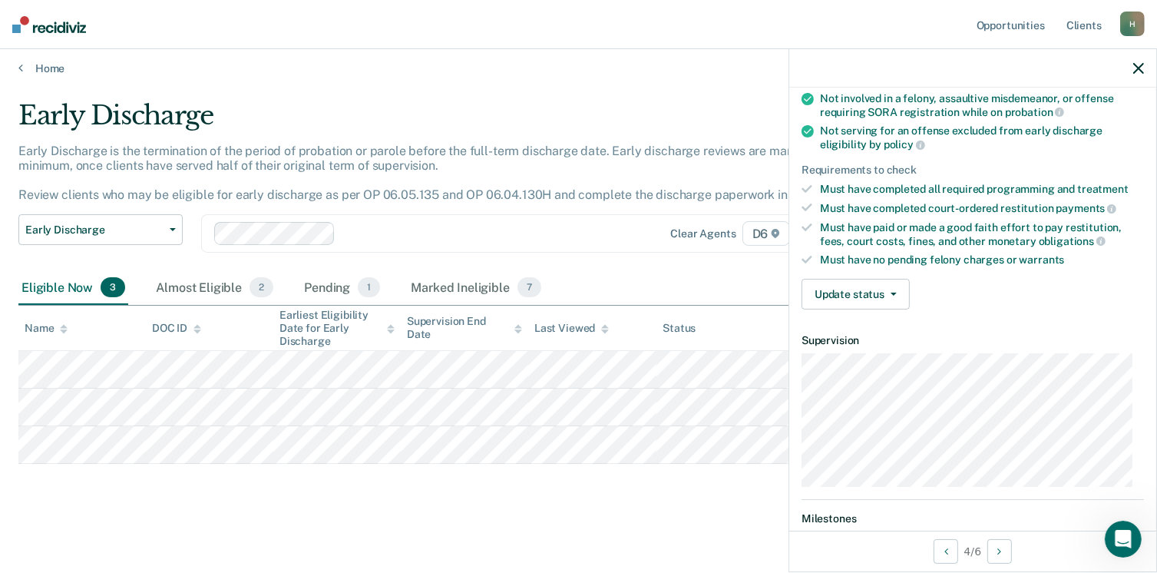
scroll to position [172, 0]
click at [884, 293] on button "Update status" at bounding box center [856, 294] width 108 height 31
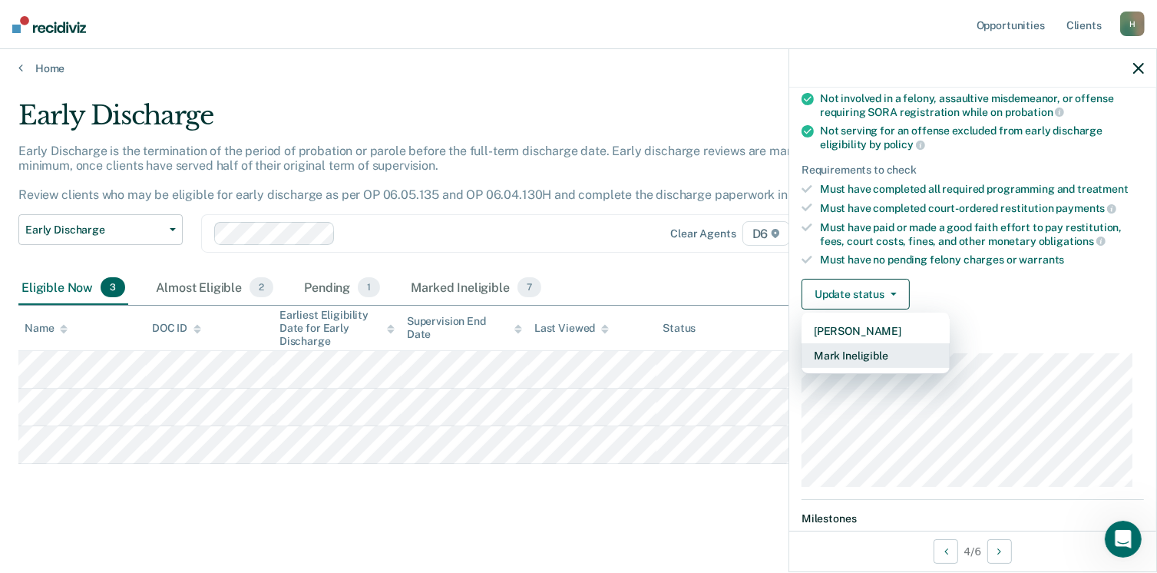
click at [875, 346] on button "Mark Ineligible" at bounding box center [876, 355] width 148 height 25
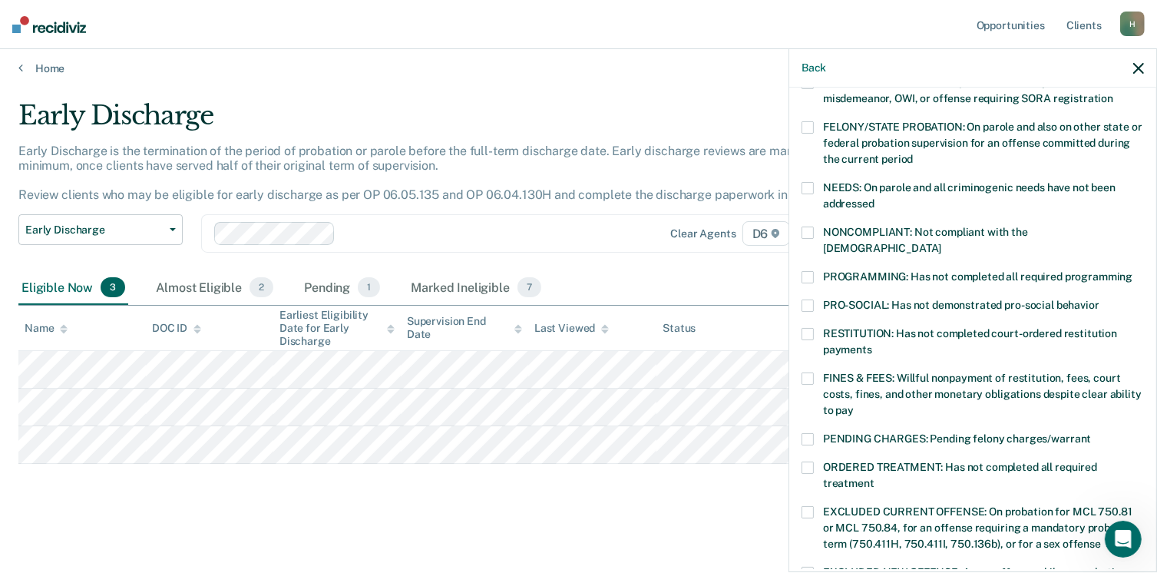
click at [809, 230] on span at bounding box center [808, 233] width 12 height 12
click at [941, 243] on input "NONCOMPLIANT: Not compliant with the [DEMOGRAPHIC_DATA]" at bounding box center [941, 243] width 0 height 0
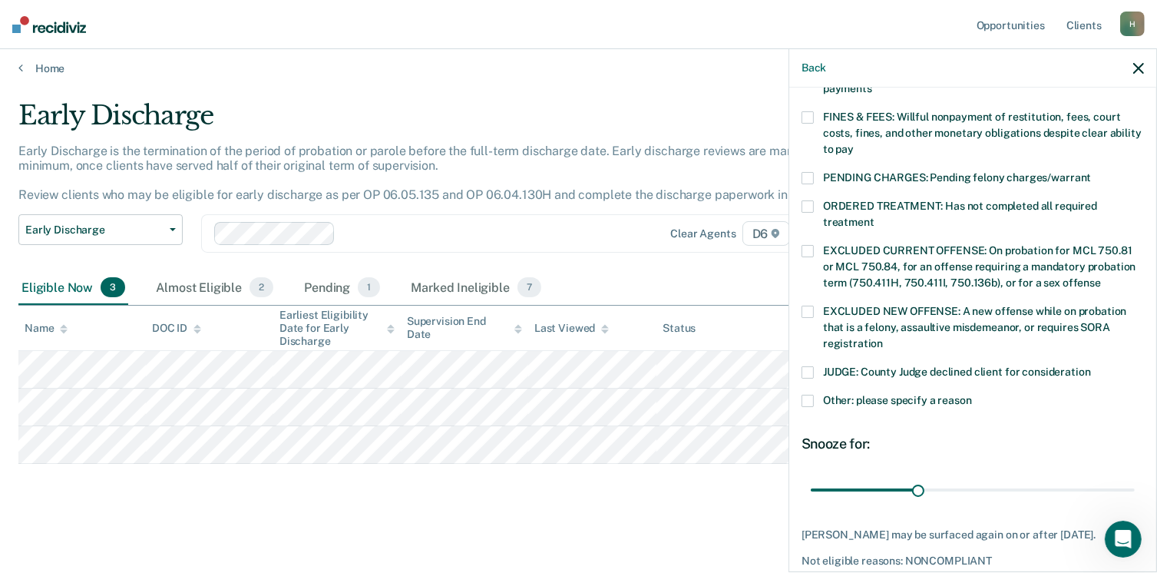
scroll to position [435, 0]
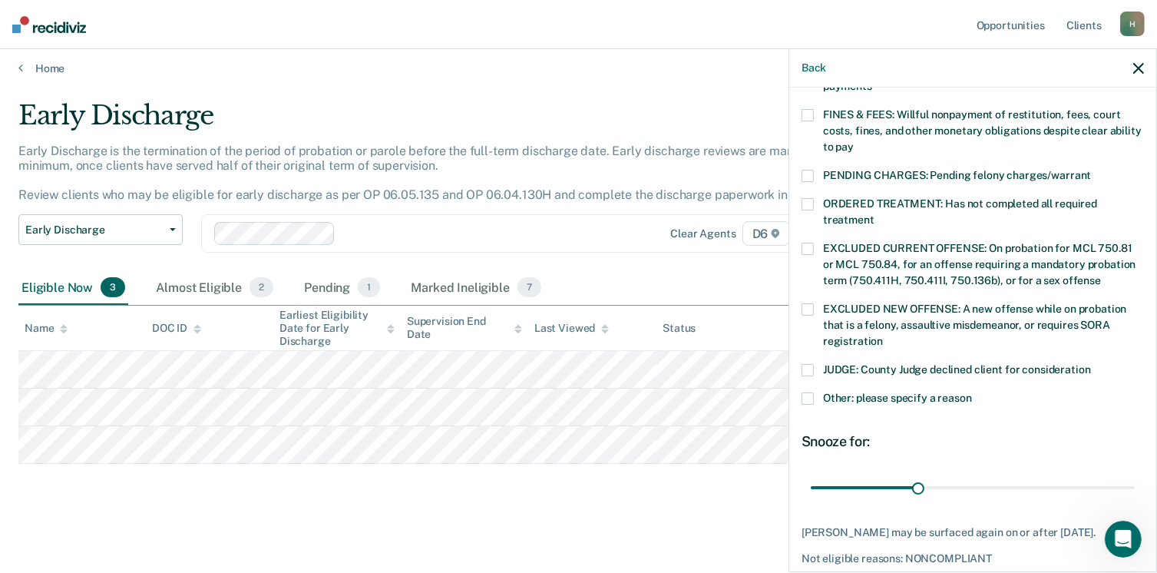
click at [802, 392] on span at bounding box center [808, 398] width 12 height 12
click at [972, 392] on input "Other: please specify a reason" at bounding box center [972, 392] width 0 height 0
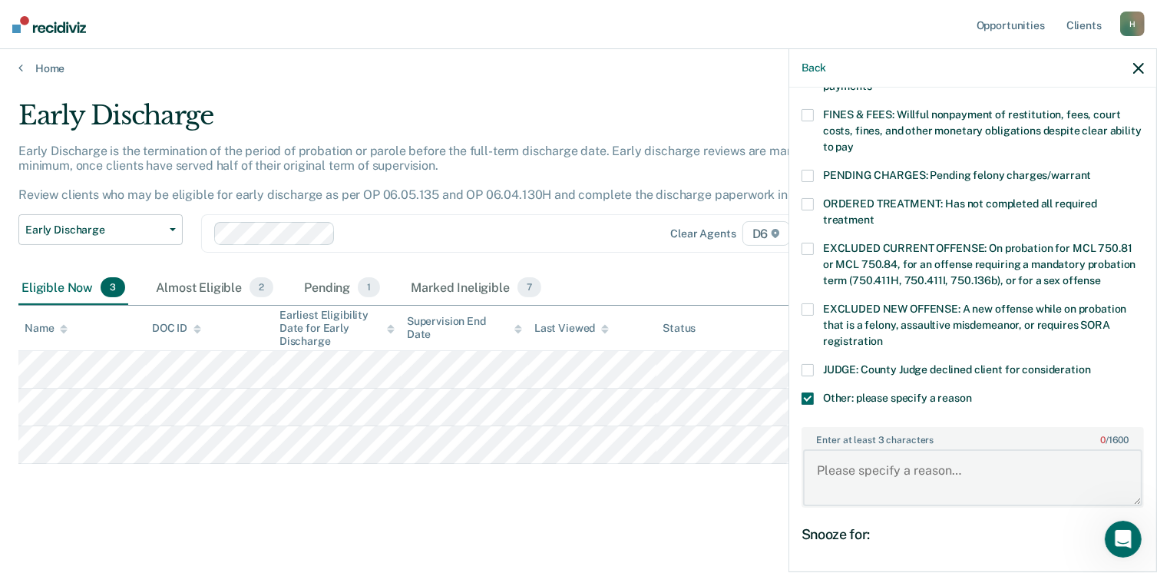
drag, startPoint x: 829, startPoint y: 481, endPoint x: 829, endPoint y: 474, distance: 7.7
click at [829, 474] on textarea "Enter at least 3 characters 0 / 1600" at bounding box center [972, 477] width 339 height 57
type textarea "He has new pending charges and PV charges"
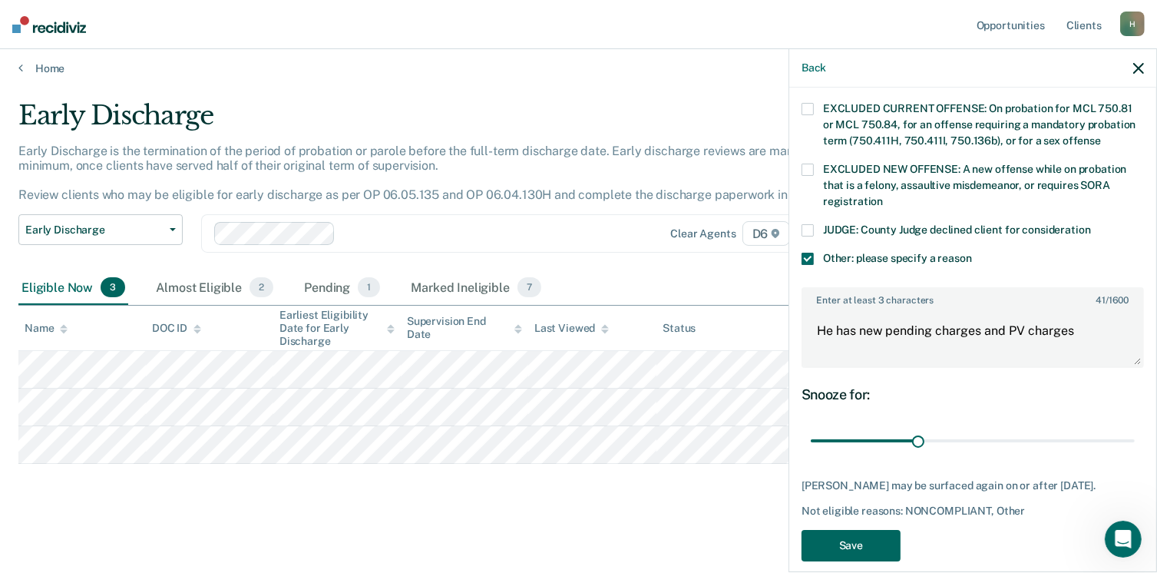
click at [865, 530] on button "Save" at bounding box center [851, 545] width 99 height 31
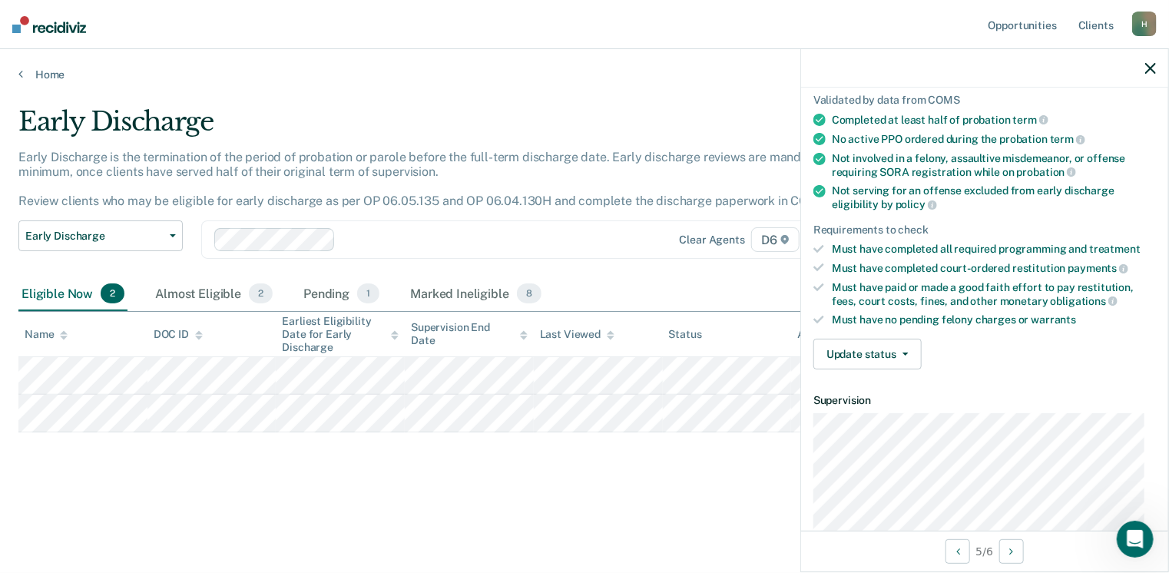
scroll to position [146, 0]
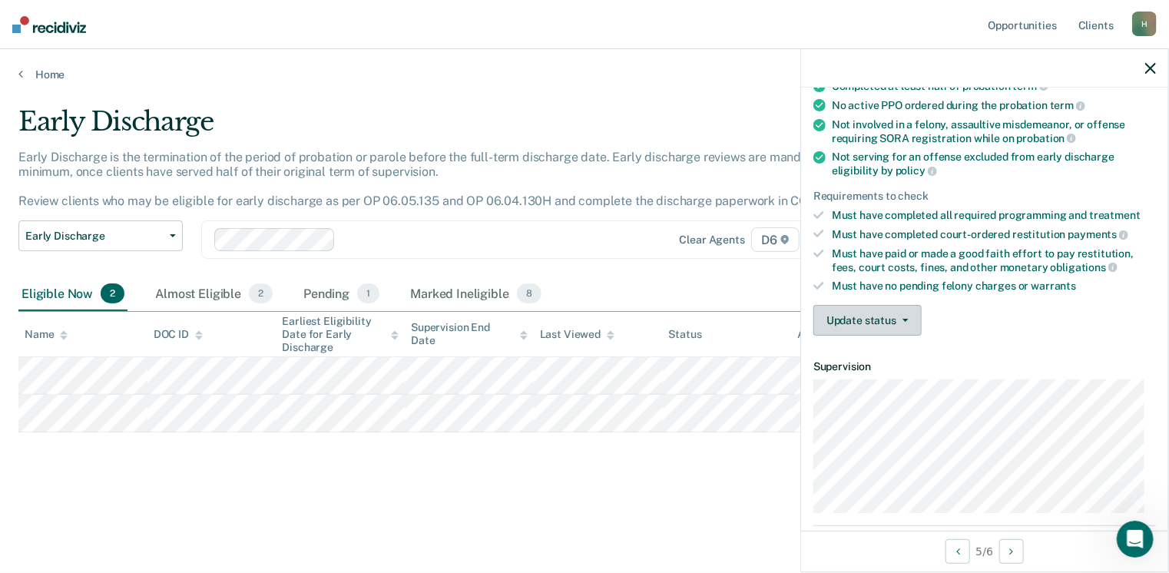
click at [901, 311] on button "Update status" at bounding box center [867, 320] width 108 height 31
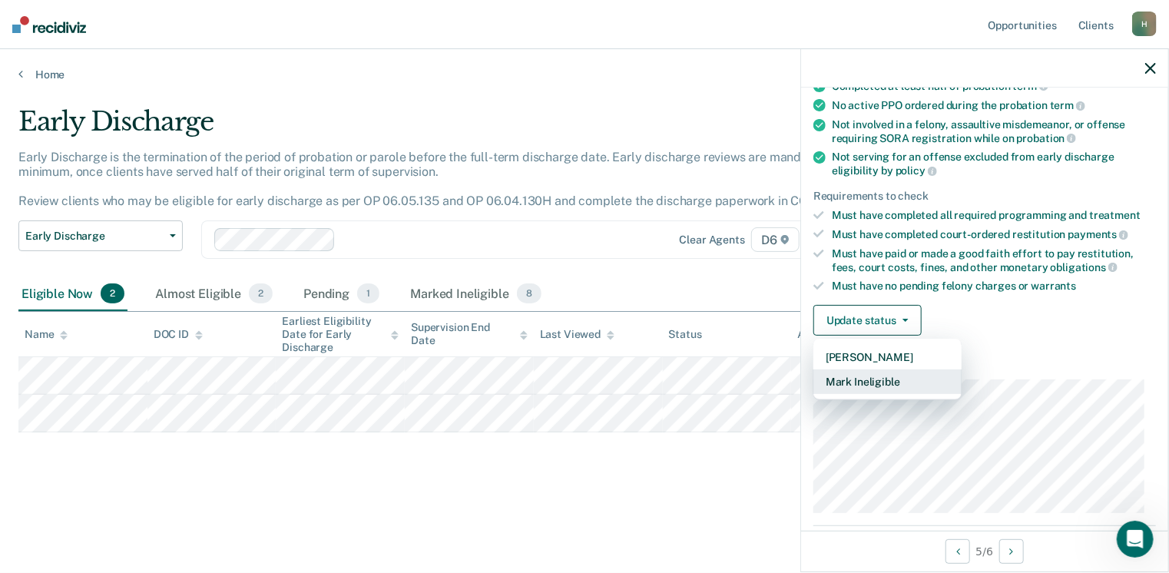
click at [874, 376] on button "Mark Ineligible" at bounding box center [887, 381] width 148 height 25
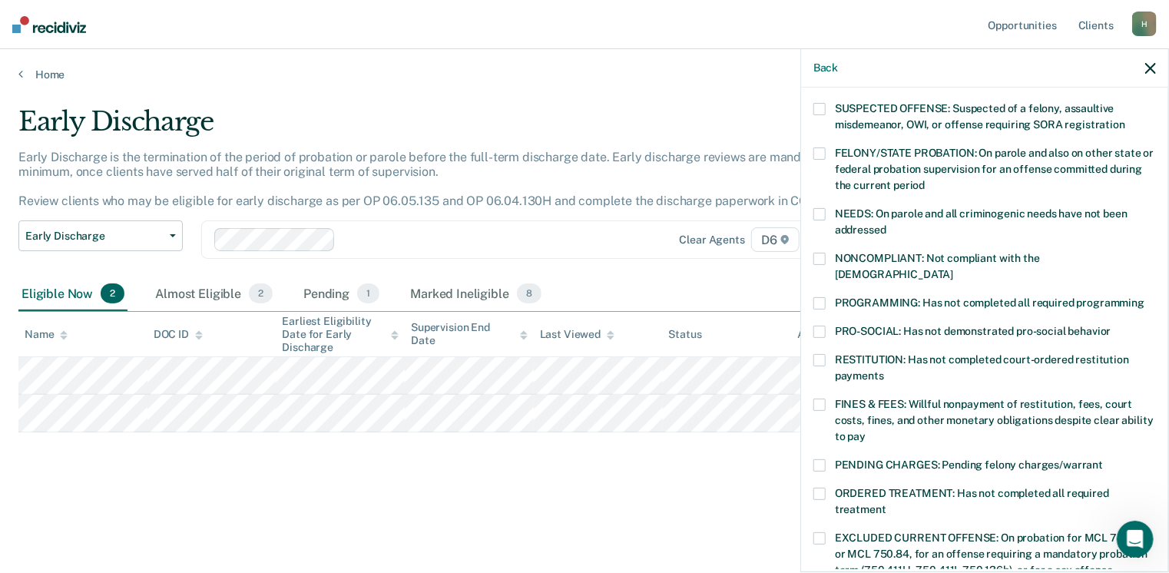
click at [821, 297] on span at bounding box center [819, 303] width 12 height 12
click at [1144, 297] on input "PROGRAMMING: Has not completed all required programming" at bounding box center [1144, 297] width 0 height 0
click at [817, 256] on span at bounding box center [819, 259] width 12 height 12
click at [953, 269] on input "NONCOMPLIANT: Not compliant with the [DEMOGRAPHIC_DATA]" at bounding box center [953, 269] width 0 height 0
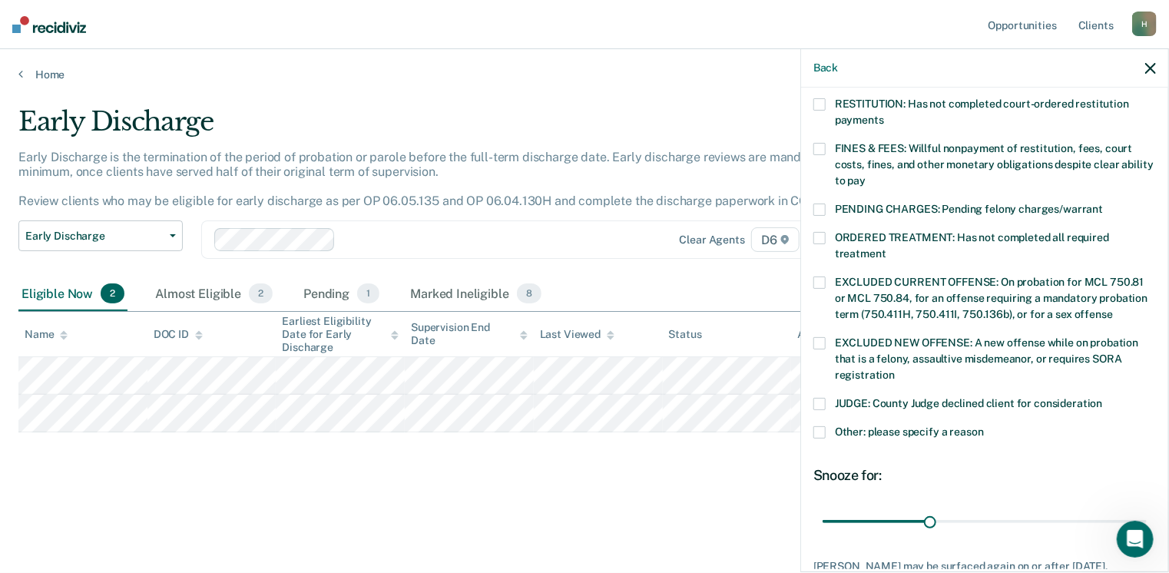
scroll to position [411, 0]
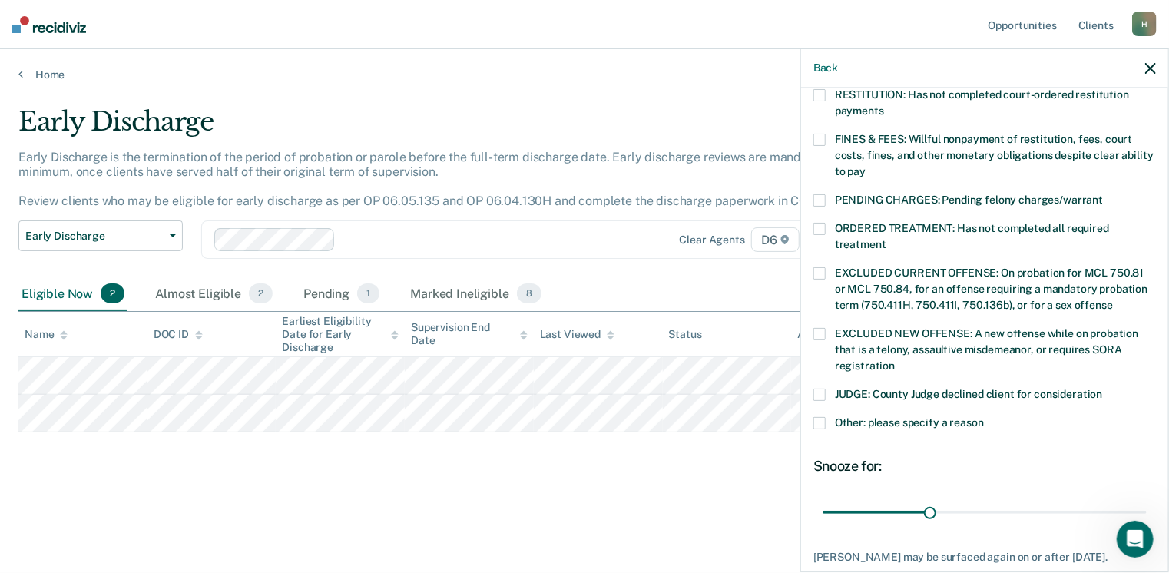
click at [819, 417] on span at bounding box center [819, 423] width 12 height 12
click at [984, 417] on input "Other: please specify a reason" at bounding box center [984, 417] width 0 height 0
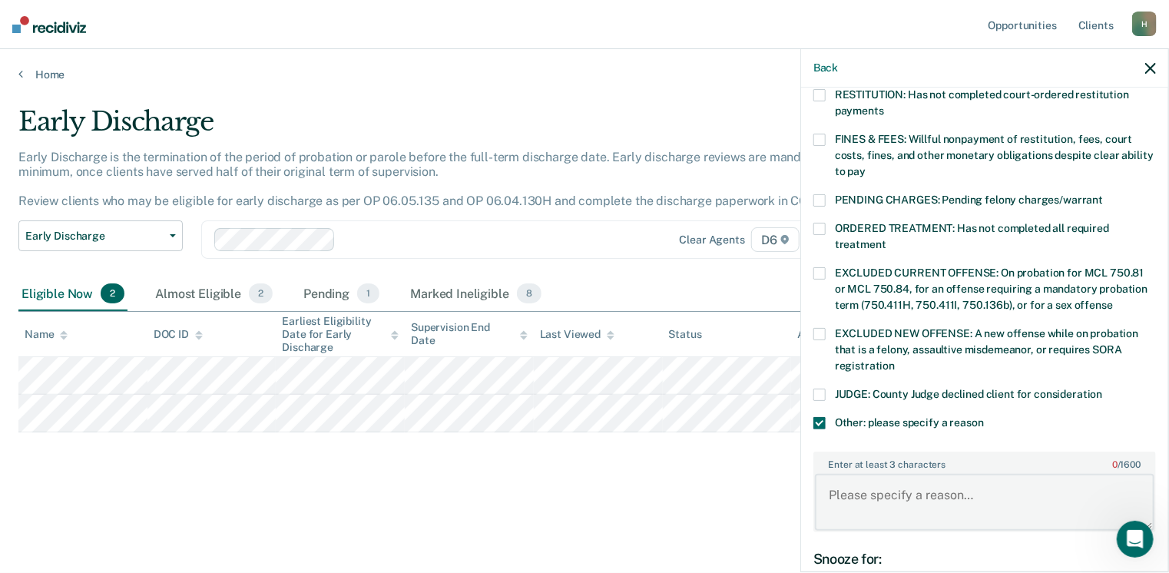
click at [832, 476] on textarea "Enter at least 3 characters 0 / 1600" at bounding box center [984, 502] width 339 height 57
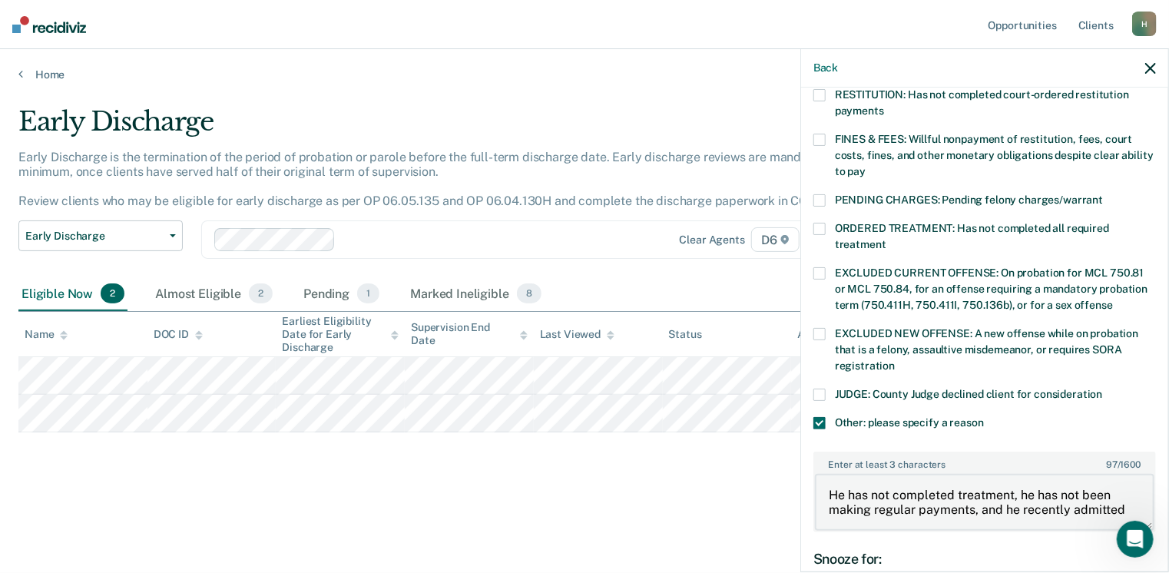
scroll to position [2, 0]
type textarea "He has not completed treatment, he has not been making regular payments, and he…"
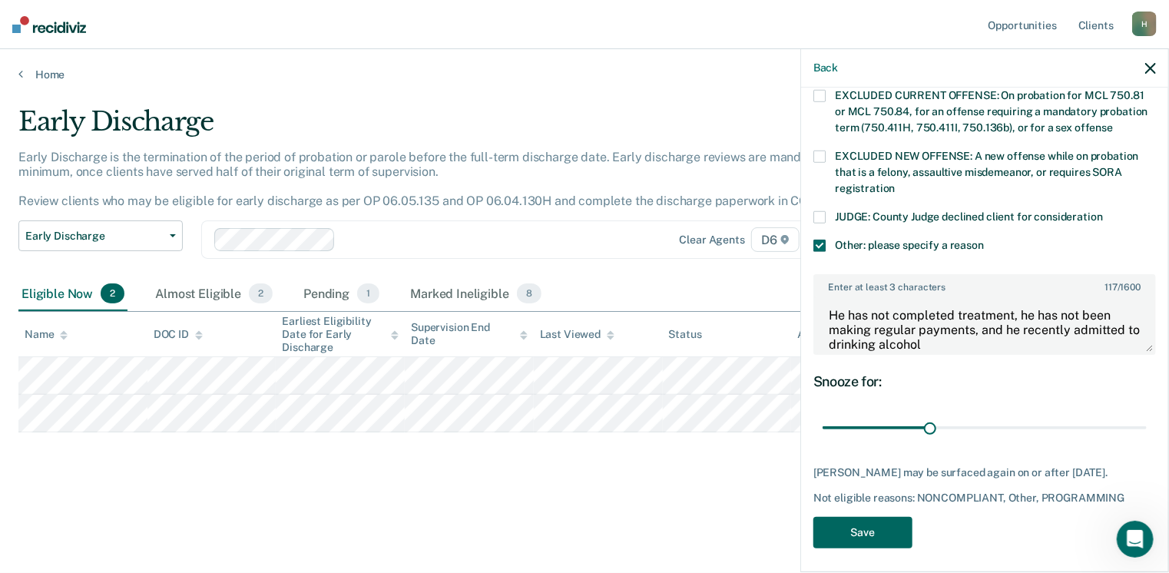
click at [874, 530] on button "Save" at bounding box center [862, 532] width 99 height 31
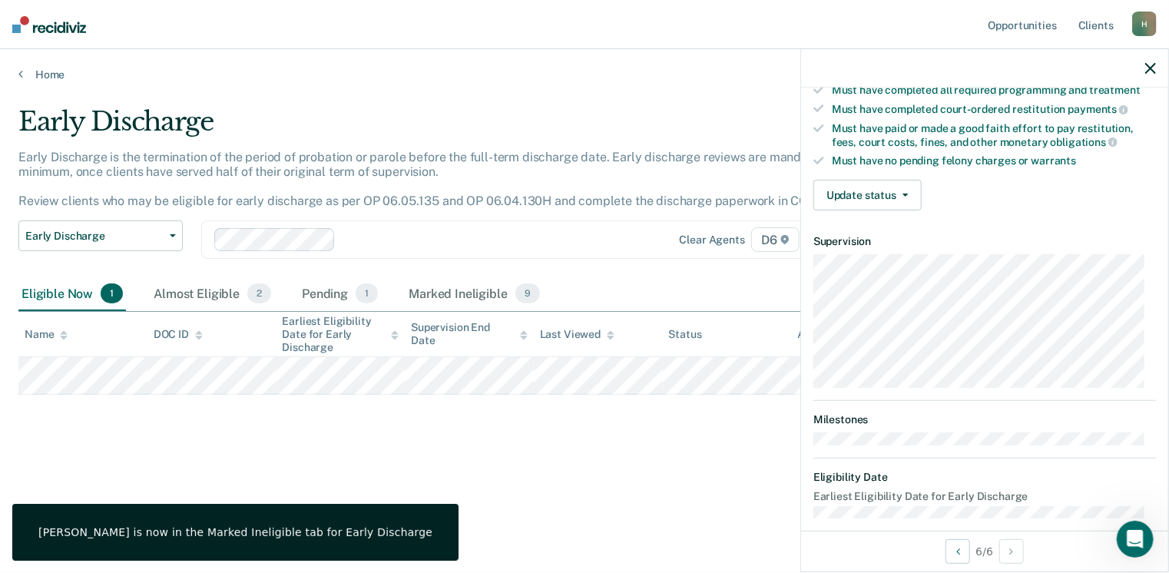
scroll to position [248, 0]
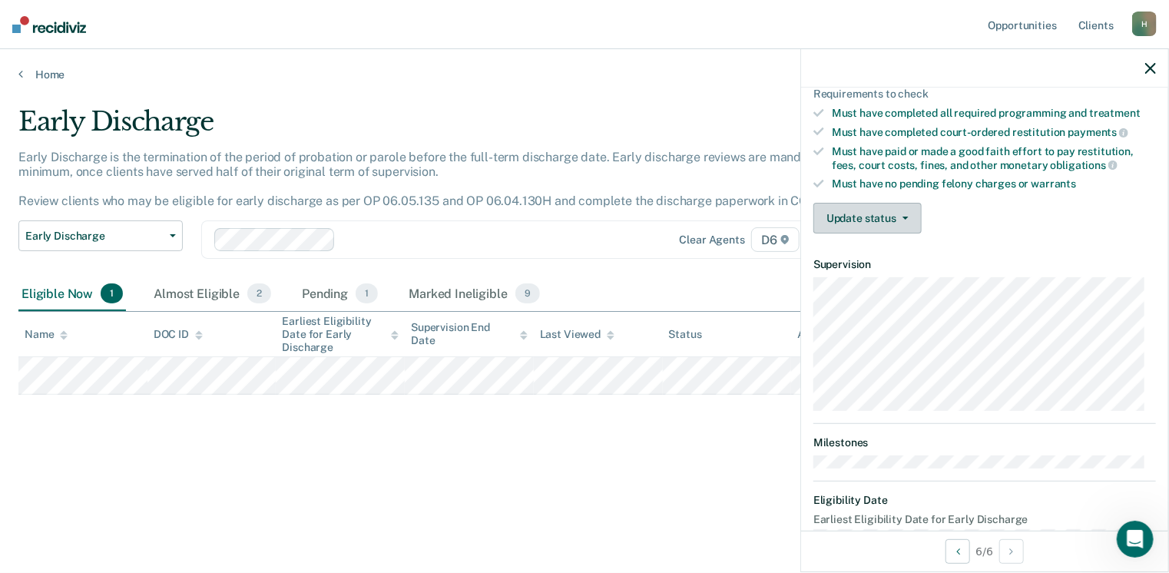
click at [904, 215] on button "Update status" at bounding box center [867, 218] width 108 height 31
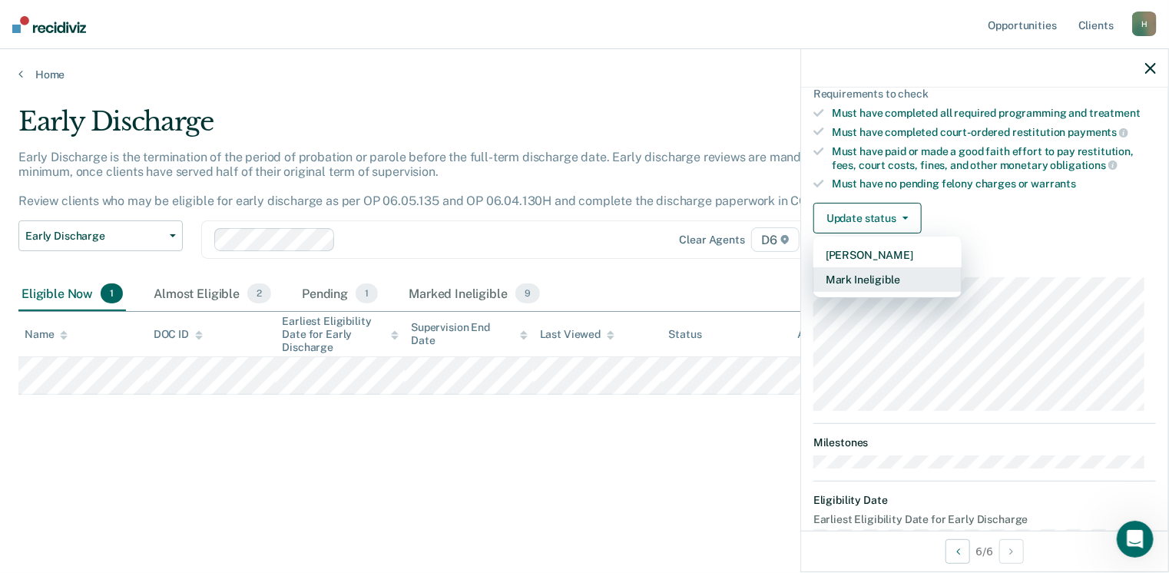
click at [878, 273] on button "Mark Ineligible" at bounding box center [887, 279] width 148 height 25
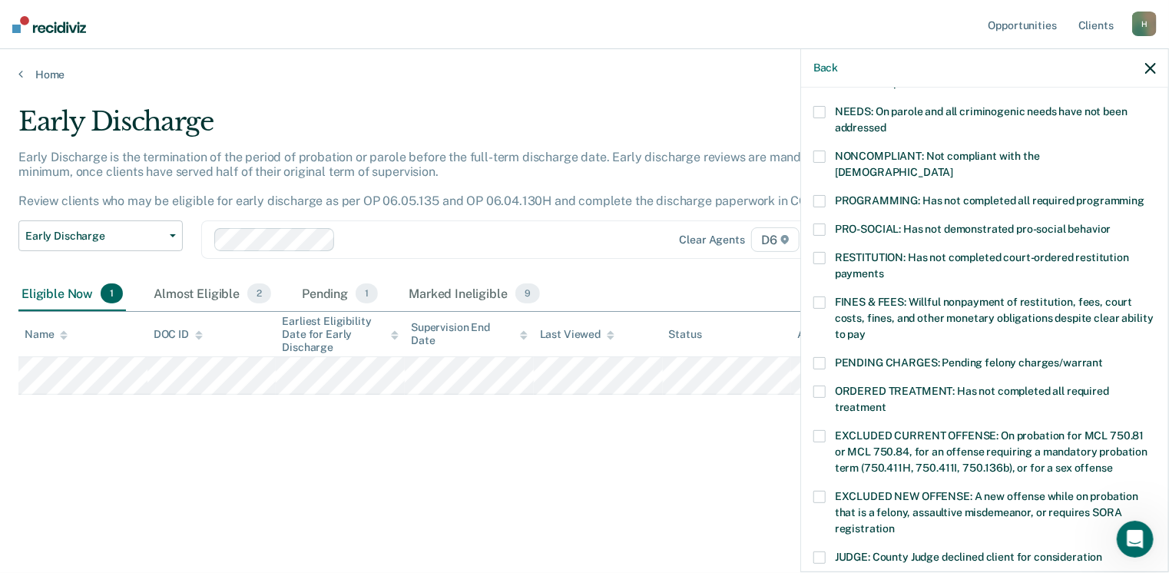
click at [825, 296] on label "FINES & FEES: Willful nonpayment of restitution, fees, court costs, fines, and …" at bounding box center [984, 320] width 342 height 48
click at [865, 329] on input "FINES & FEES: Willful nonpayment of restitution, fees, court costs, fines, and …" at bounding box center [865, 329] width 0 height 0
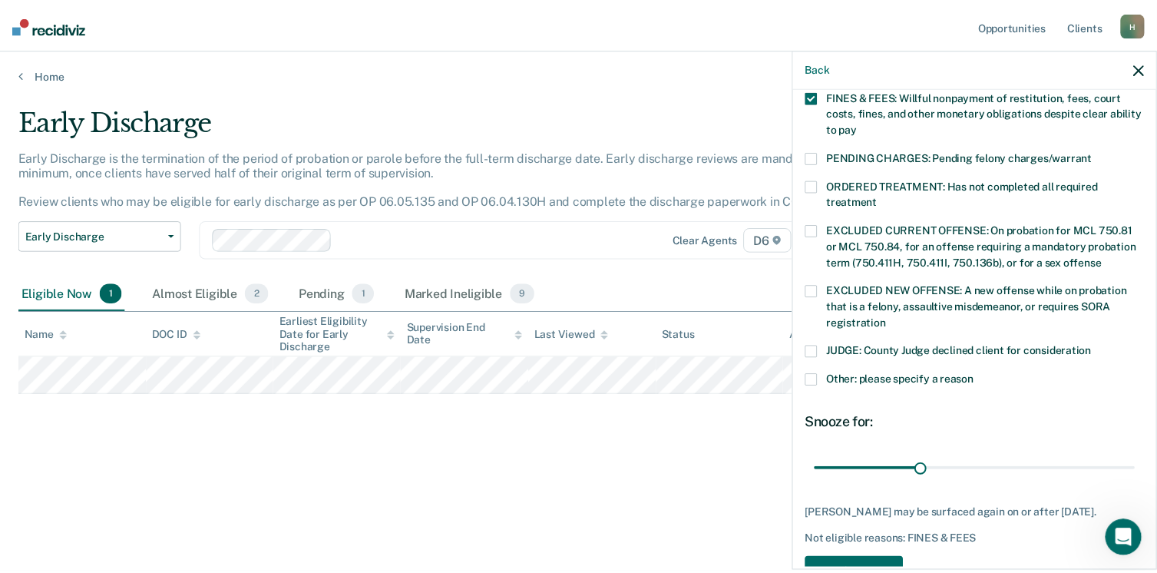
scroll to position [484, 0]
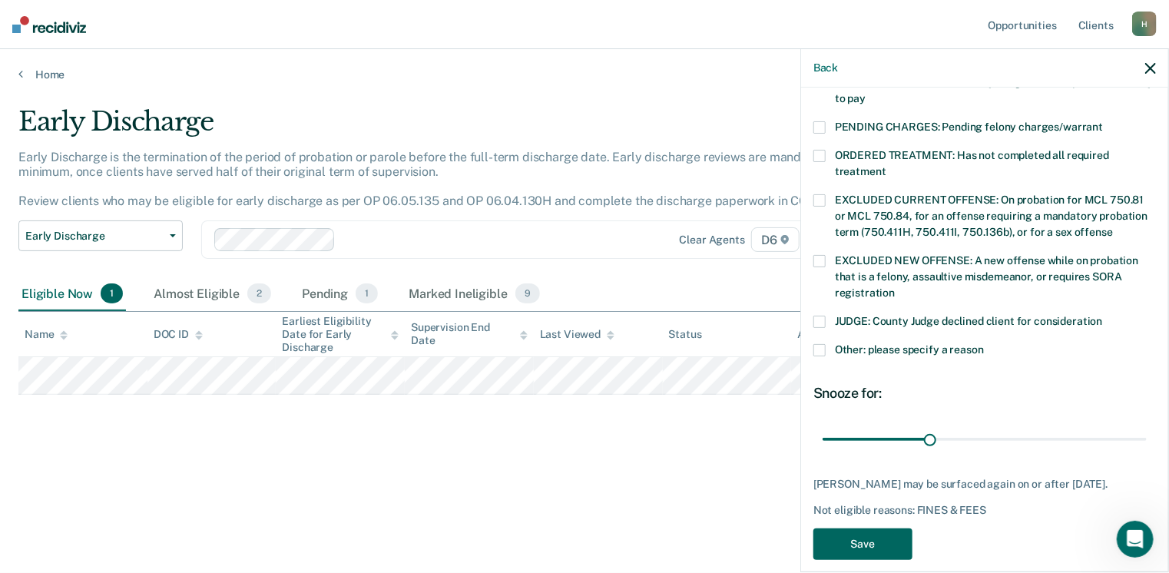
click at [864, 529] on button "Save" at bounding box center [862, 543] width 99 height 31
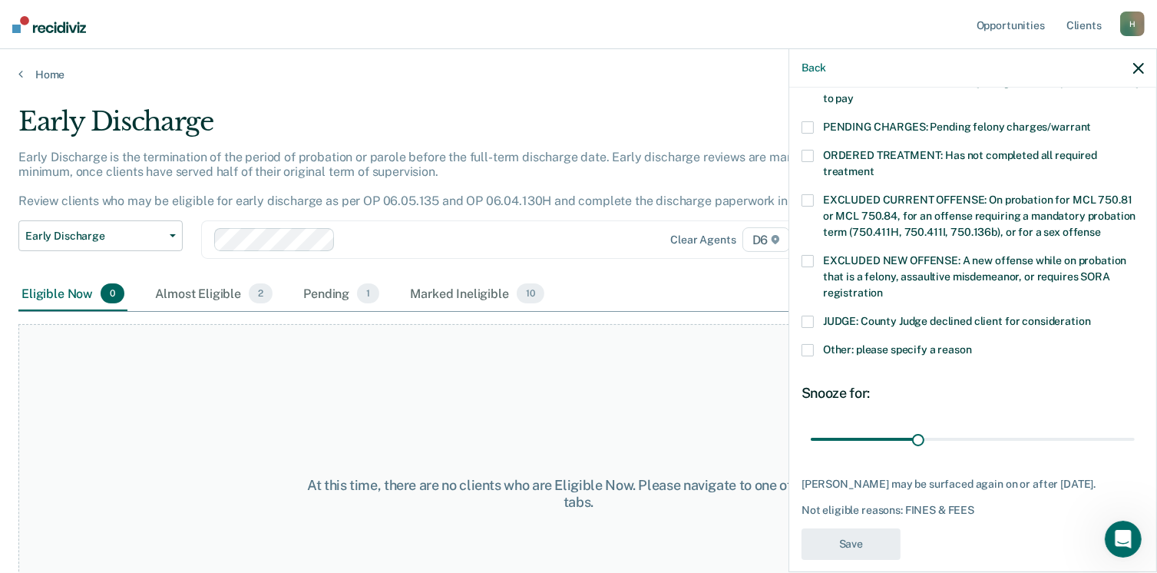
scroll to position [397, 0]
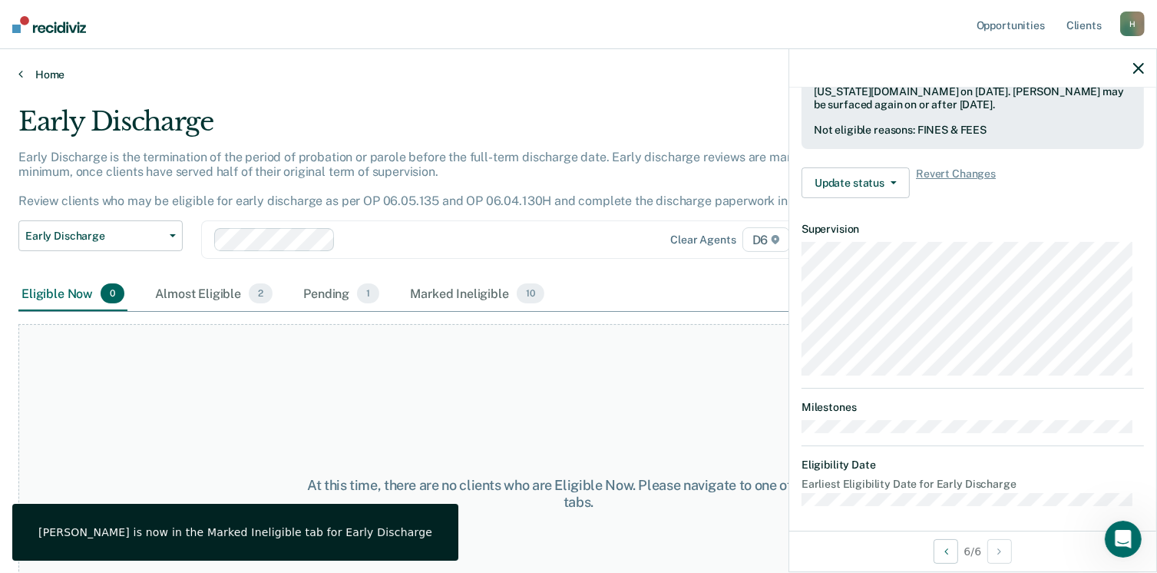
click at [47, 71] on link "Home" at bounding box center [578, 75] width 1120 height 14
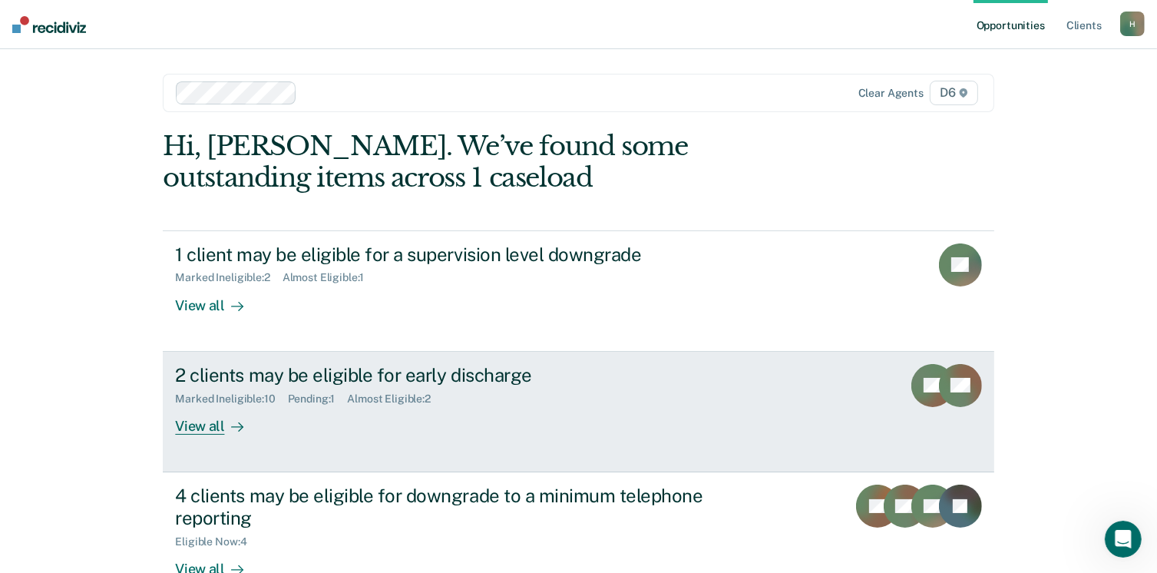
click at [194, 432] on div "View all" at bounding box center [218, 420] width 86 height 30
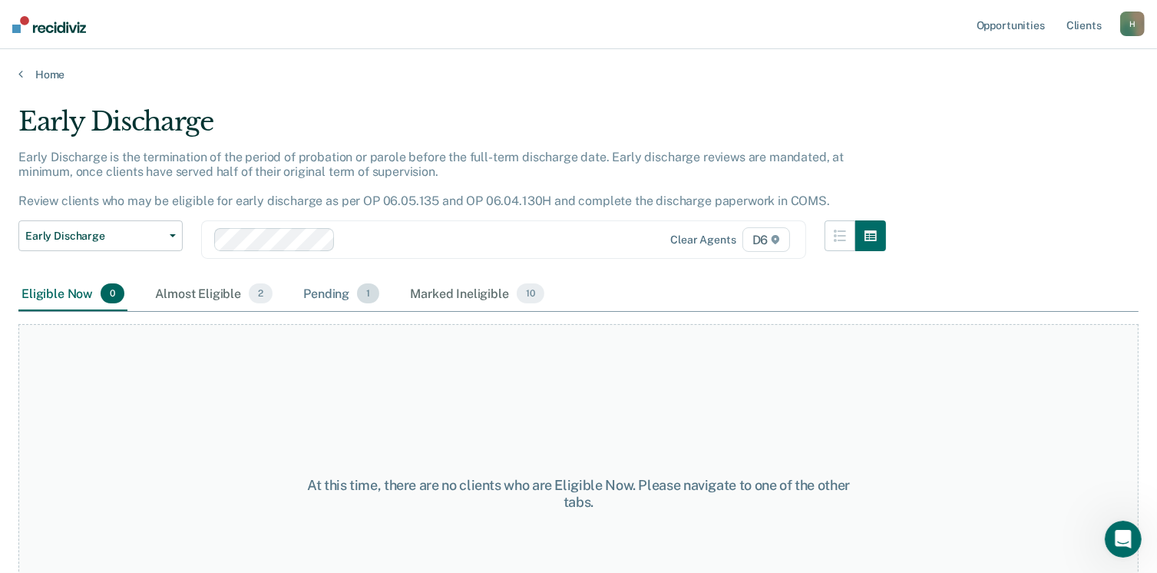
click at [322, 293] on div "Pending 1" at bounding box center [341, 294] width 82 height 34
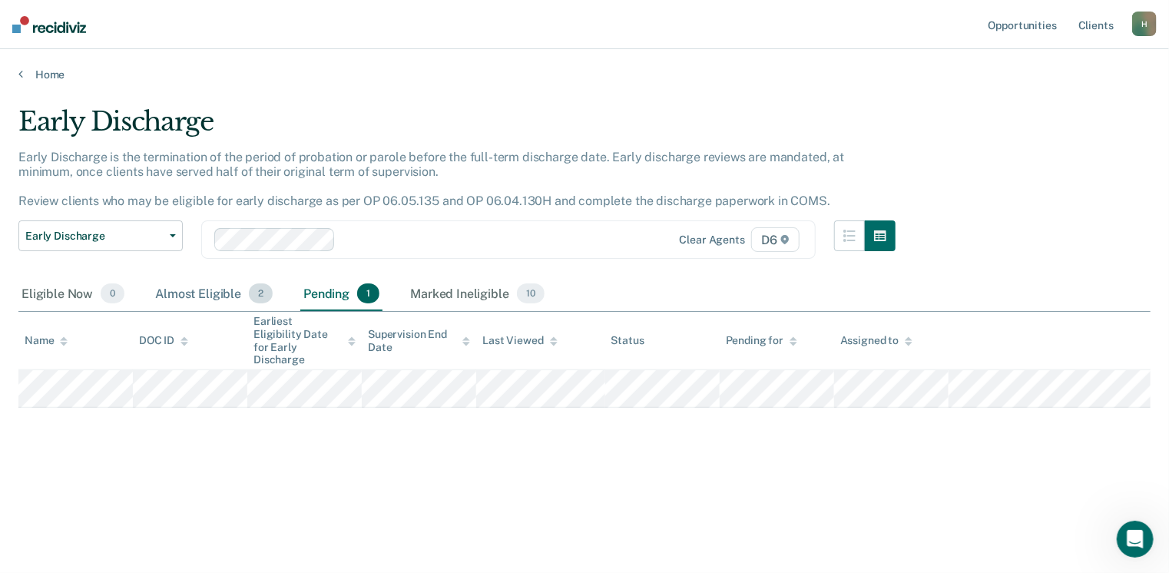
click at [210, 295] on div "Almost Eligible 2" at bounding box center [214, 294] width 124 height 34
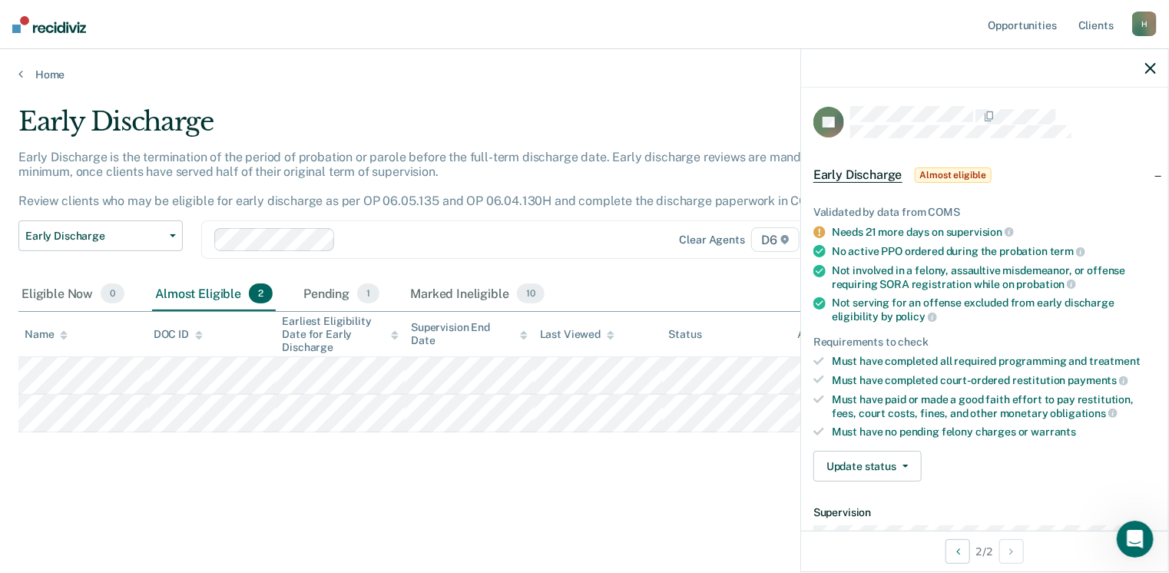
click at [1150, 70] on icon "button" at bounding box center [1150, 68] width 11 height 11
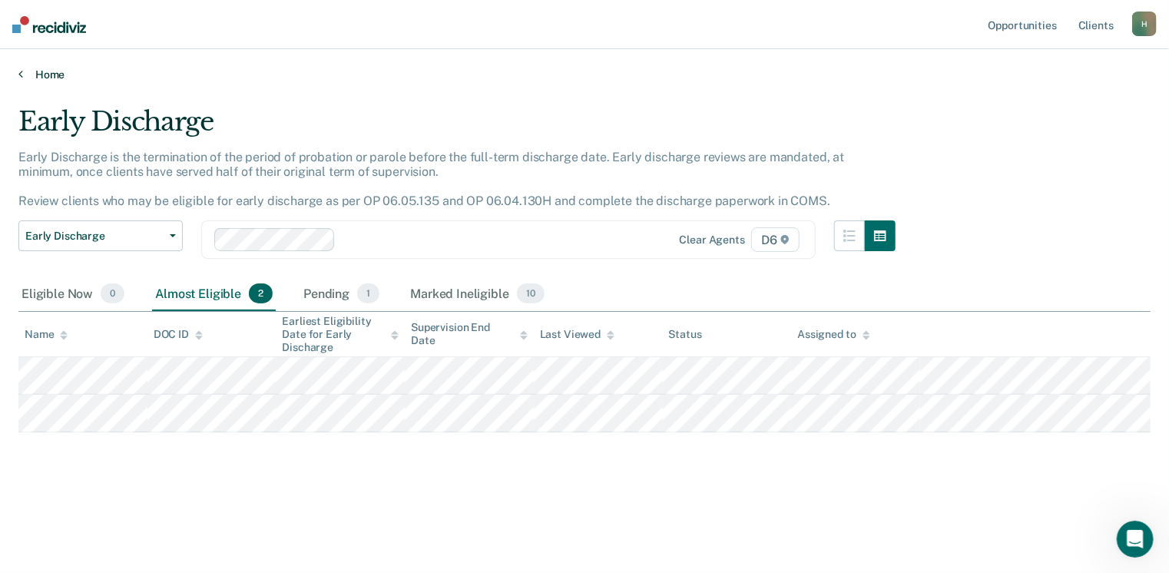
click at [46, 78] on link "Home" at bounding box center [584, 75] width 1132 height 14
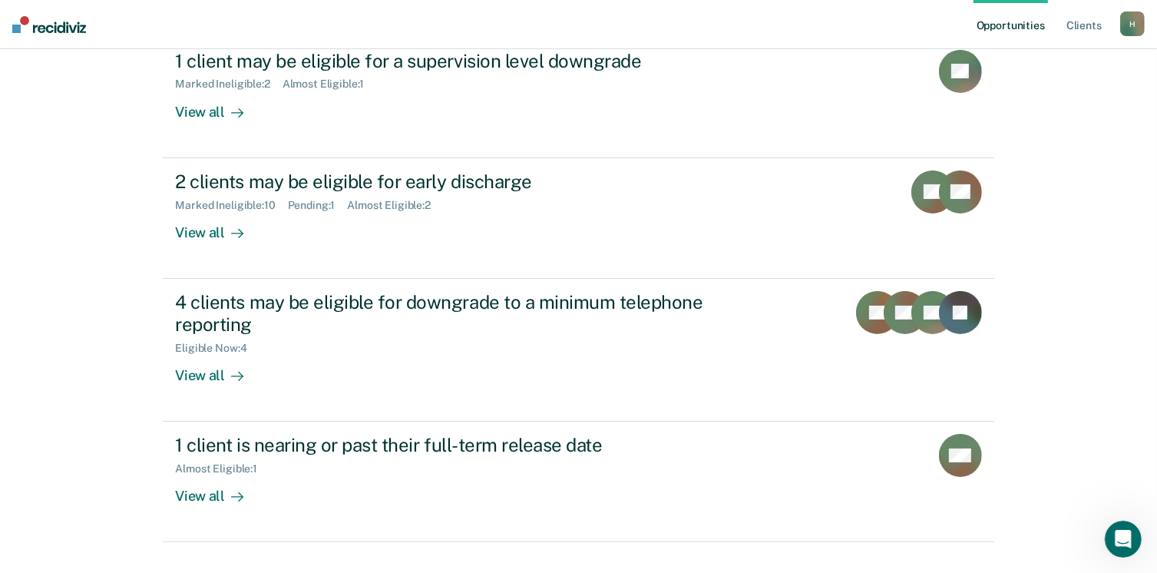
scroll to position [197, 0]
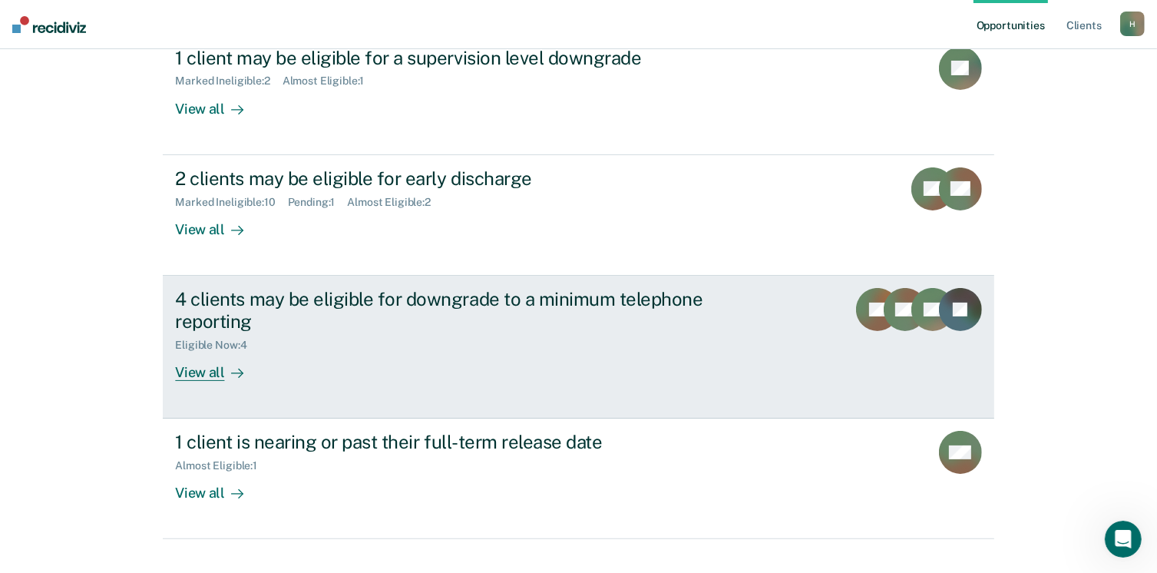
click at [194, 372] on div "View all" at bounding box center [218, 366] width 86 height 30
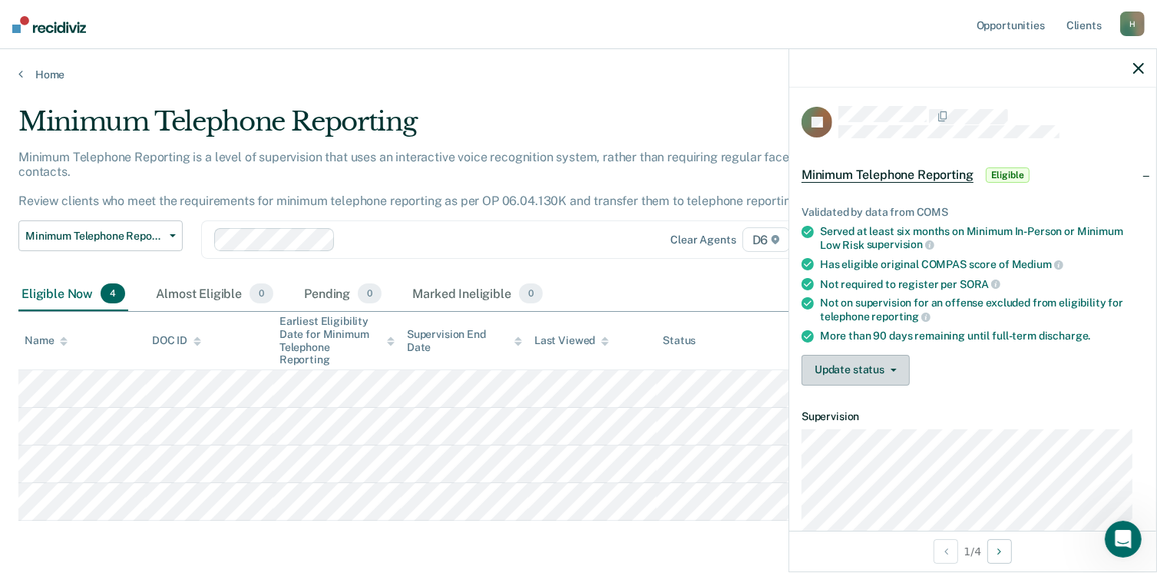
click at [891, 369] on button "Update status" at bounding box center [856, 370] width 108 height 31
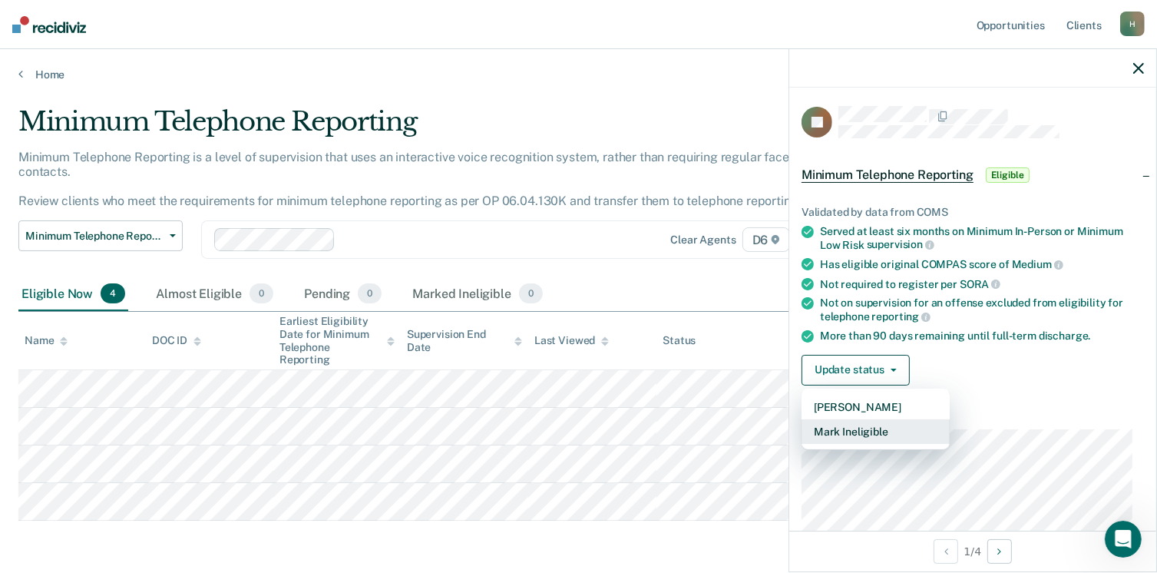
click at [851, 428] on button "Mark Ineligible" at bounding box center [876, 431] width 148 height 25
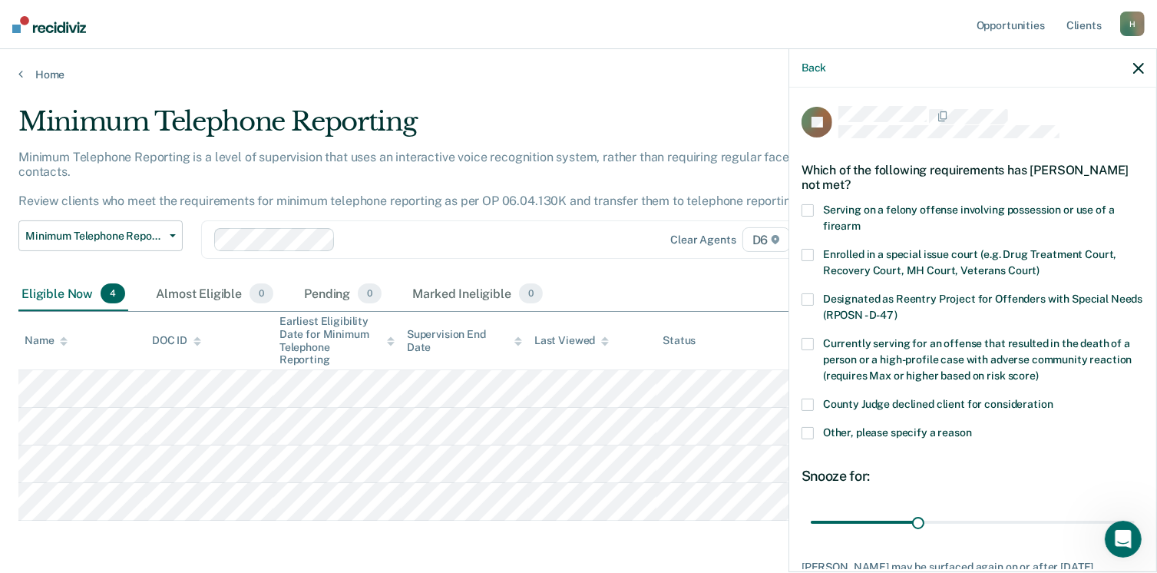
click at [812, 428] on span at bounding box center [808, 433] width 12 height 12
click at [972, 427] on input "Other, please specify a reason" at bounding box center [972, 427] width 0 height 0
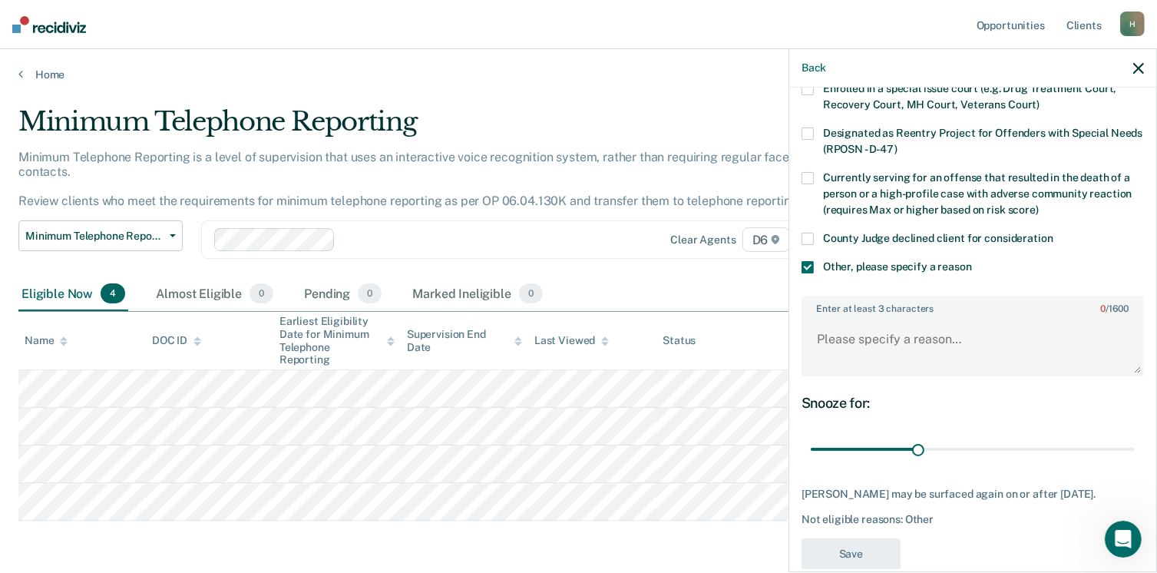
scroll to position [190, 0]
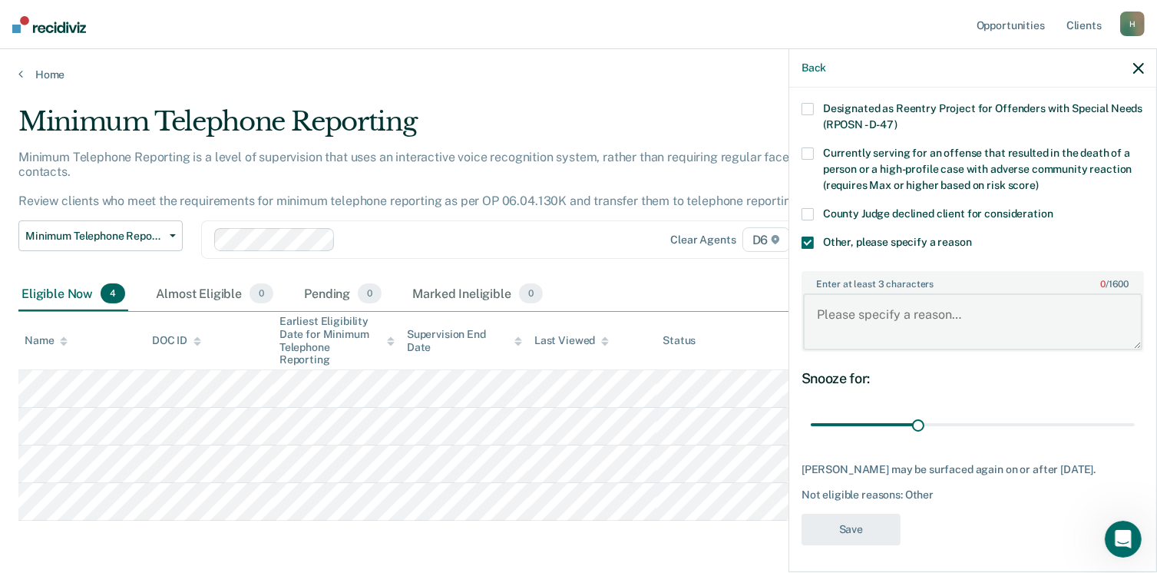
click at [842, 320] on textarea "Enter at least 3 characters 0 / 1600" at bounding box center [972, 321] width 339 height 57
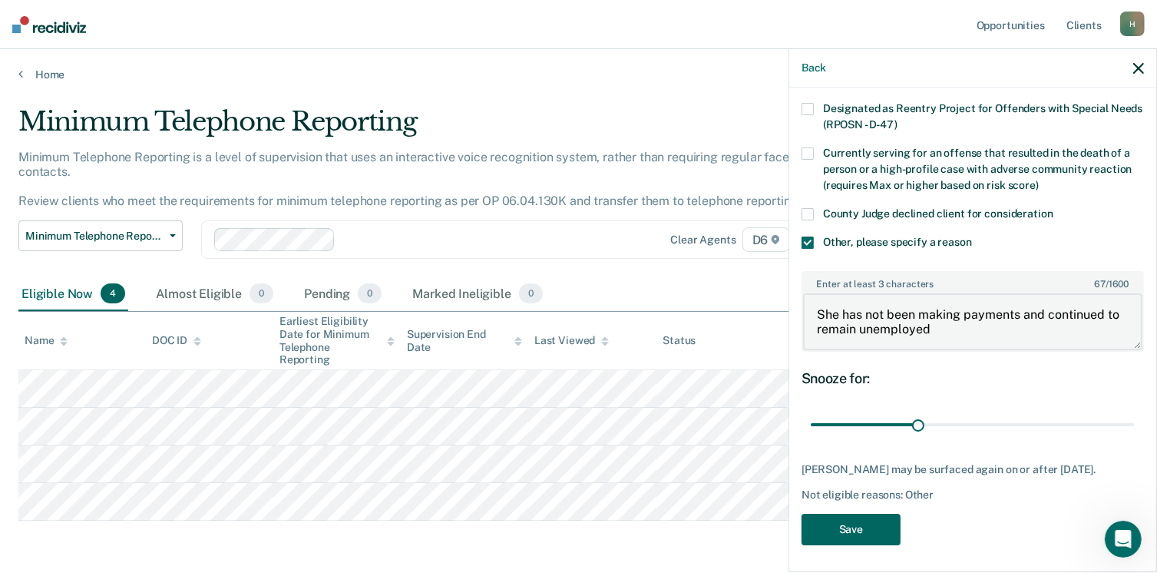
type textarea "She has not been making payments and continued to remain unemployed"
click at [832, 518] on button "Save" at bounding box center [851, 529] width 99 height 31
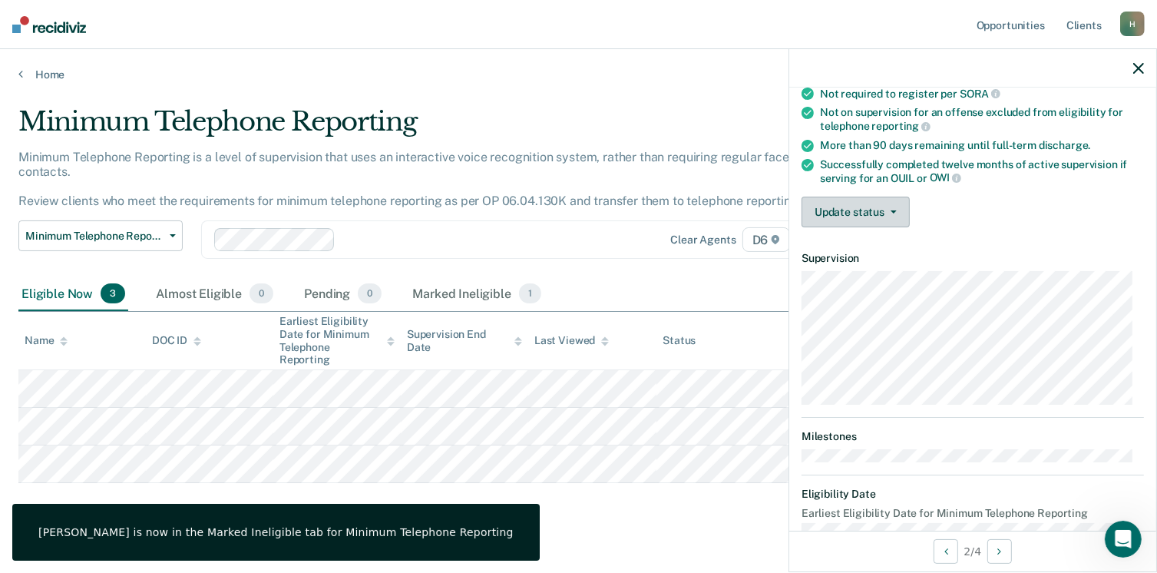
click at [895, 210] on icon "button" at bounding box center [894, 211] width 6 height 3
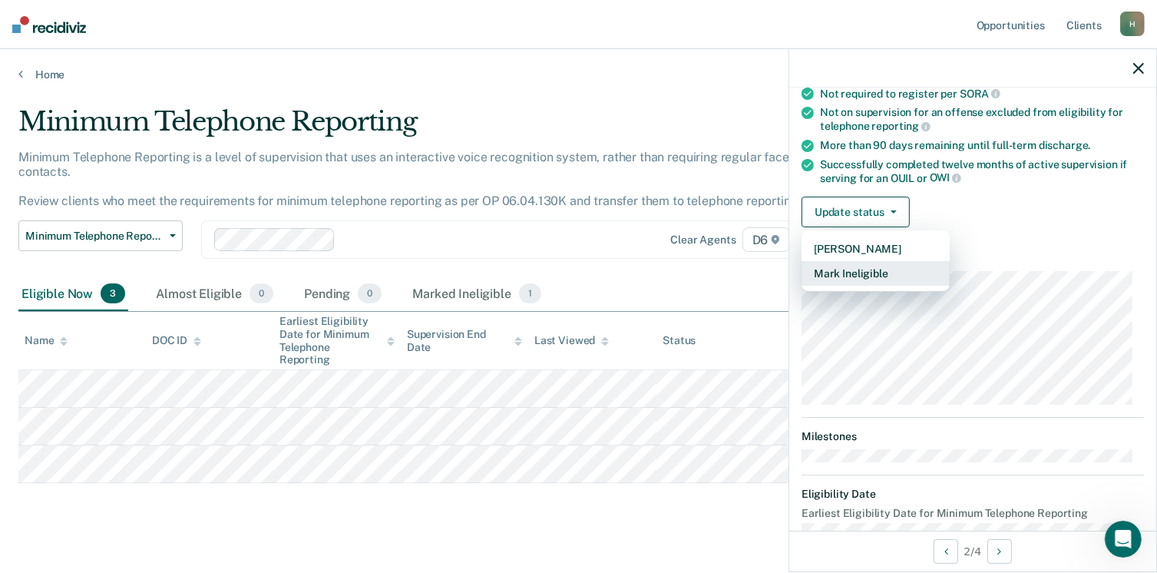
click at [872, 266] on button "Mark Ineligible" at bounding box center [876, 273] width 148 height 25
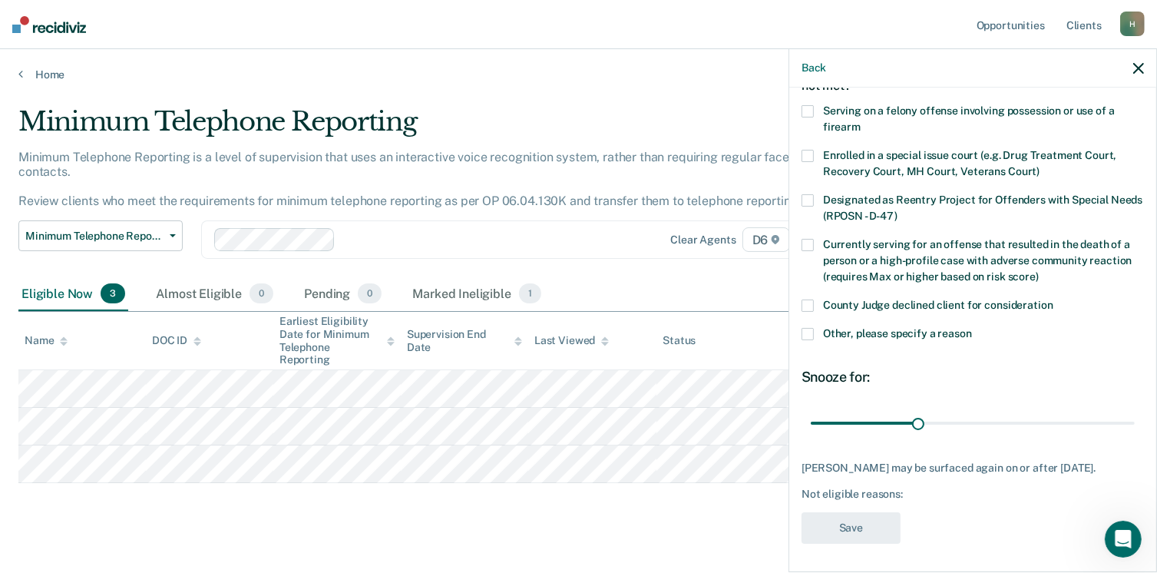
click at [807, 335] on span at bounding box center [808, 334] width 12 height 12
click at [972, 328] on input "Other, please specify a reason" at bounding box center [972, 328] width 0 height 0
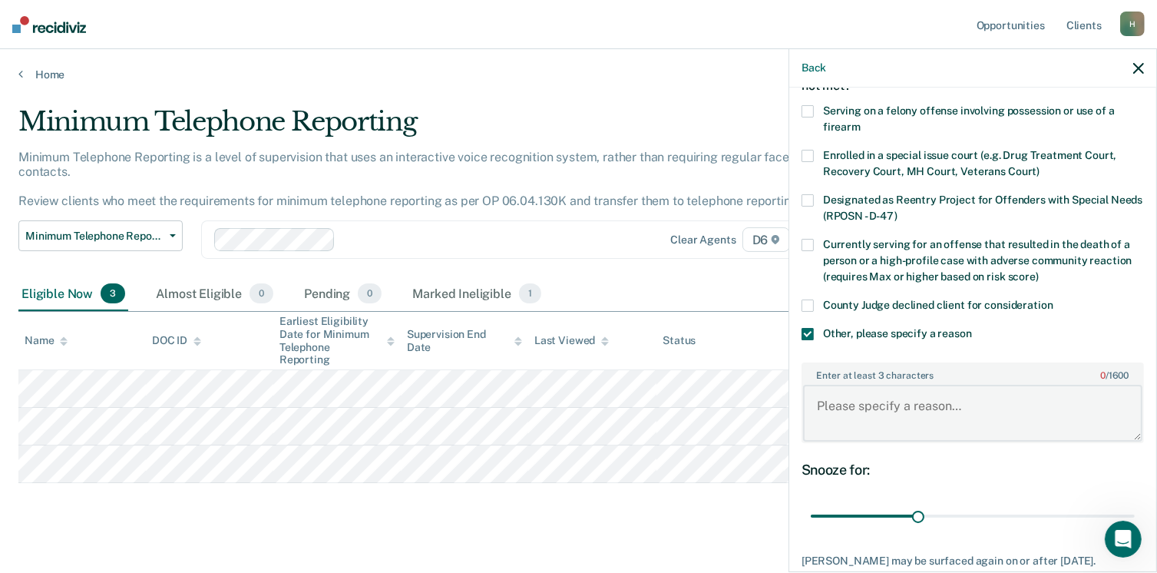
click at [819, 408] on textarea "Enter at least 3 characters 0 / 1600" at bounding box center [972, 413] width 339 height 57
type textarea "He has not completed community service hours"
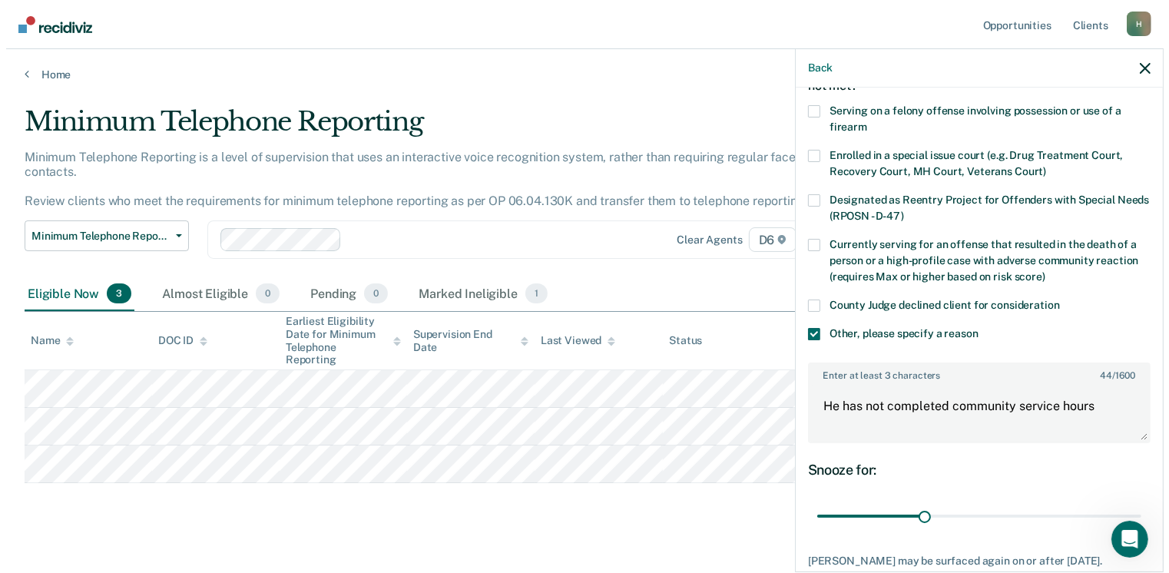
scroll to position [190, 0]
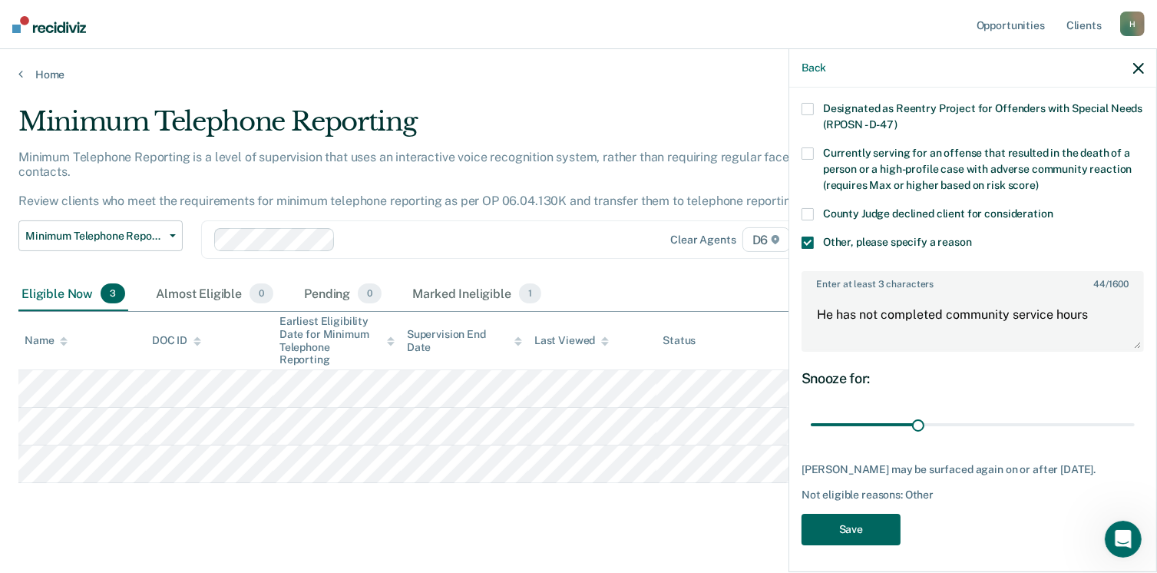
click at [874, 521] on button "Save" at bounding box center [851, 529] width 99 height 31
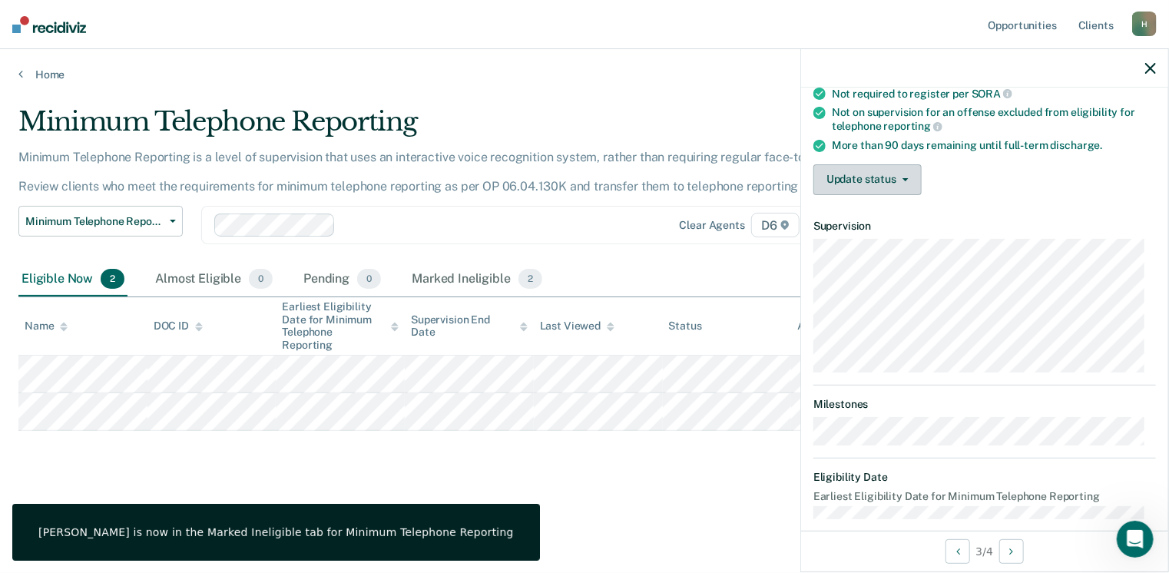
click at [901, 171] on button "Update status" at bounding box center [867, 179] width 108 height 31
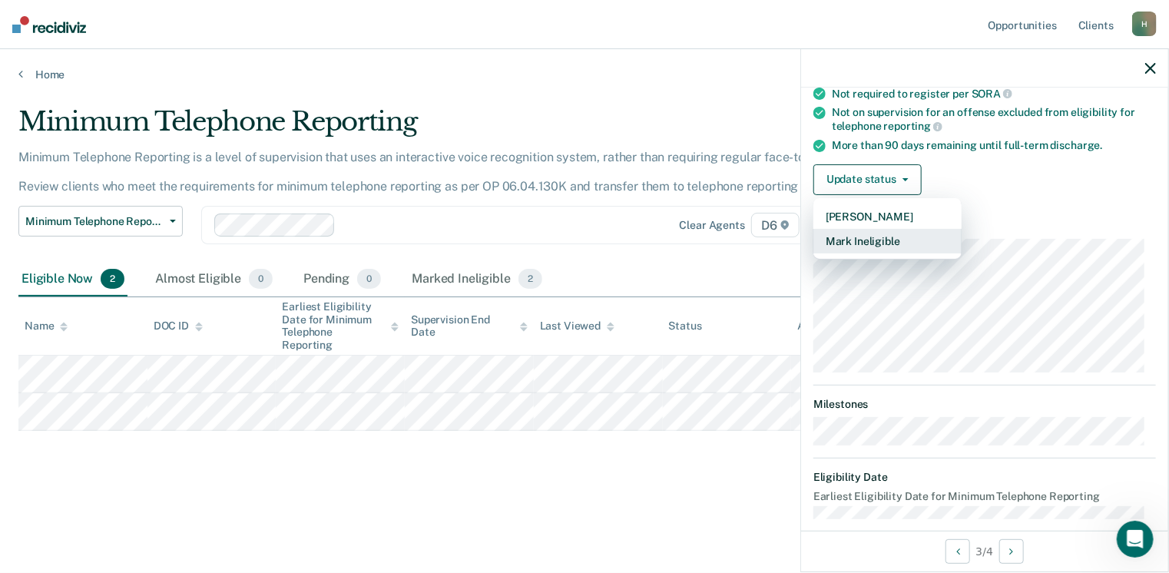
click at [878, 240] on button "Mark Ineligible" at bounding box center [887, 241] width 148 height 25
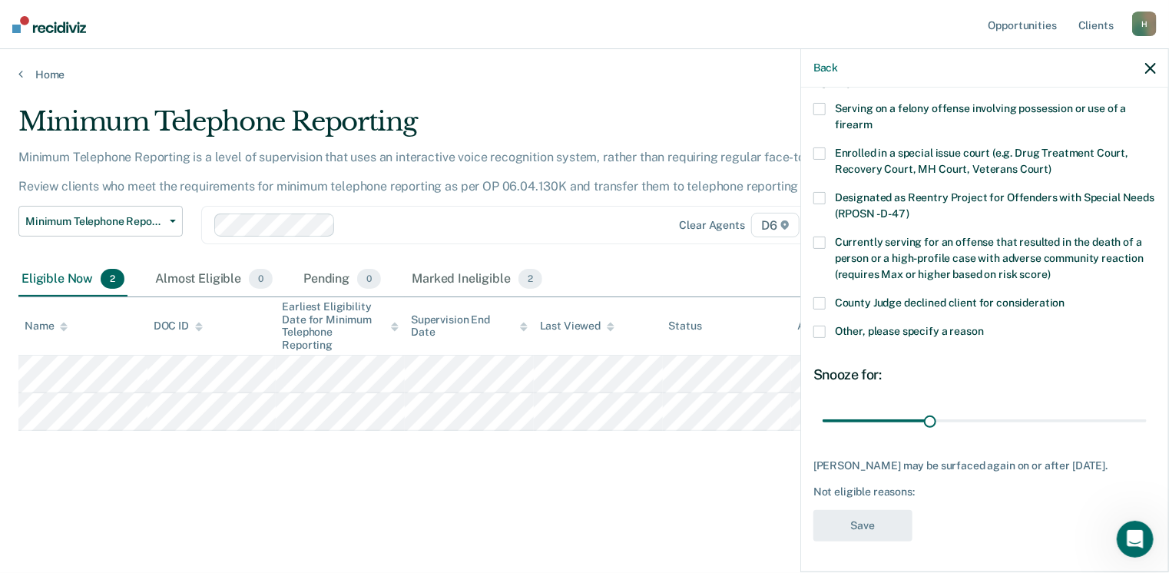
scroll to position [99, 0]
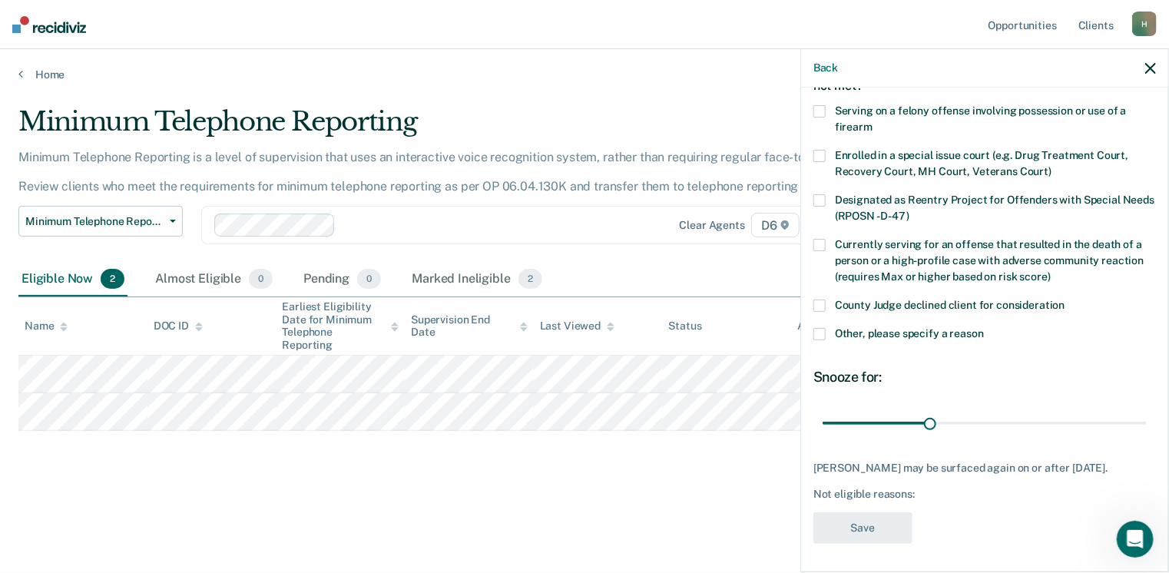
click at [822, 332] on span at bounding box center [819, 334] width 12 height 12
click at [984, 328] on input "Other, please specify a reason" at bounding box center [984, 328] width 0 height 0
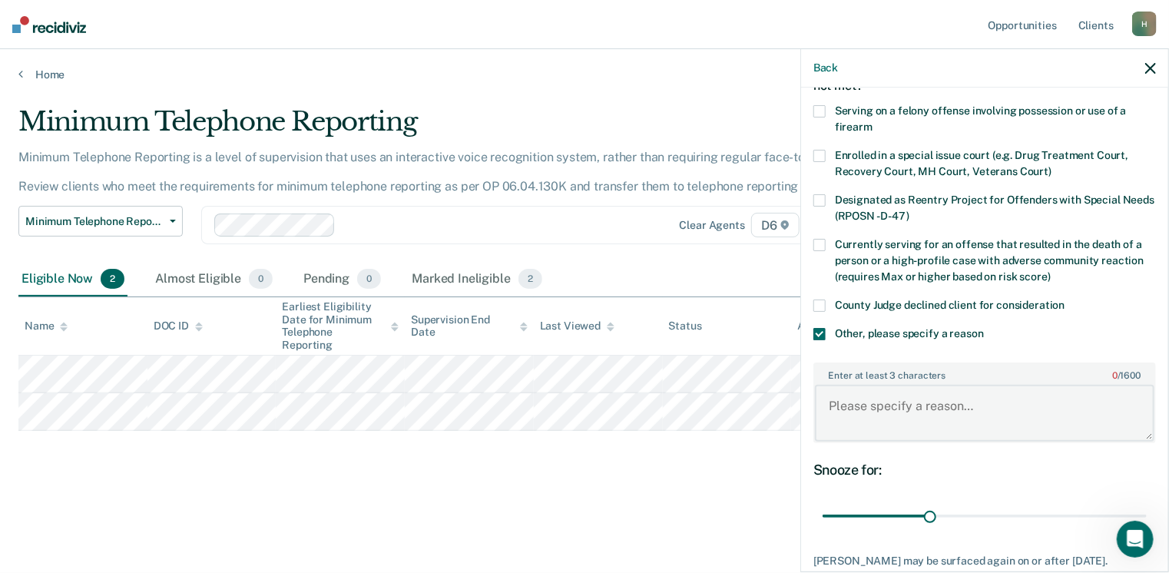
click at [839, 413] on textarea "Enter at least 3 characters 0 / 1600" at bounding box center [984, 413] width 339 height 57
type textarea "He has pending PV charges"
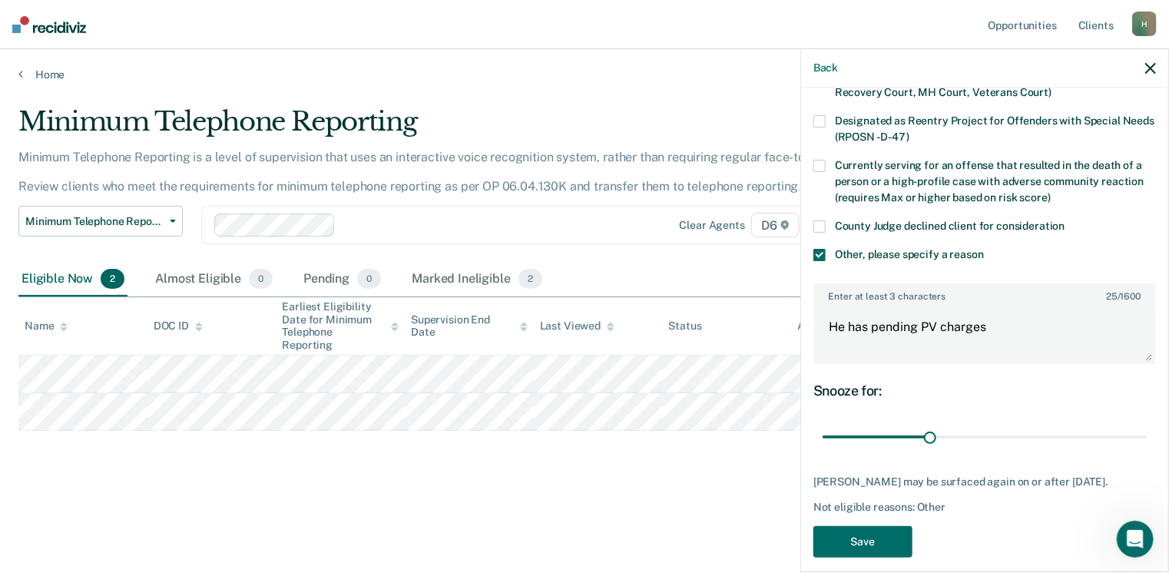
scroll to position [190, 0]
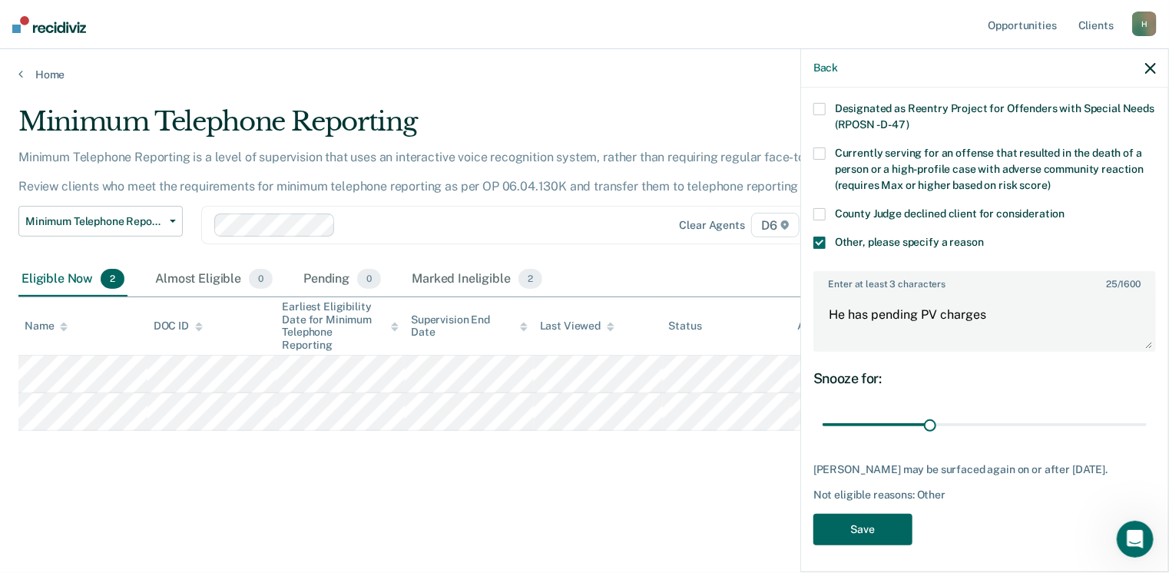
click at [869, 520] on button "Save" at bounding box center [862, 529] width 99 height 31
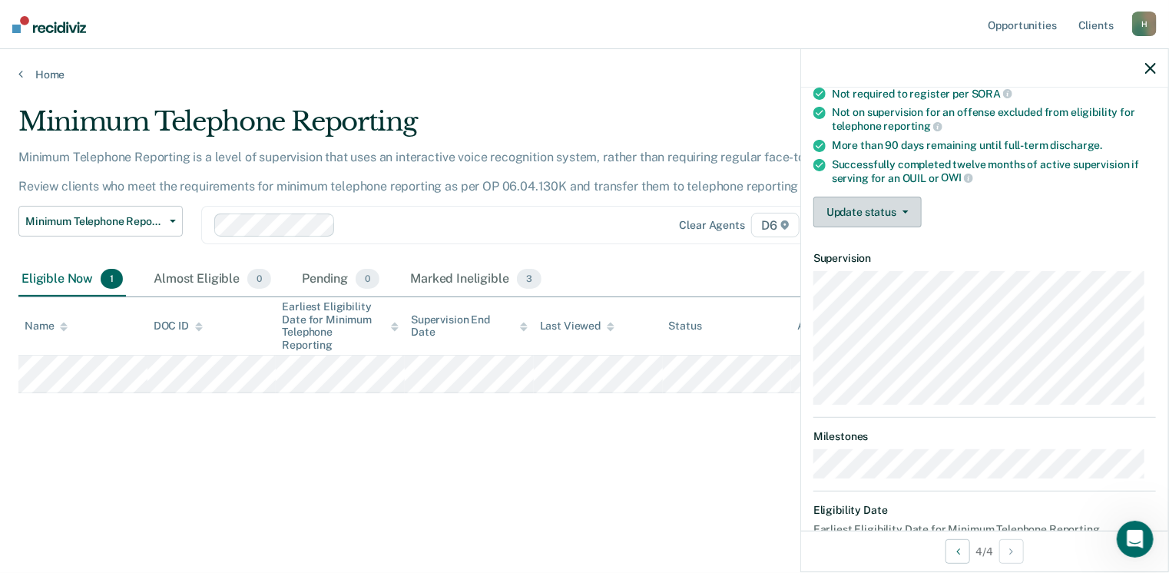
click at [900, 210] on span "button" at bounding box center [902, 211] width 12 height 3
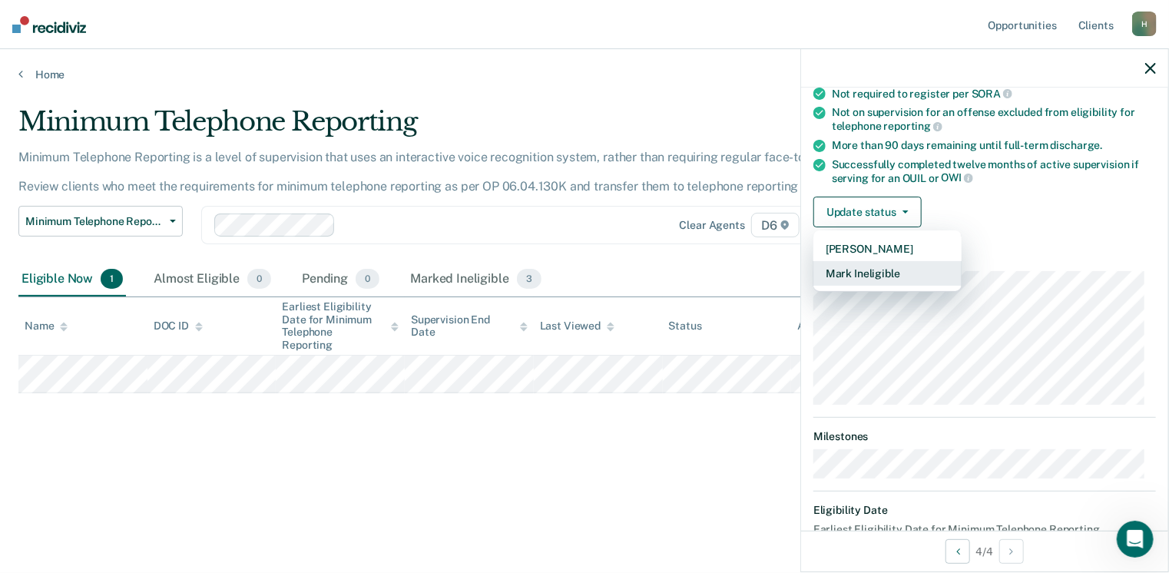
click at [880, 261] on button "Mark Ineligible" at bounding box center [887, 273] width 148 height 25
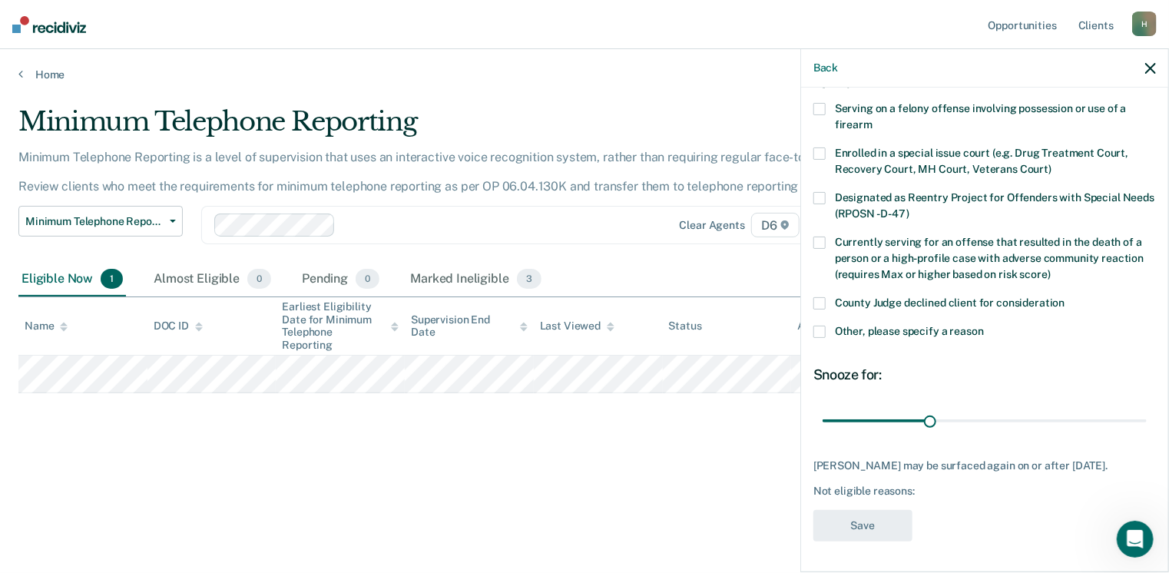
scroll to position [99, 0]
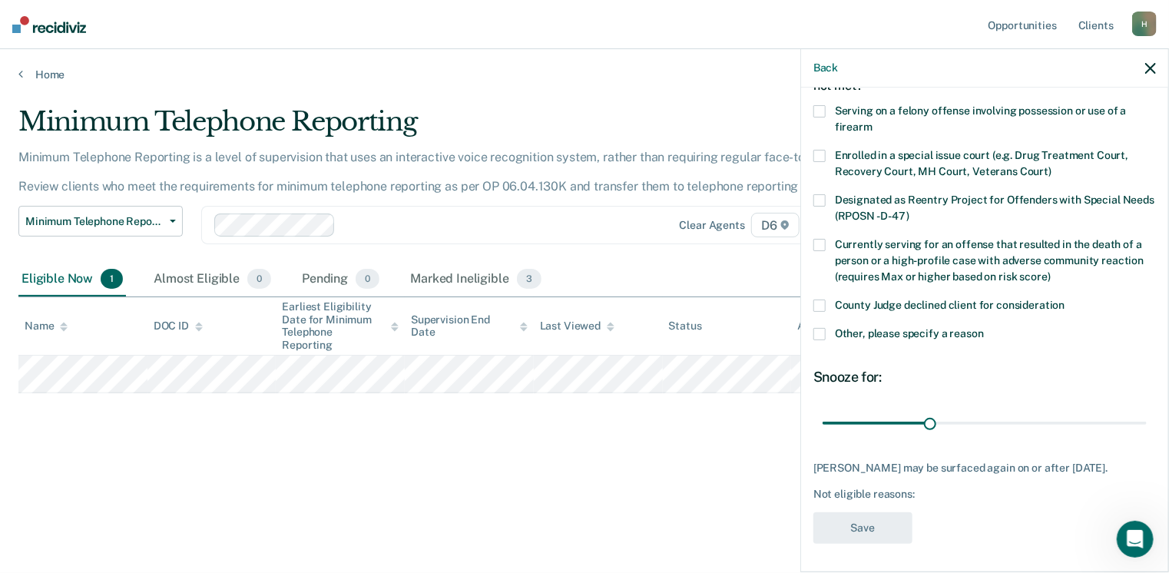
click at [819, 329] on span at bounding box center [819, 334] width 12 height 12
click at [984, 328] on input "Other, please specify a reason" at bounding box center [984, 328] width 0 height 0
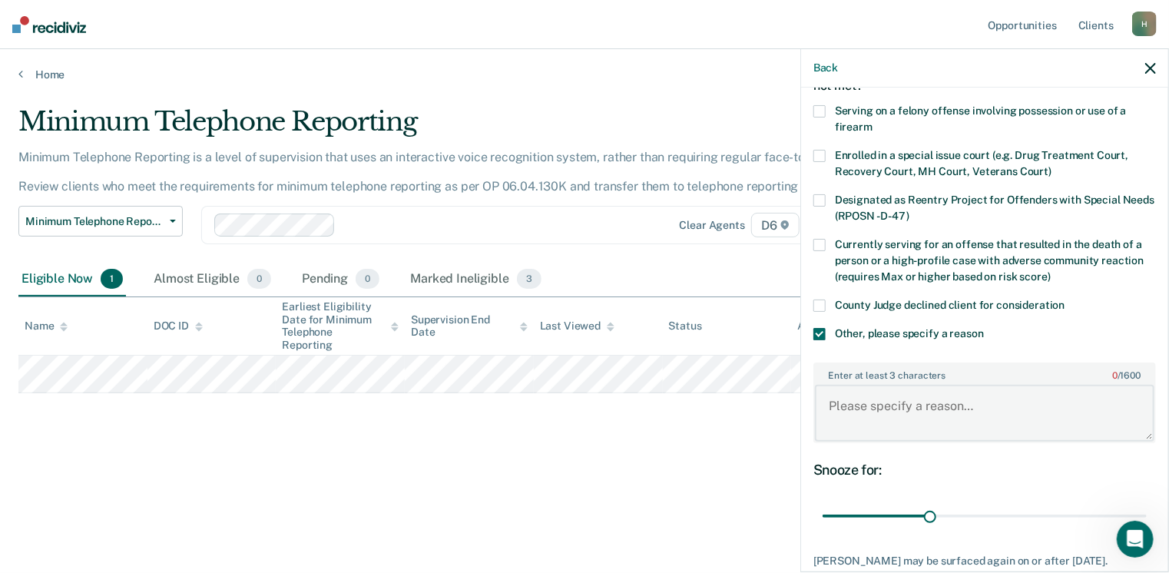
click at [844, 412] on textarea "Enter at least 3 characters 0 / 1600" at bounding box center [984, 413] width 339 height 57
type textarea "He has not completed community service hours"
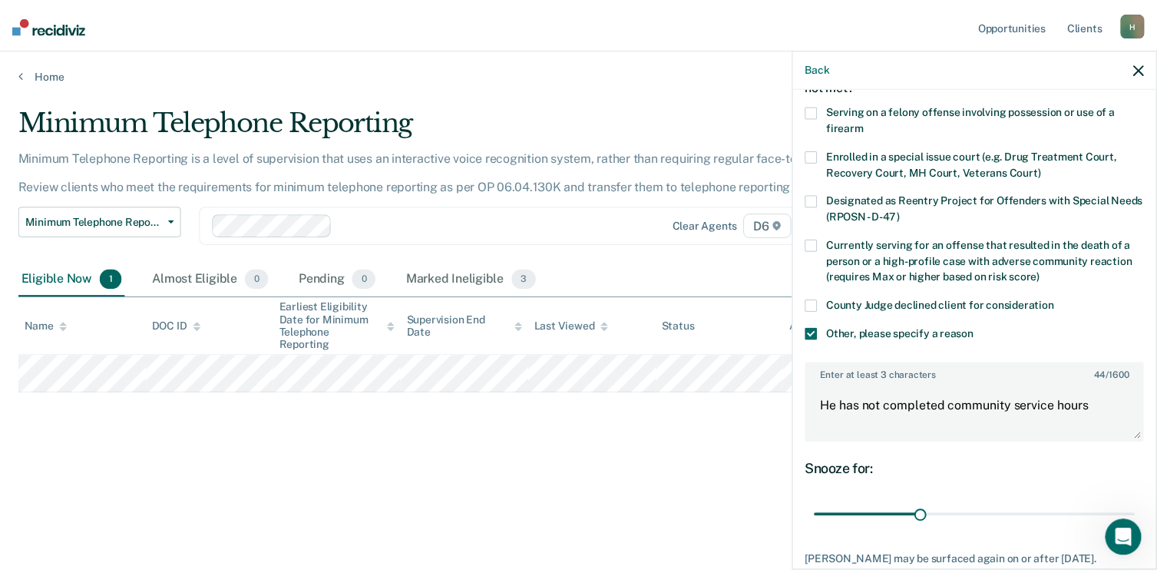
scroll to position [190, 0]
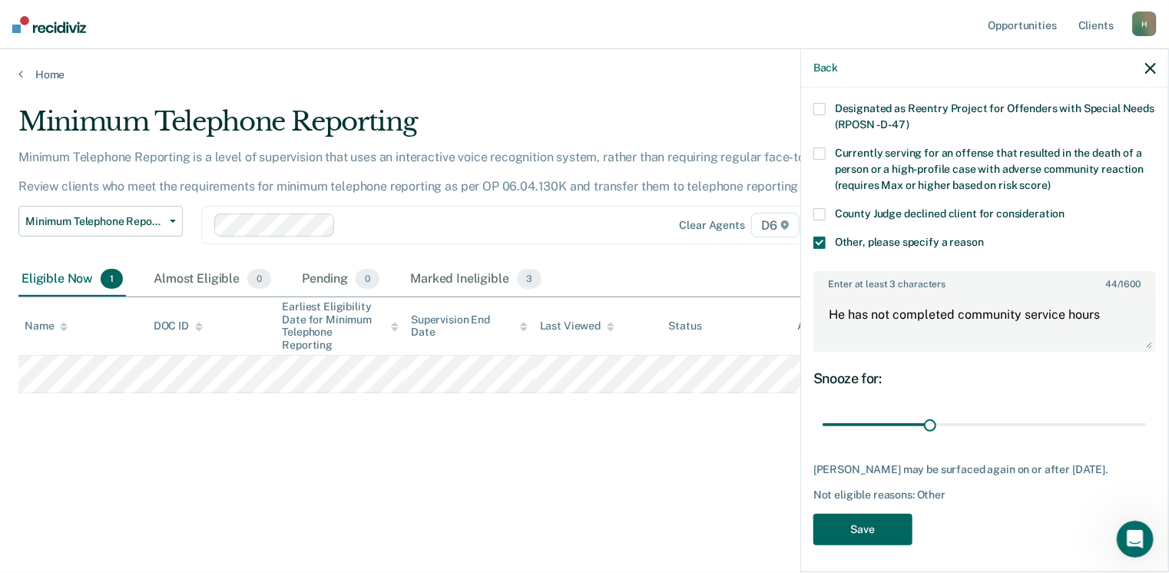
click at [880, 518] on button "Save" at bounding box center [862, 529] width 99 height 31
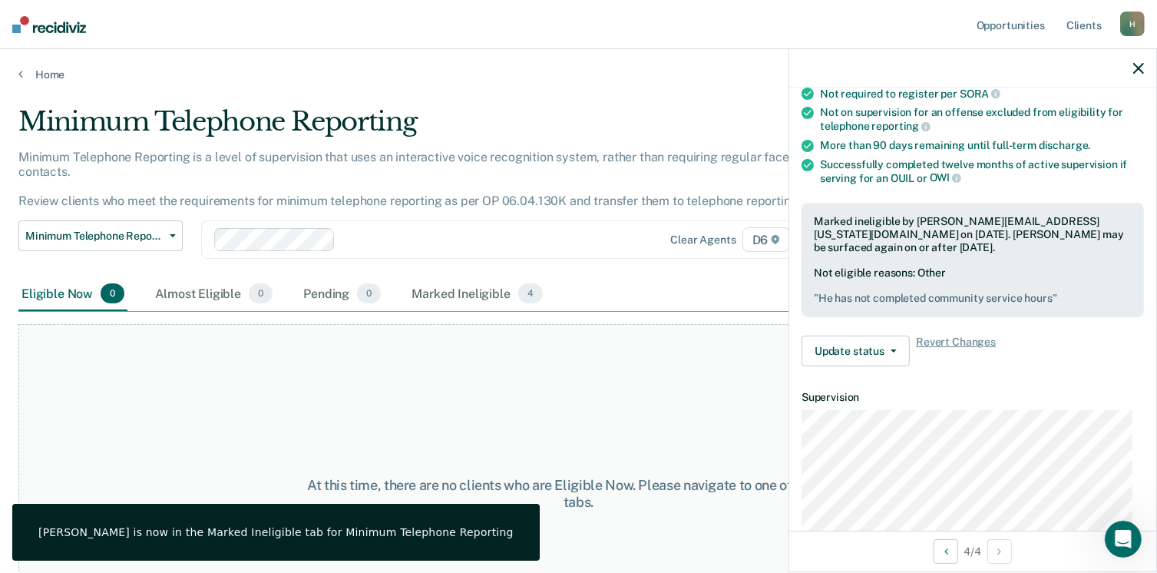
click at [1143, 68] on icon "button" at bounding box center [1138, 68] width 11 height 11
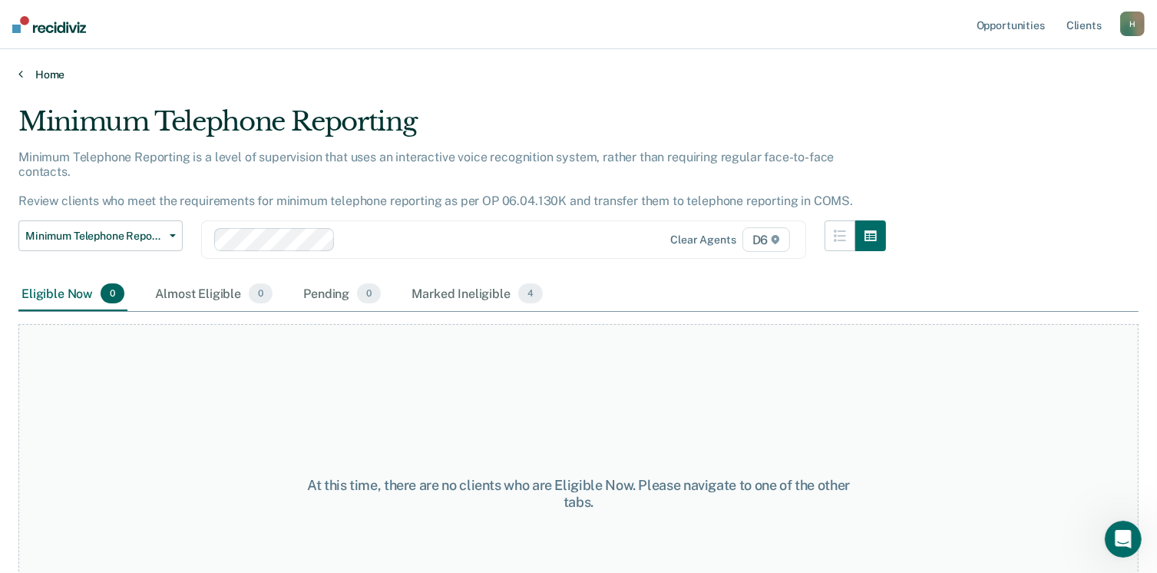
click at [57, 71] on link "Home" at bounding box center [578, 75] width 1120 height 14
